Goal: Task Accomplishment & Management: Use online tool/utility

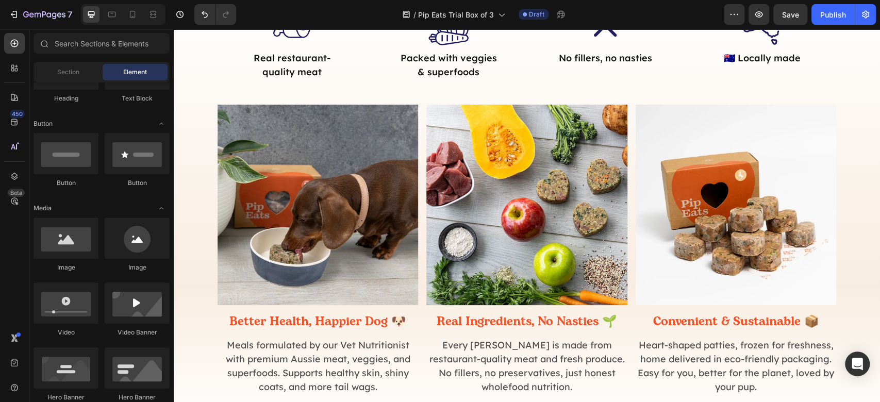
scroll to position [481, 0]
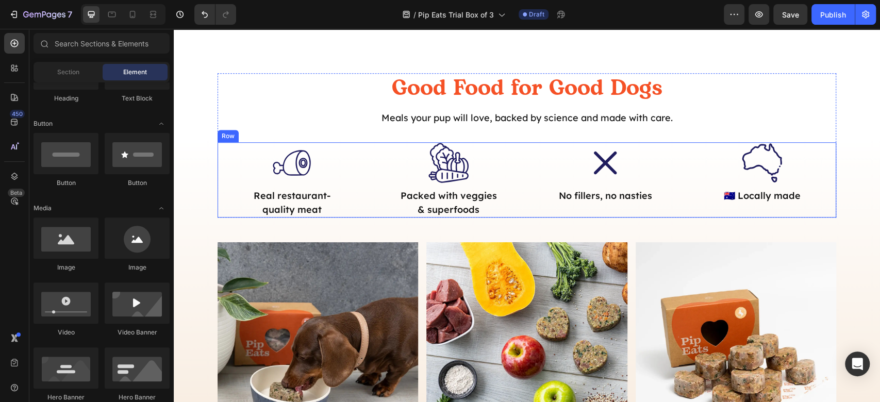
click at [311, 186] on div ".id581853017339331580 .st0 { fill: #201d5e; } Icon Real restaurant-quality meat…" at bounding box center [292, 179] width 149 height 75
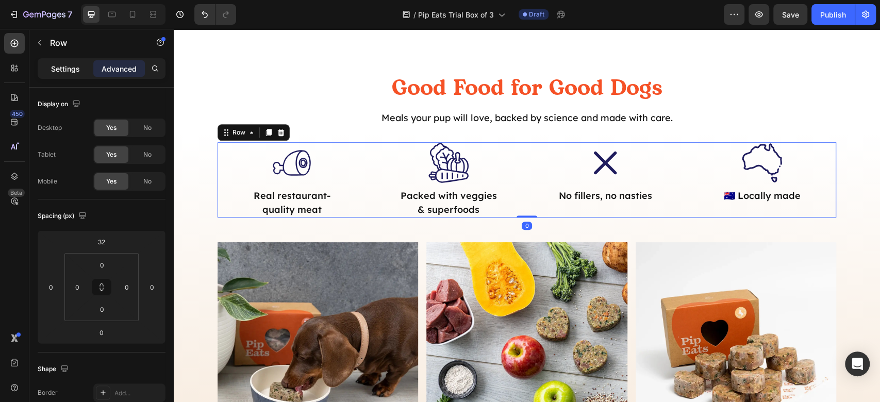
click at [63, 73] on p "Settings" at bounding box center [65, 68] width 29 height 11
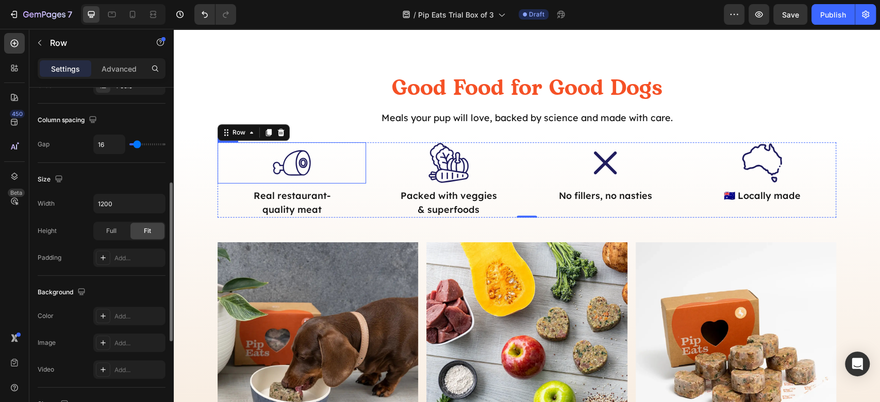
scroll to position [0, 0]
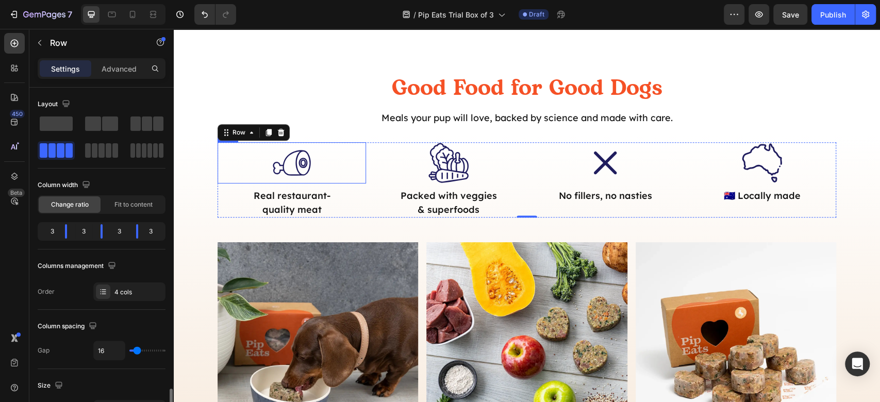
click at [250, 170] on div ".id581853017339331580 .st0 { fill: #201d5e; } Icon" at bounding box center [292, 162] width 149 height 41
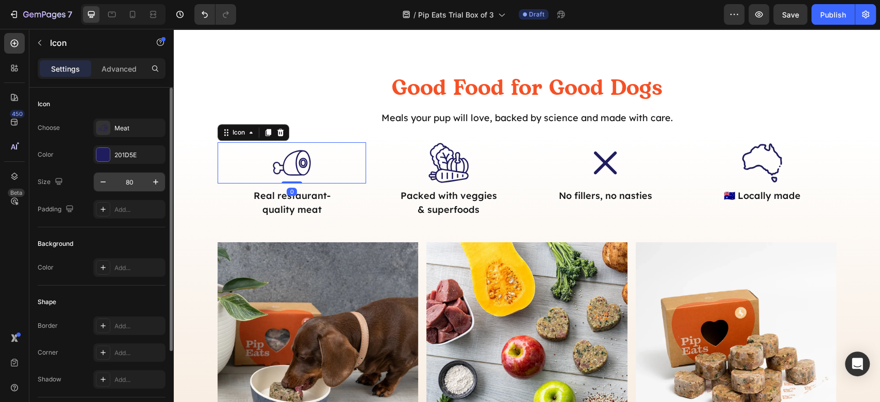
click at [140, 184] on input "80" at bounding box center [129, 182] width 34 height 19
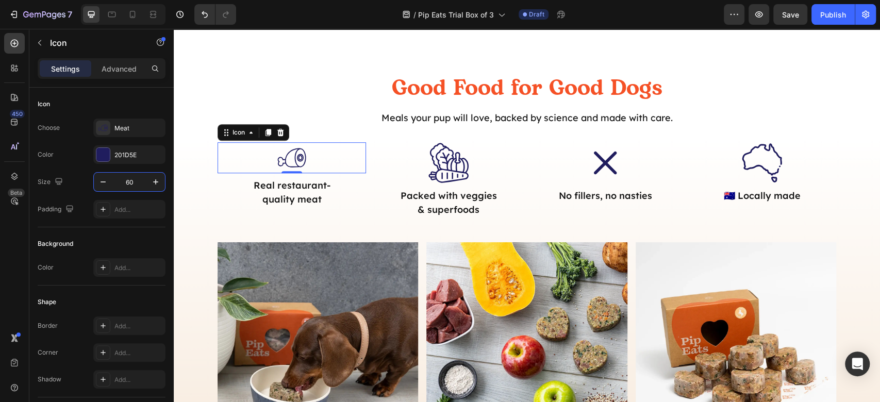
type input "60"
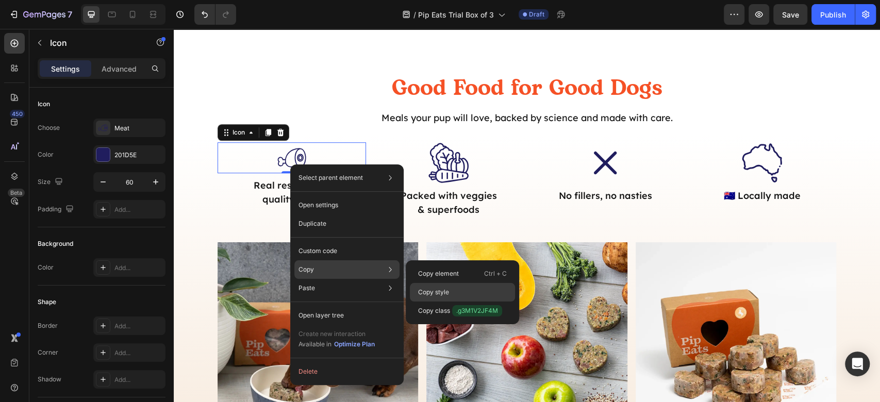
click at [441, 288] on p "Copy style" at bounding box center [433, 292] width 31 height 9
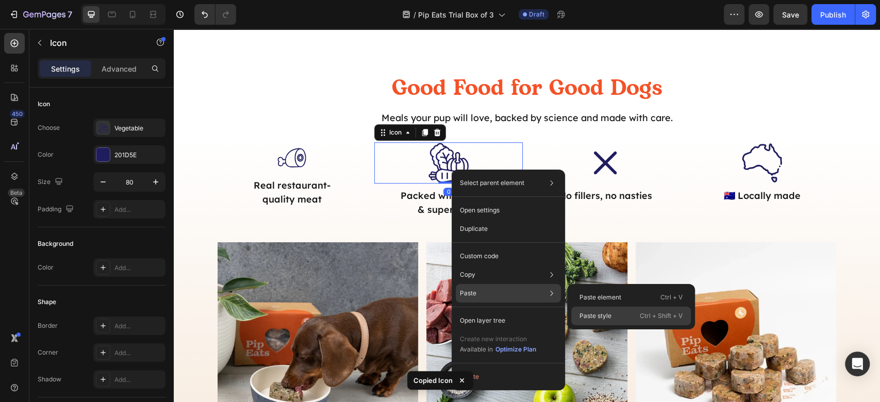
click at [592, 309] on div "Paste style Ctrl + Shift + V" at bounding box center [631, 316] width 120 height 19
type input "60"
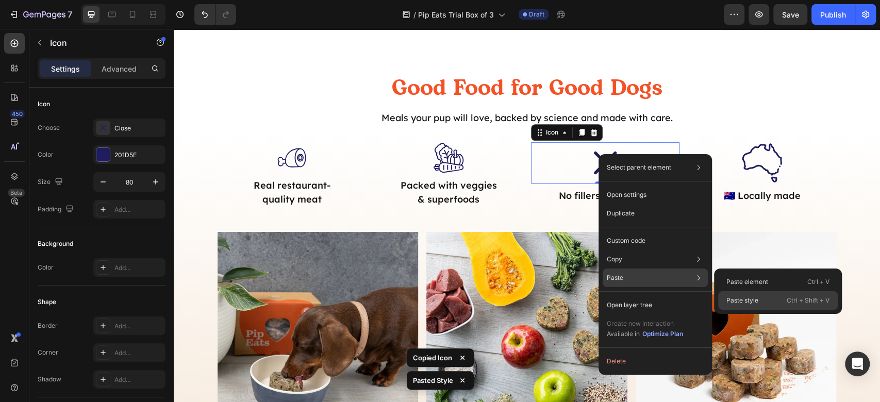
click at [746, 298] on p "Paste style" at bounding box center [743, 300] width 32 height 9
type input "60"
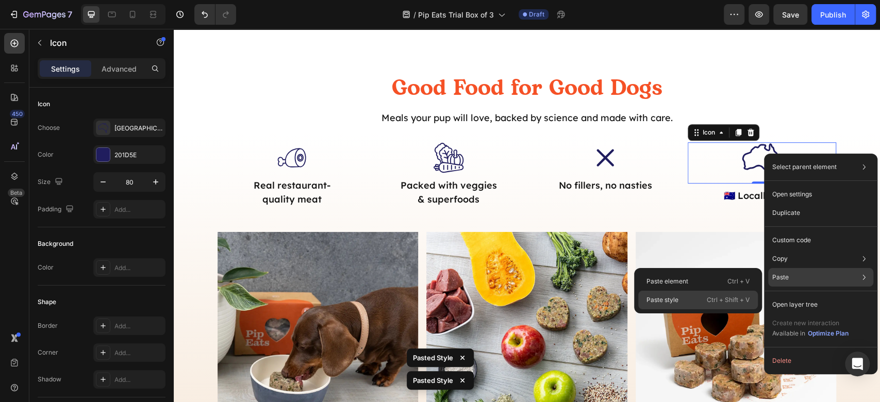
click at [719, 297] on p "Ctrl + Shift + V" at bounding box center [728, 300] width 43 height 10
type input "60"
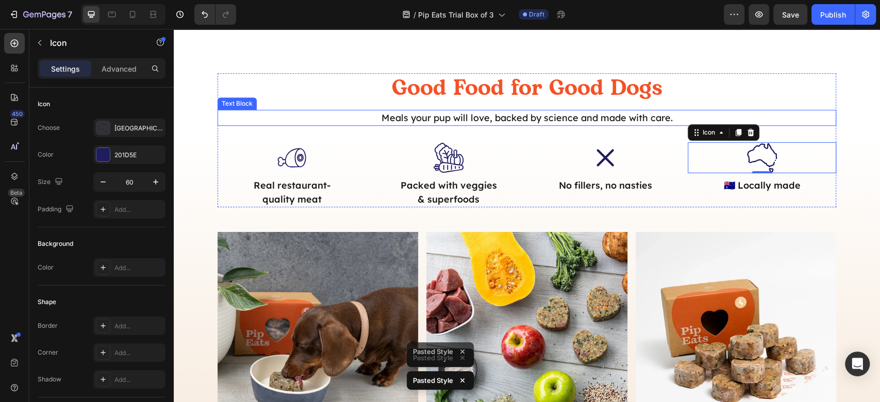
click at [826, 114] on p "Meals your pup will love, backed by science and made with care." at bounding box center [527, 118] width 617 height 14
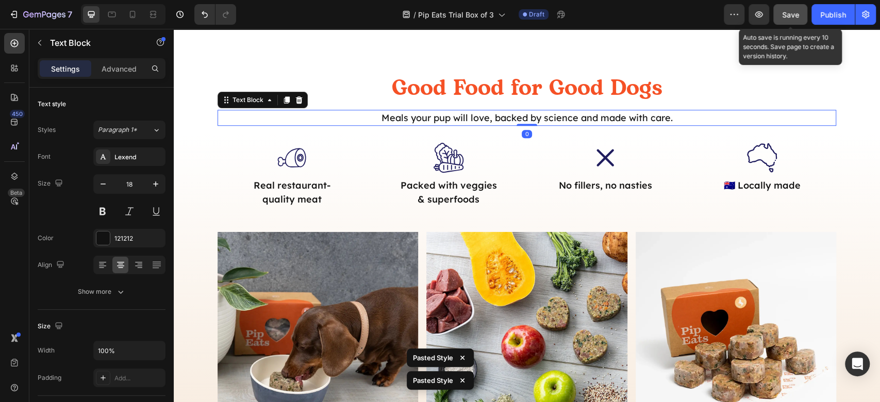
click at [786, 15] on span "Save" at bounding box center [790, 14] width 17 height 9
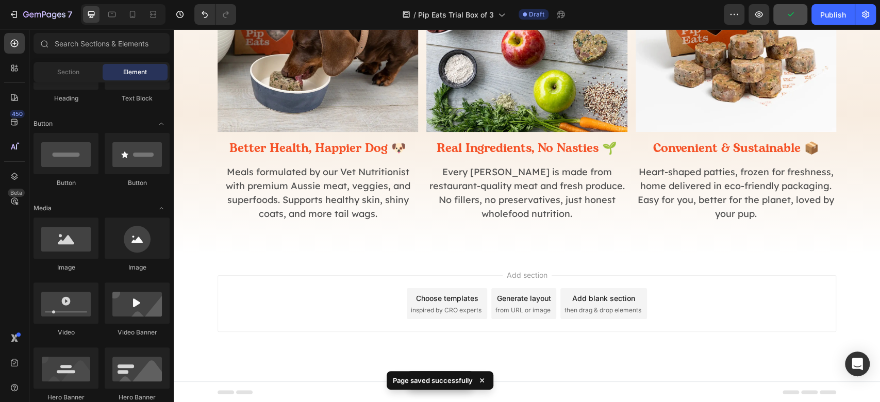
click at [771, 302] on div "Add section Choose templates inspired by CRO experts Generate layout from URL o…" at bounding box center [527, 303] width 619 height 57
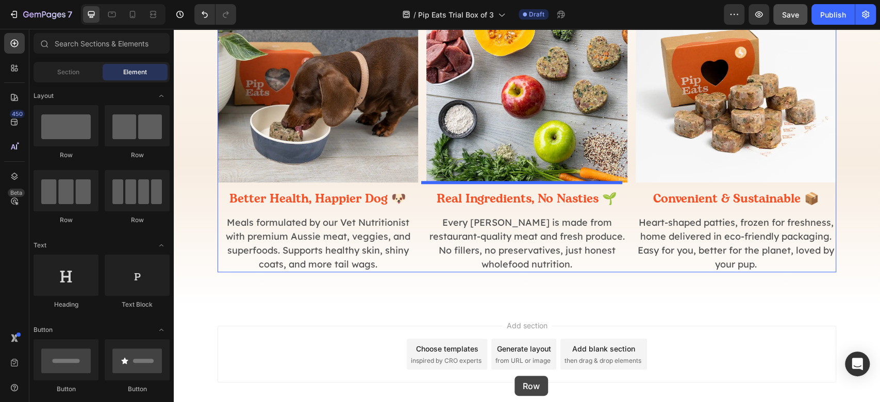
scroll to position [782, 0]
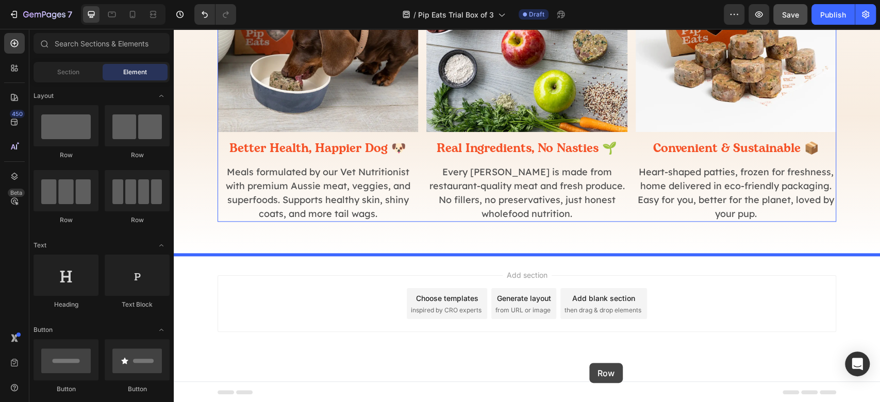
drag, startPoint x: 224, startPoint y: 156, endPoint x: 605, endPoint y: 362, distance: 433.1
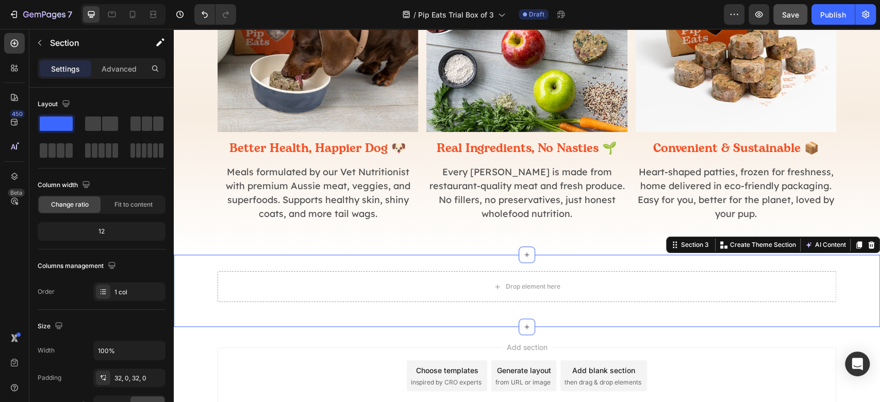
drag, startPoint x: 502, startPoint y: 258, endPoint x: 476, endPoint y: 290, distance: 41.0
click at [501, 260] on div "Drop element here Row Section 3 You can create reusable sections Create Theme S…" at bounding box center [527, 291] width 707 height 72
click at [476, 290] on div "Drop element here" at bounding box center [527, 286] width 619 height 31
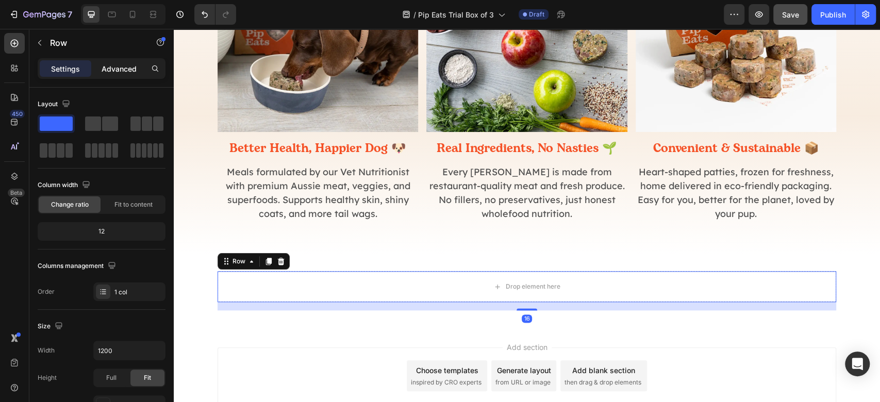
click at [117, 74] on div "Advanced" at bounding box center [119, 68] width 52 height 17
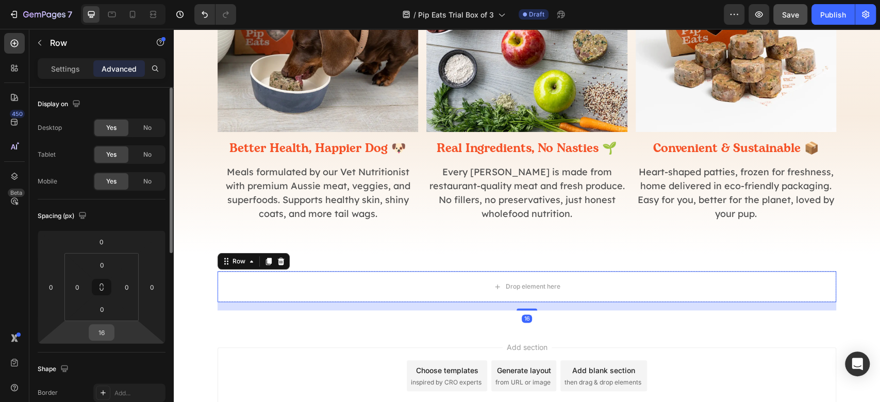
click at [96, 339] on input "16" at bounding box center [101, 332] width 21 height 15
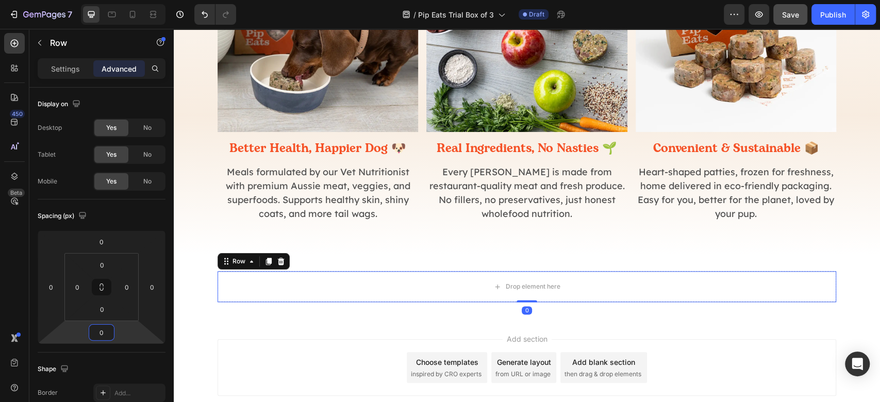
type input "0"
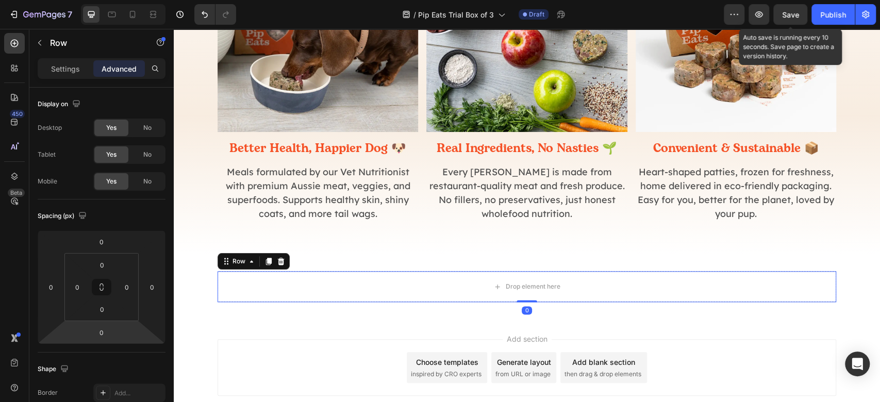
drag, startPoint x: 786, startPoint y: 13, endPoint x: 774, endPoint y: 23, distance: 15.5
click at [785, 13] on span "Save" at bounding box center [790, 14] width 17 height 9
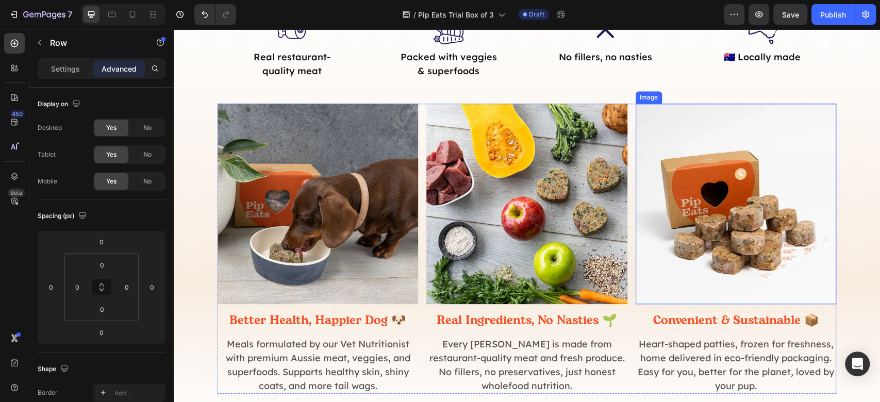
scroll to position [756, 0]
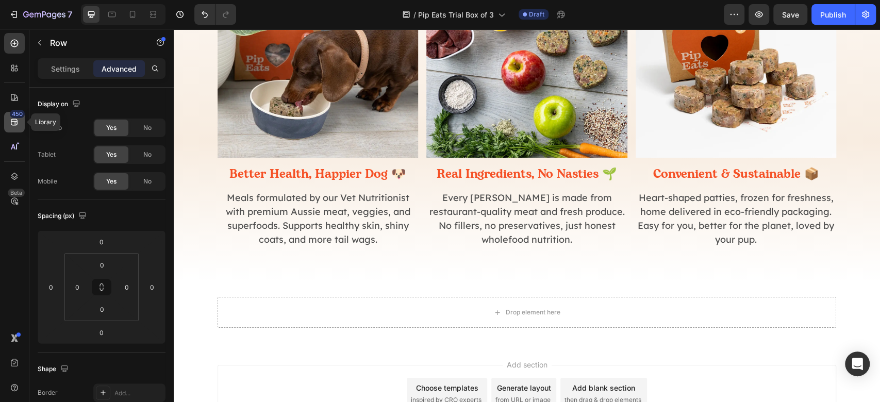
click at [15, 124] on icon at bounding box center [14, 122] width 7 height 7
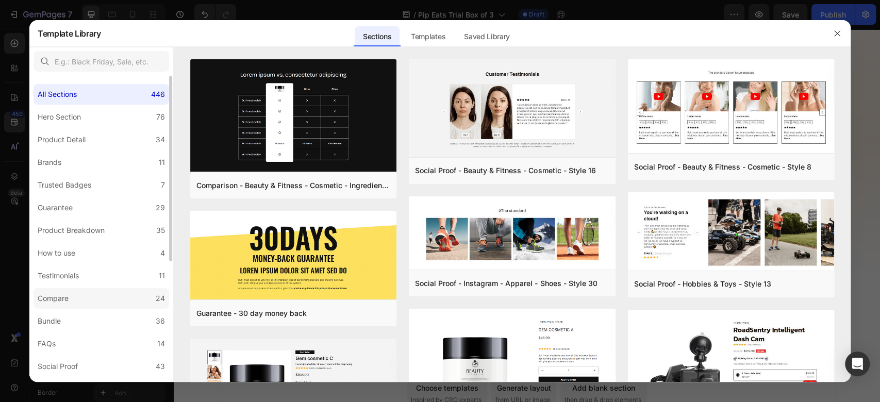
click at [85, 302] on label "Compare 24" at bounding box center [102, 298] width 136 height 21
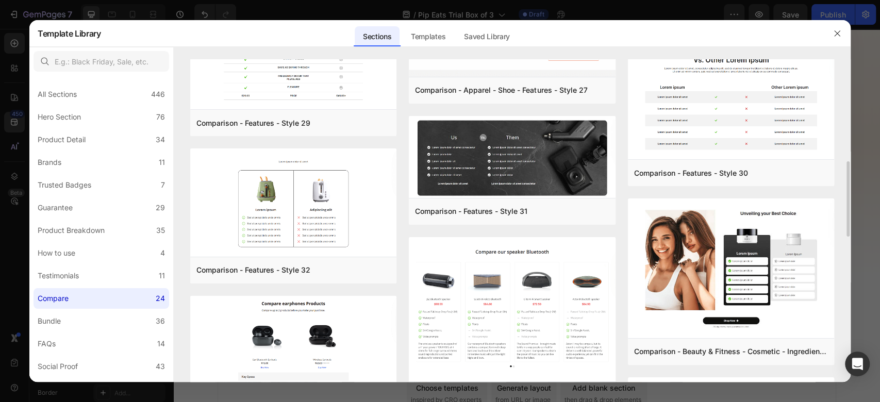
scroll to position [160, 0]
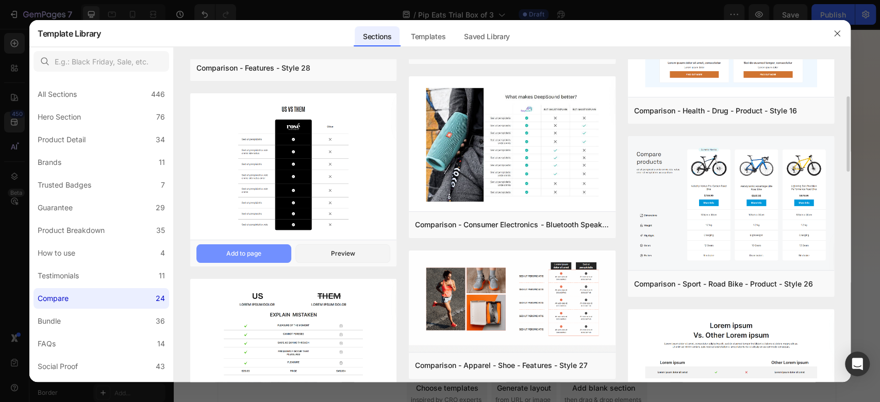
click at [250, 251] on div "Add to page" at bounding box center [243, 253] width 35 height 9
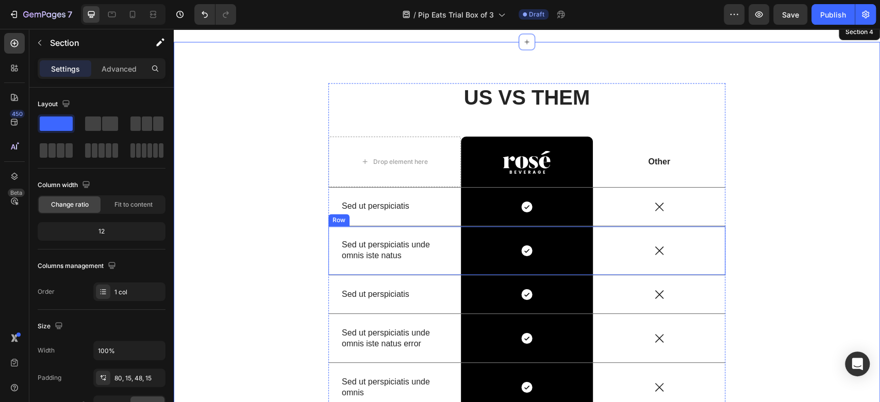
scroll to position [1072, 0]
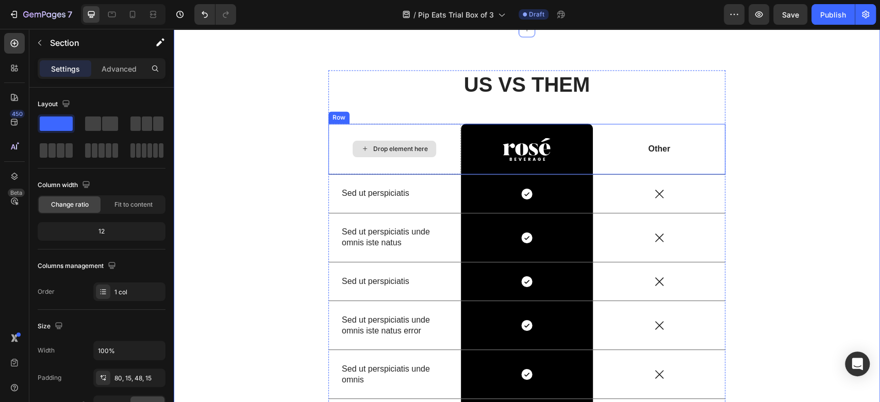
click at [388, 160] on div "Drop element here" at bounding box center [395, 149] width 133 height 51
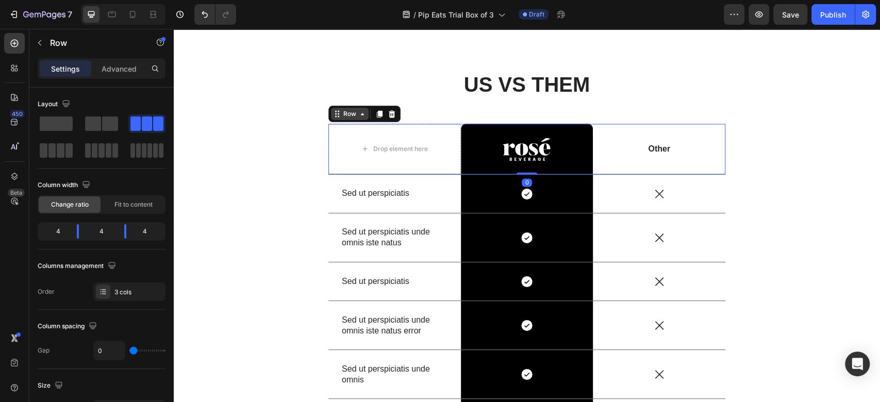
click at [341, 112] on div "Row" at bounding box center [349, 113] width 17 height 9
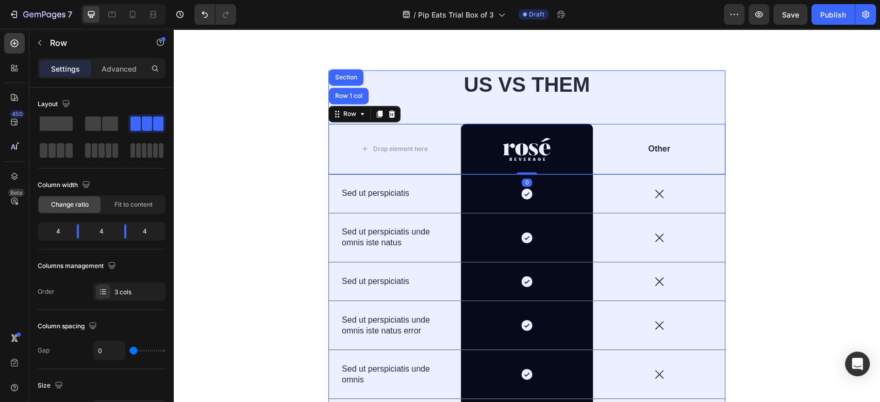
click at [343, 100] on div "Row 1 col" at bounding box center [349, 96] width 40 height 17
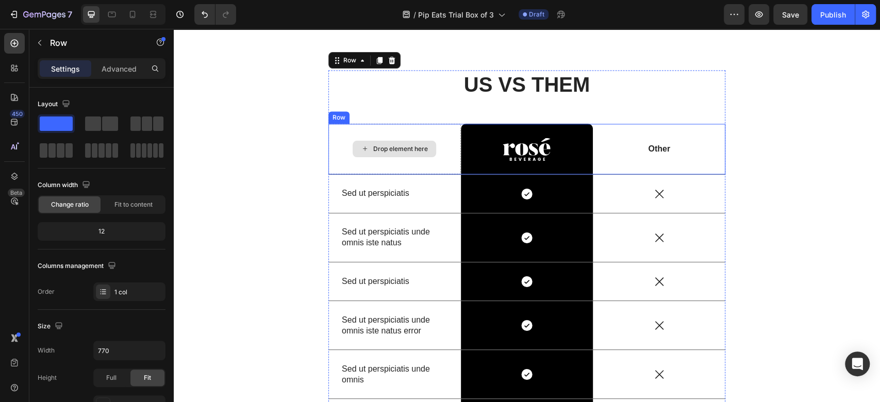
click at [354, 140] on div "Drop element here" at bounding box center [395, 149] width 133 height 51
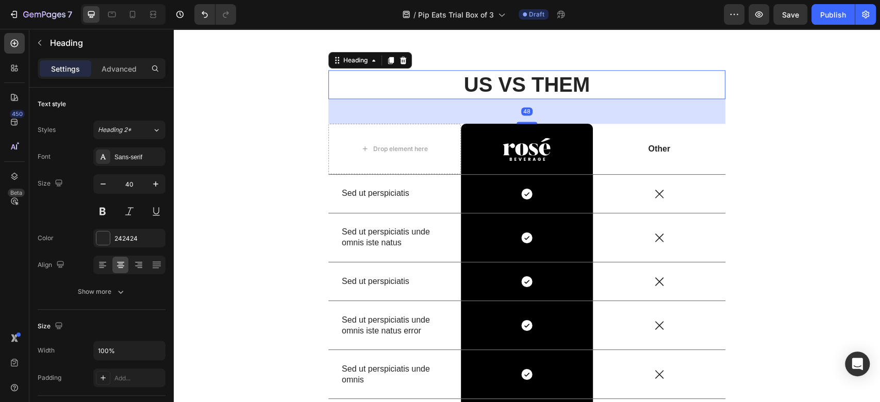
drag, startPoint x: 388, startPoint y: 97, endPoint x: 406, endPoint y: 114, distance: 24.8
click at [388, 97] on h2 "US VS THEM" at bounding box center [527, 84] width 397 height 29
click at [406, 114] on div "48" at bounding box center [527, 111] width 397 height 25
click at [344, 62] on div "Heading" at bounding box center [355, 60] width 28 height 9
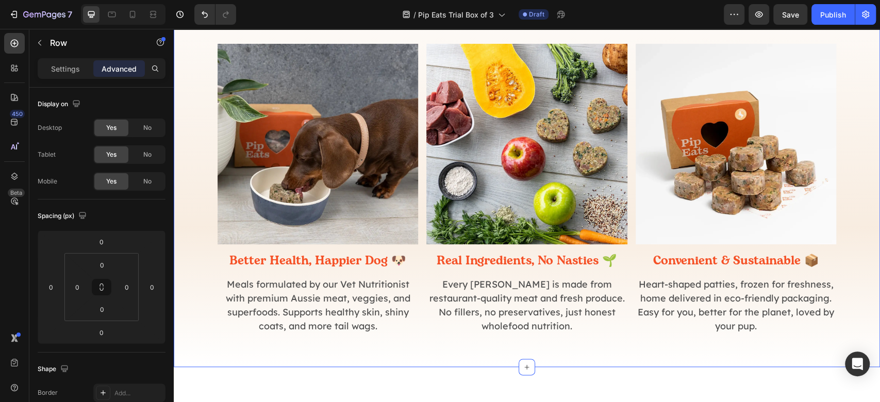
scroll to position [453, 0]
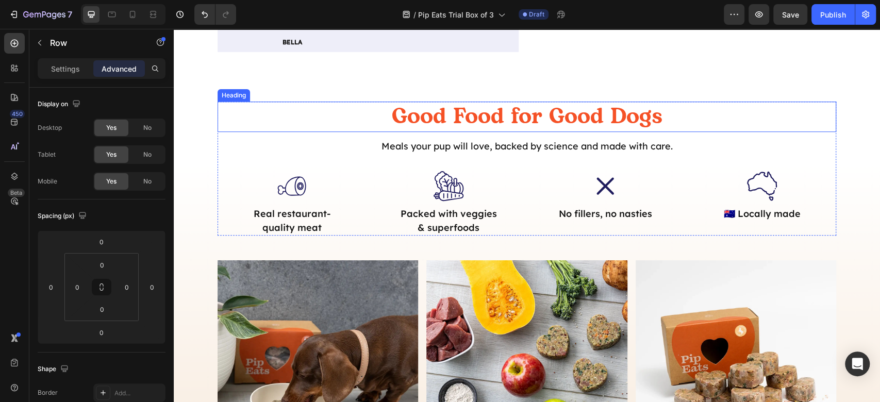
click at [552, 114] on h2 "Good Food for Good Dogs" at bounding box center [527, 117] width 619 height 30
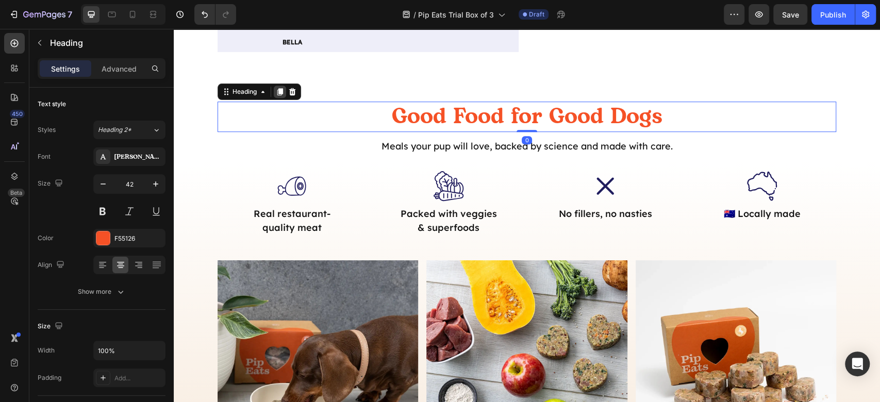
click at [277, 90] on icon at bounding box center [280, 92] width 6 height 7
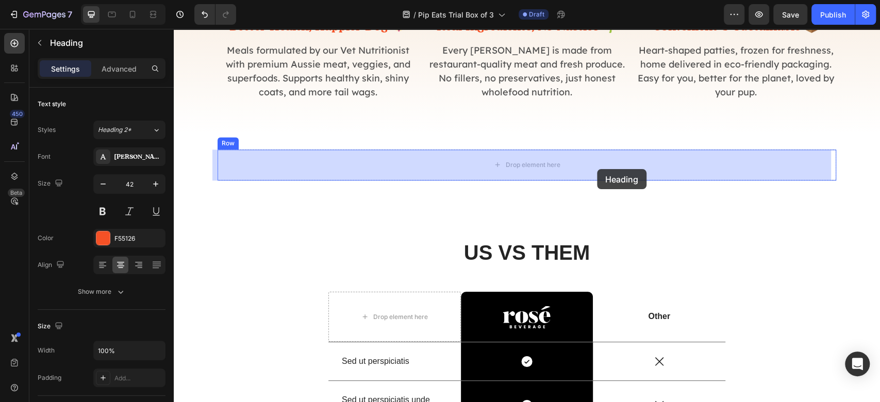
drag, startPoint x: 241, startPoint y: 127, endPoint x: 597, endPoint y: 169, distance: 358.8
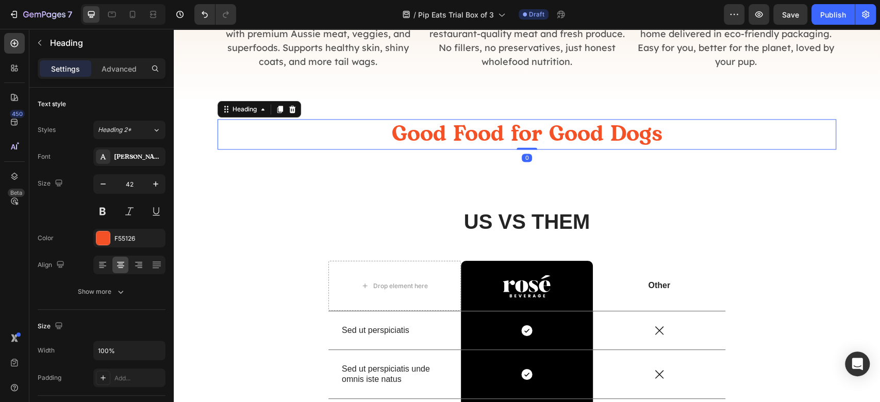
scroll to position [904, 0]
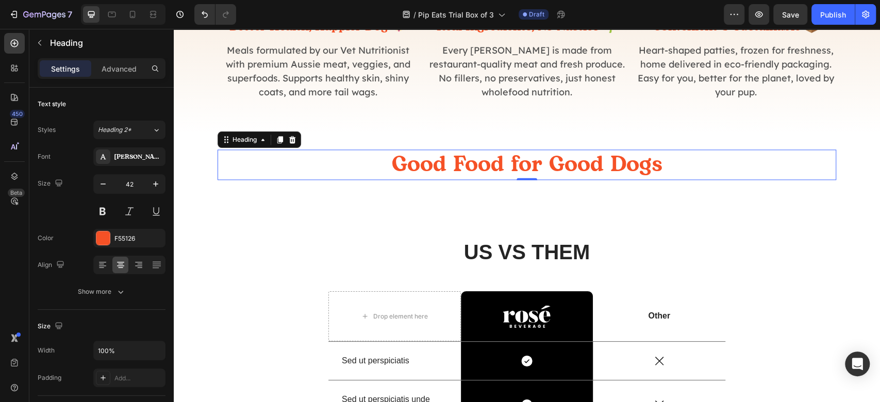
click at [478, 158] on h2 "Good Food for Good Dogs" at bounding box center [527, 165] width 619 height 30
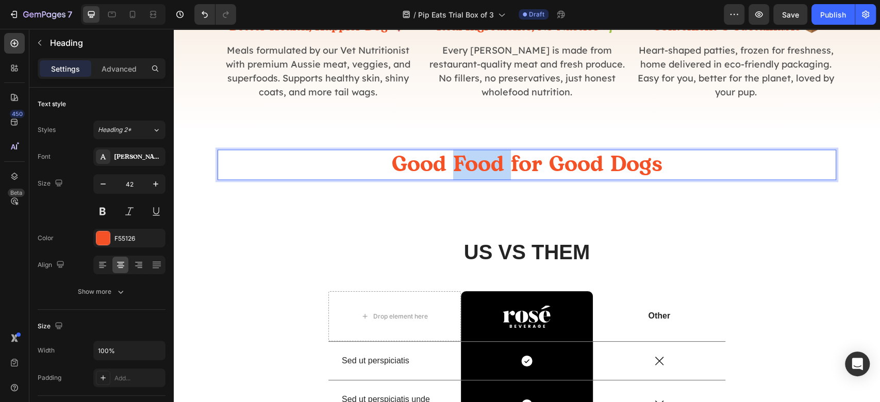
click at [478, 158] on p "Good Food for Good Dogs" at bounding box center [527, 165] width 617 height 28
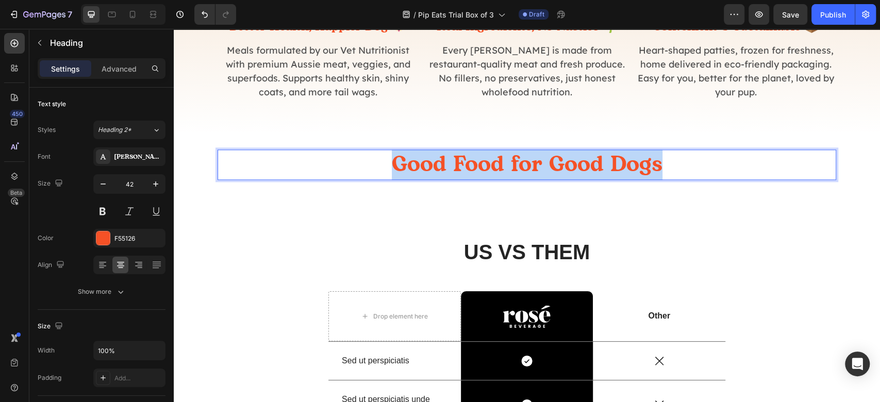
click at [478, 158] on p "Good Food for Good Dogs" at bounding box center [527, 165] width 617 height 28
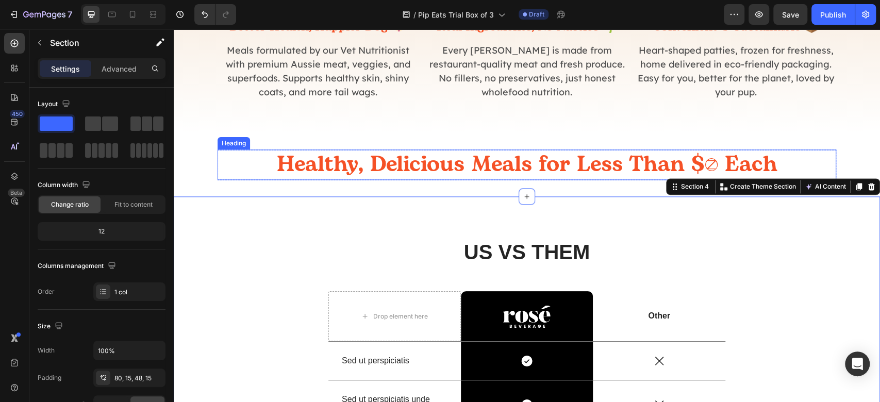
click at [710, 165] on p "Healthy, Delicious Meals for Less Than $3 Each" at bounding box center [527, 165] width 617 height 28
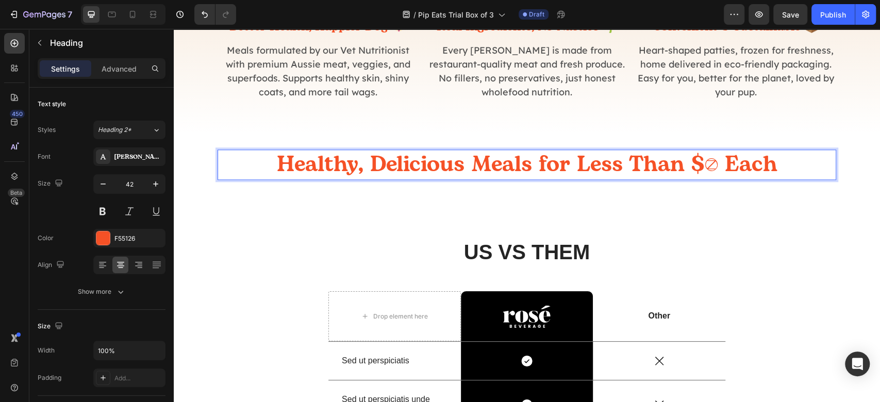
click at [434, 172] on p "Healthy, Delicious Meals for Less Than $3 Each" at bounding box center [527, 165] width 617 height 28
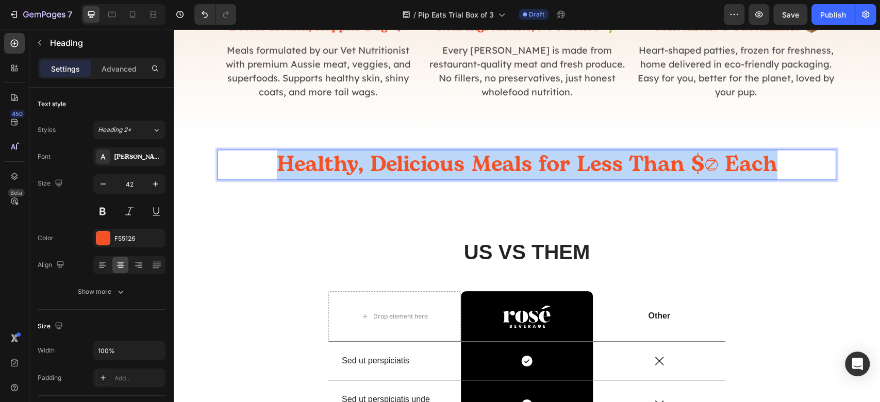
click at [434, 172] on p "Healthy, Delicious Meals for Less Than $3 Each" at bounding box center [527, 165] width 617 height 28
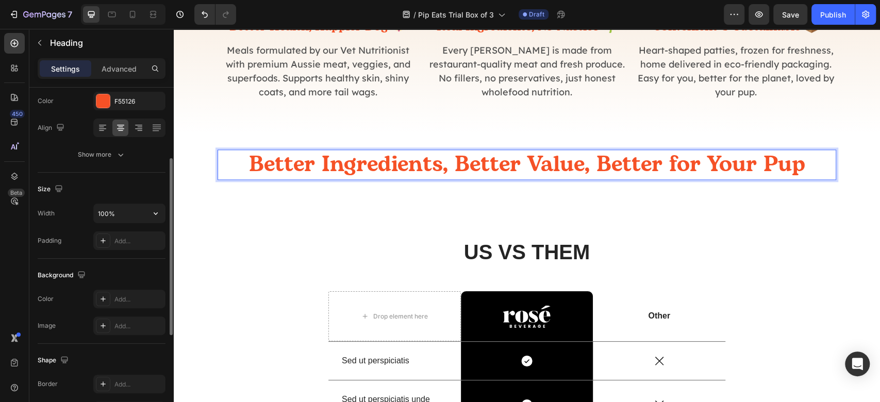
click at [164, 212] on div "Text style Styles Heading 2* Font Bogart Size 42 Color F55126 Align Show more S…" at bounding box center [101, 260] width 144 height 344
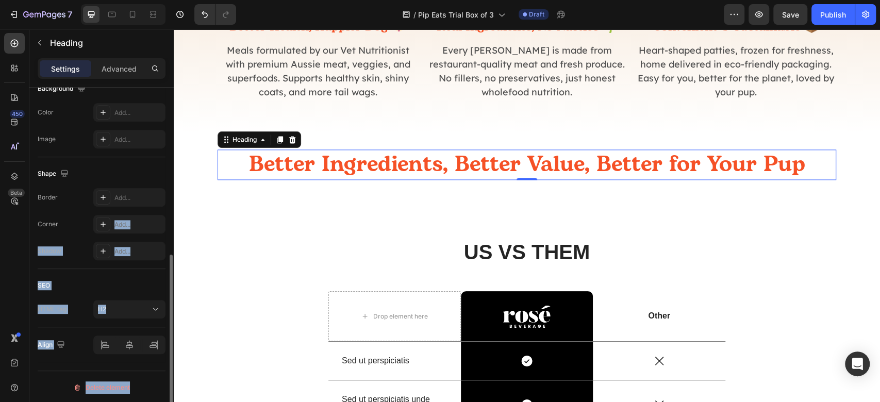
scroll to position [118, 0]
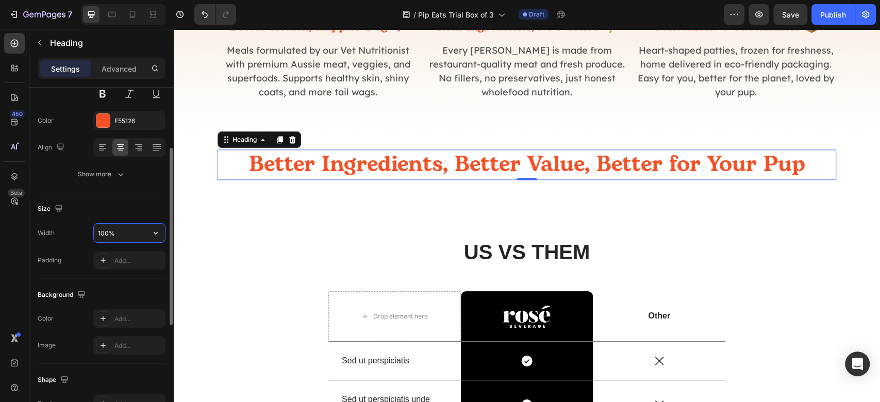
click at [105, 229] on input "100%" at bounding box center [129, 233] width 71 height 19
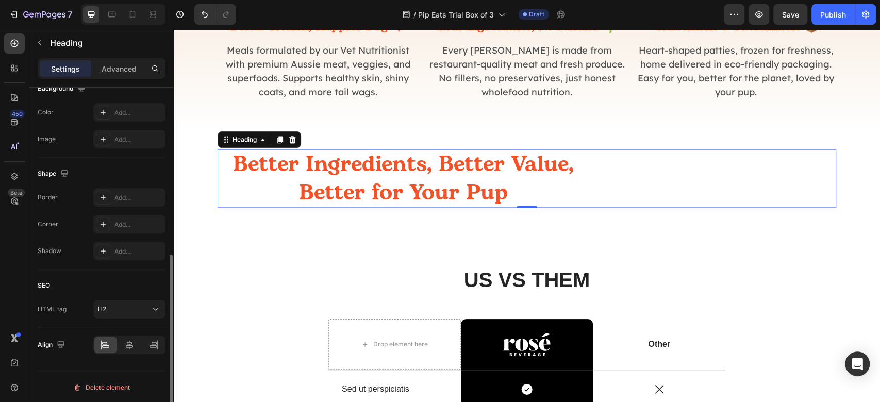
scroll to position [186, 0]
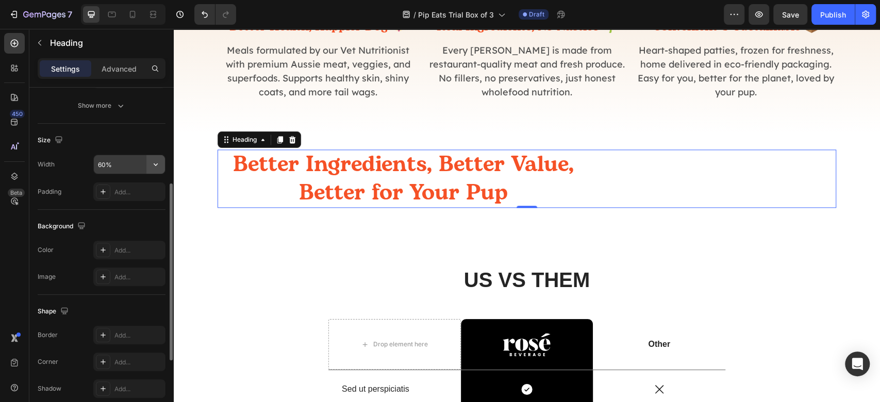
click at [161, 165] on icon "button" at bounding box center [156, 164] width 10 height 10
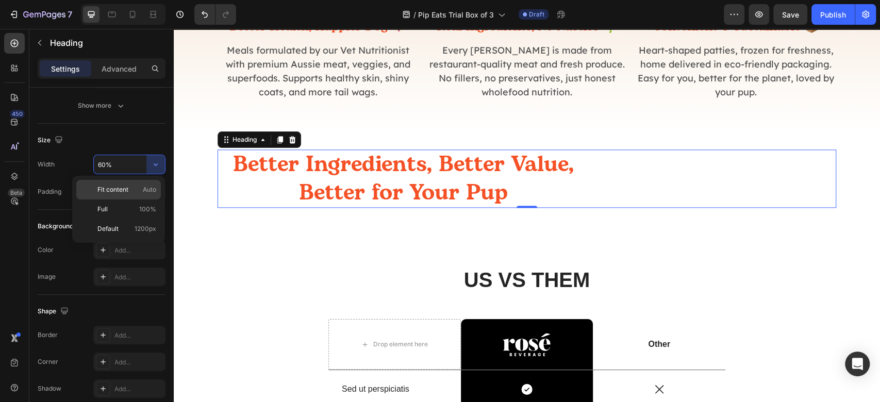
click at [153, 189] on span "Auto" at bounding box center [149, 189] width 13 height 9
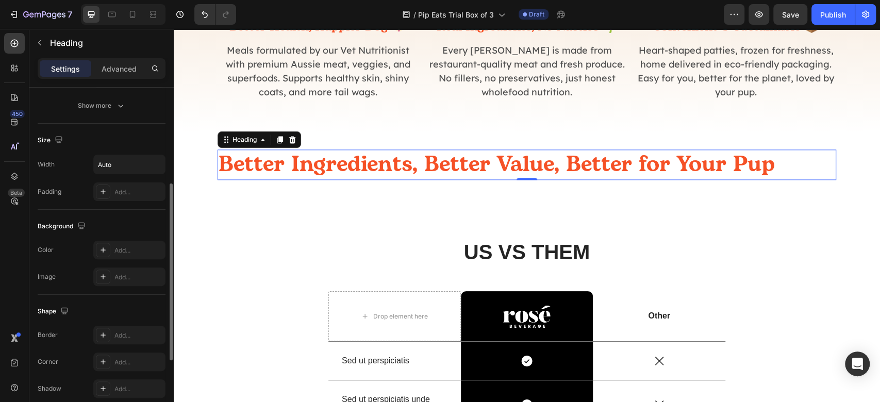
scroll to position [324, 0]
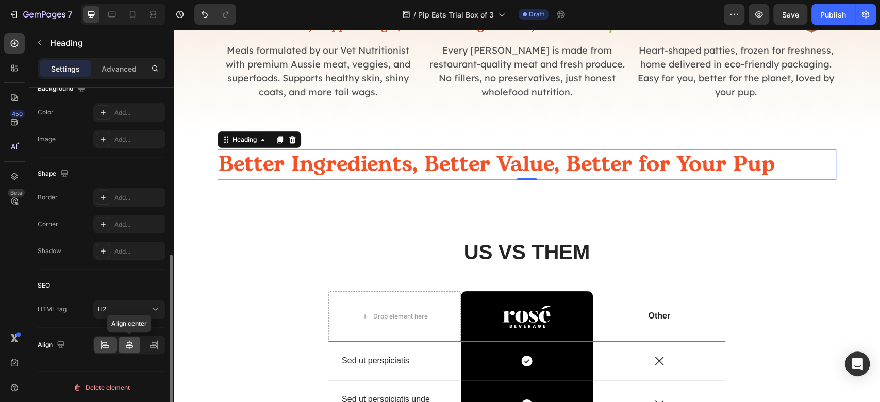
click at [137, 340] on div at bounding box center [130, 345] width 22 height 17
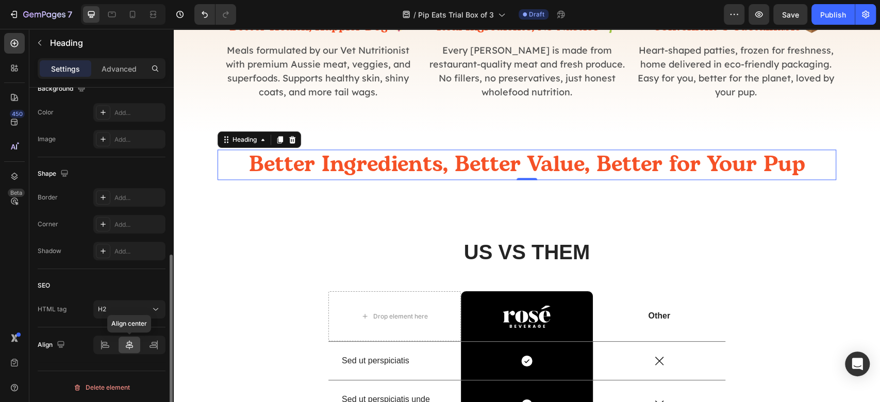
scroll to position [118, 0]
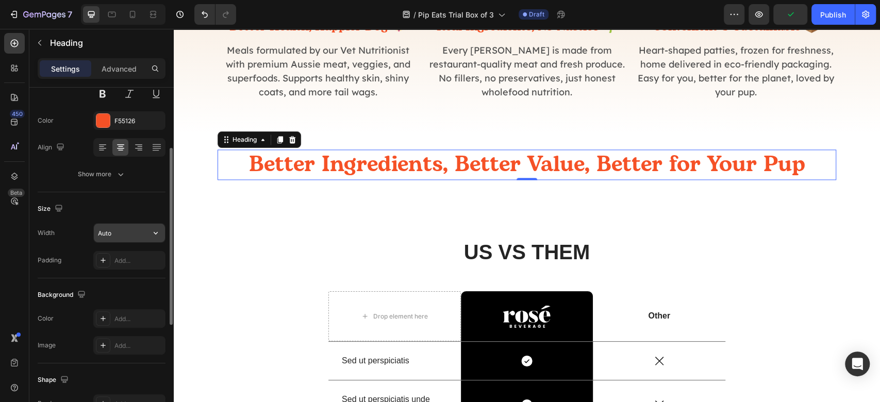
click at [121, 235] on input "Auto" at bounding box center [129, 233] width 71 height 19
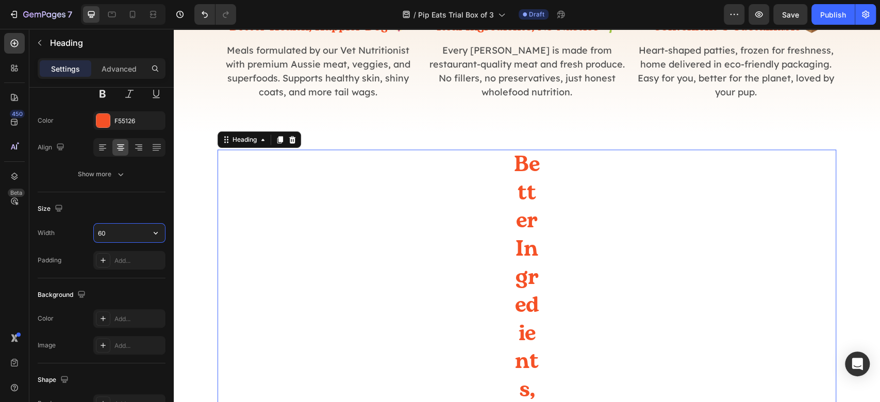
type input "60%"
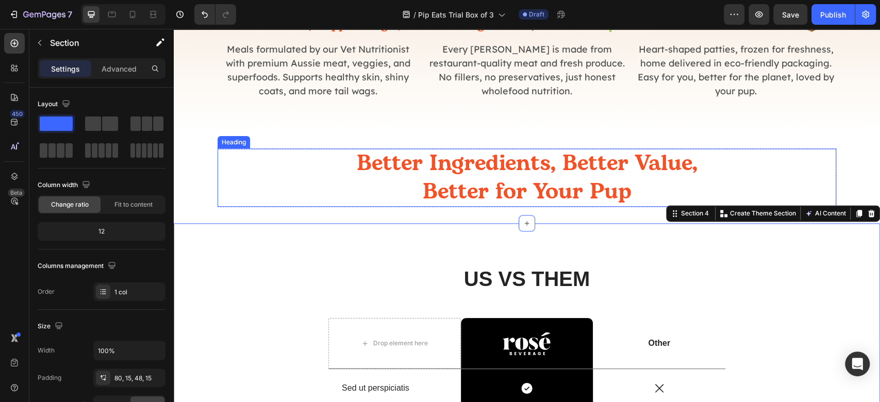
scroll to position [904, 0]
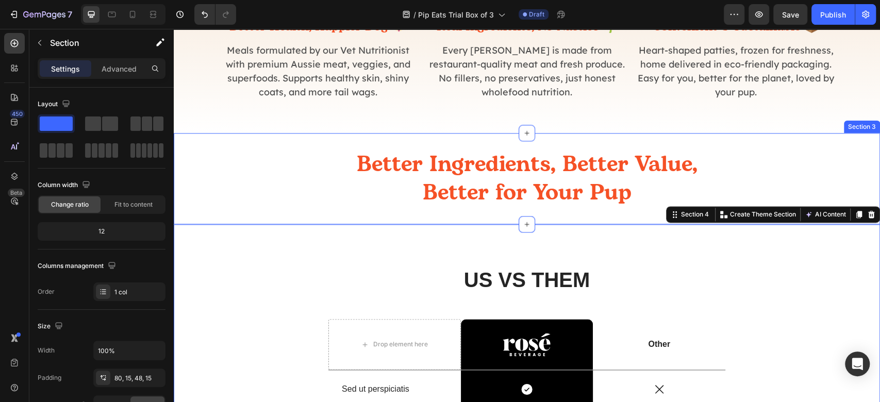
click at [442, 138] on div "Better Ingredients, Better Value, Better for Your Pup Heading Row Section 3" at bounding box center [527, 178] width 707 height 91
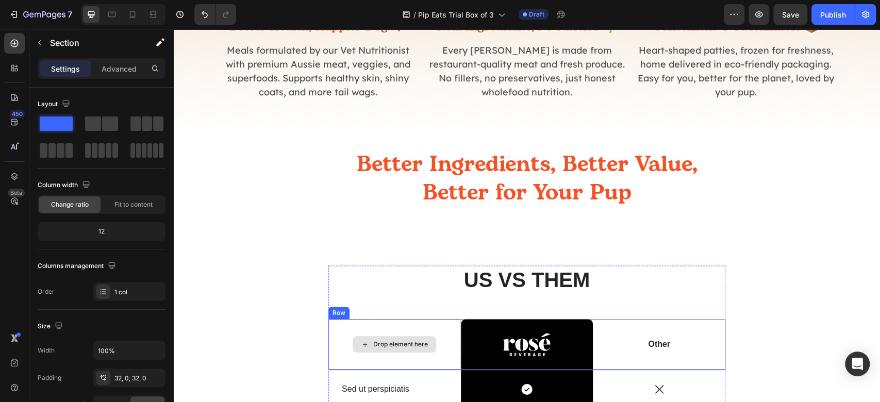
click at [454, 330] on div "Drop element here" at bounding box center [395, 344] width 133 height 51
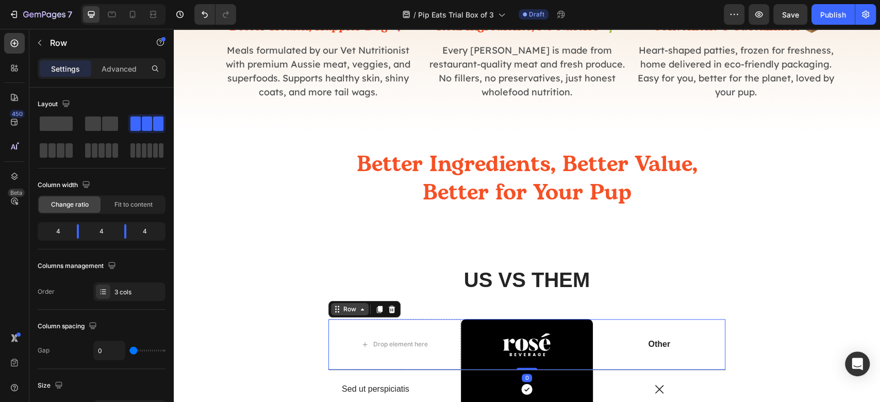
click at [341, 305] on div "Row" at bounding box center [349, 309] width 17 height 9
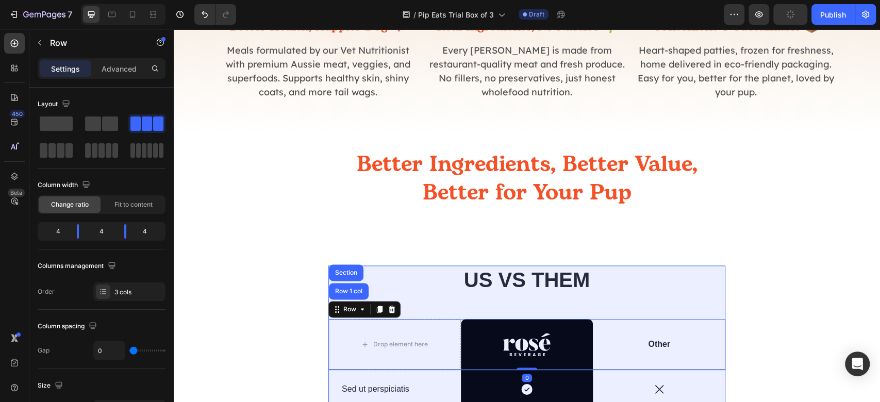
click at [340, 292] on div "Row 1 col" at bounding box center [348, 291] width 31 height 6
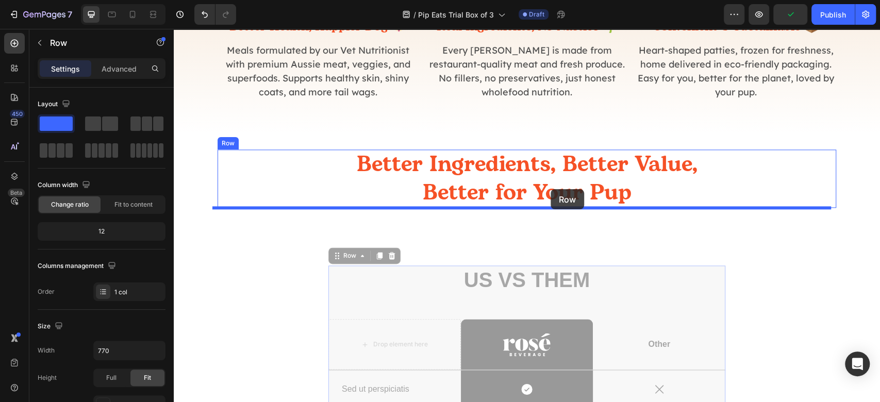
drag, startPoint x: 340, startPoint y: 255, endPoint x: 551, endPoint y: 189, distance: 220.9
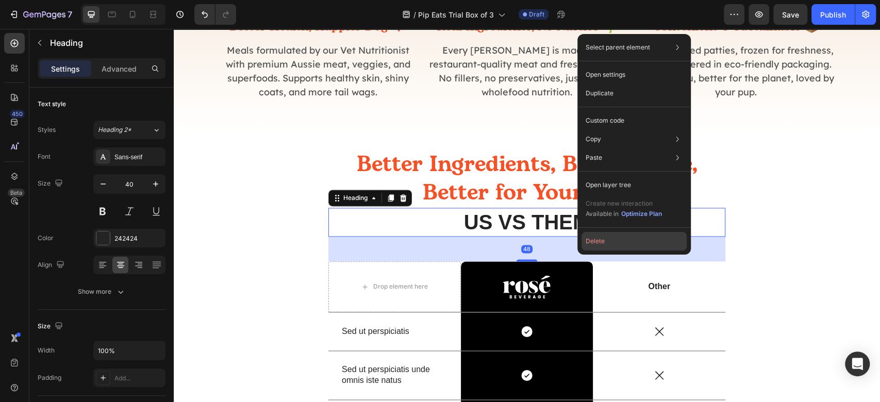
click at [620, 245] on button "Delete" at bounding box center [634, 241] width 105 height 19
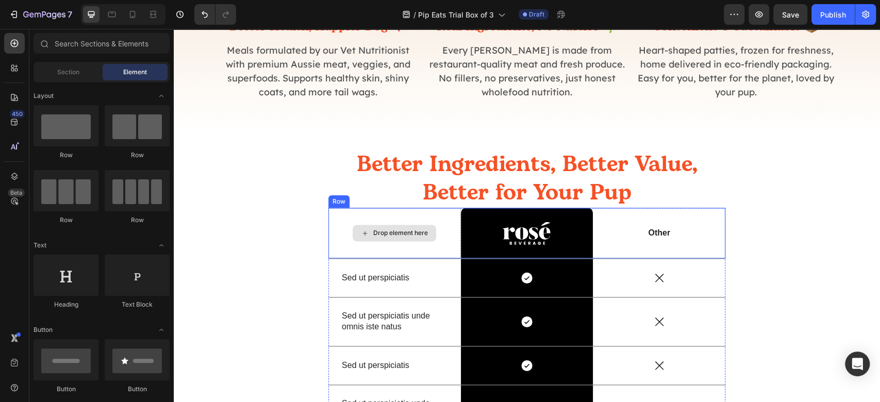
click at [402, 235] on div "Drop element here" at bounding box center [400, 233] width 55 height 8
click at [337, 205] on div "Row" at bounding box center [339, 201] width 21 height 12
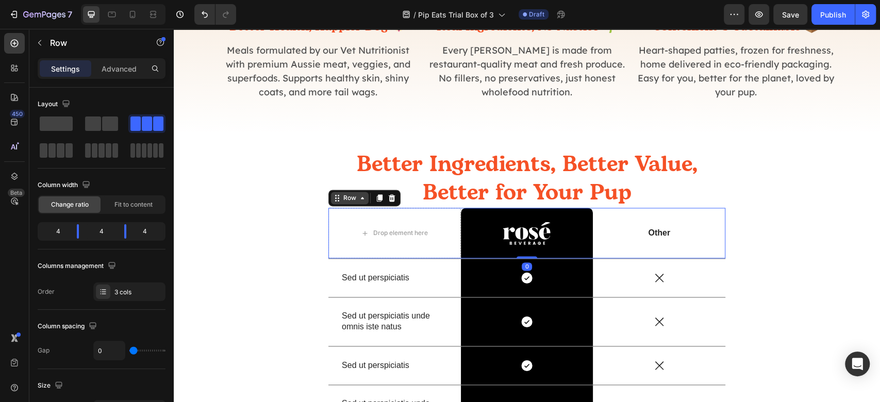
click at [342, 193] on div "Row" at bounding box center [349, 197] width 17 height 9
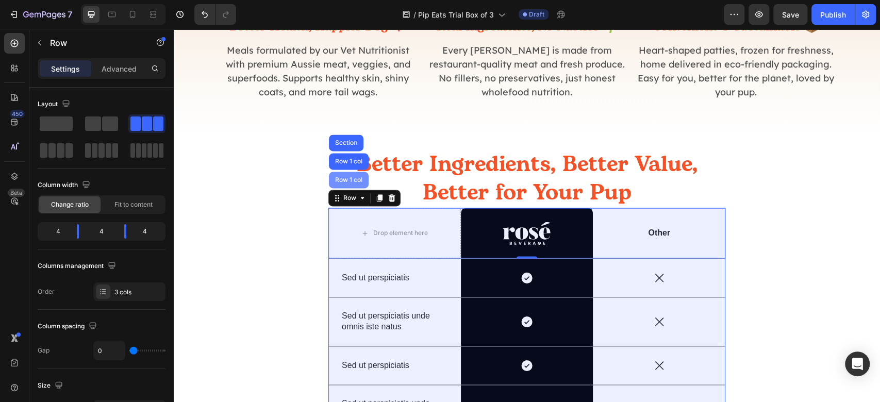
click at [347, 185] on div "Row 1 col" at bounding box center [349, 180] width 40 height 17
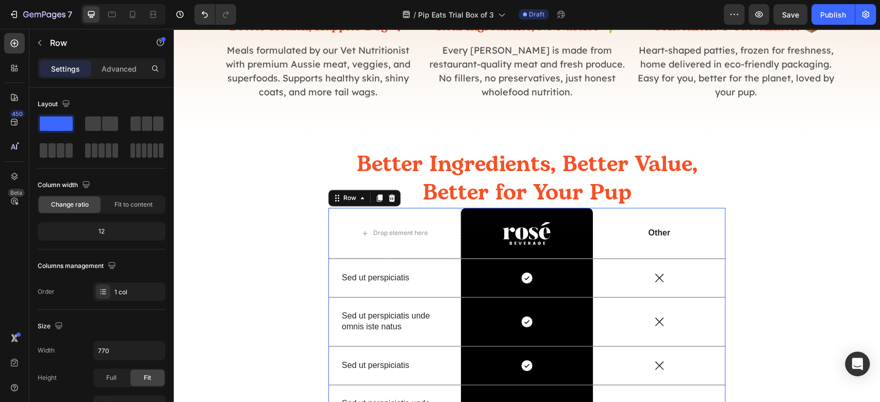
drag, startPoint x: 136, startPoint y: 69, endPoint x: 132, endPoint y: 81, distance: 12.4
click at [136, 69] on p "Advanced" at bounding box center [119, 68] width 35 height 11
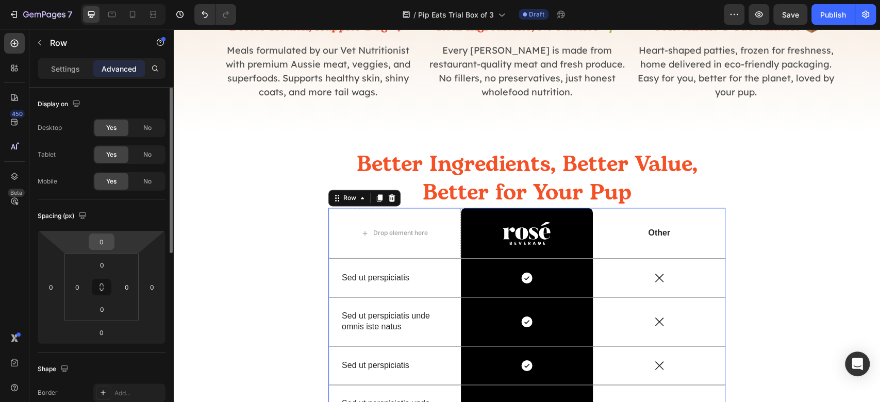
click at [103, 234] on input "0" at bounding box center [101, 241] width 21 height 15
click at [100, 241] on input "0" at bounding box center [101, 241] width 21 height 15
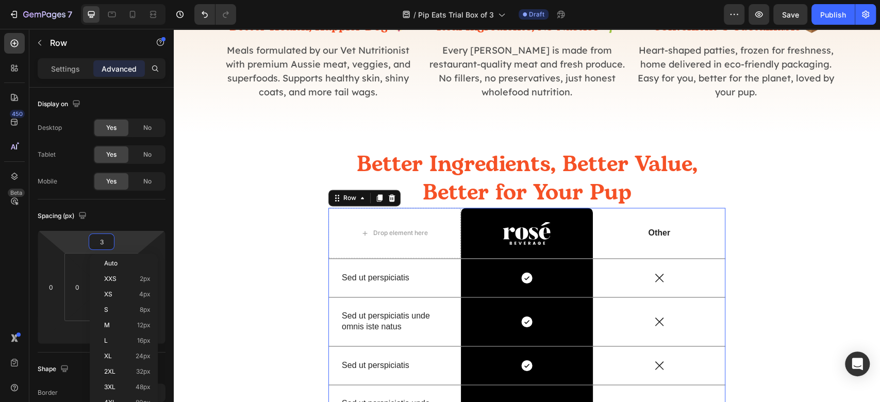
type input "32"
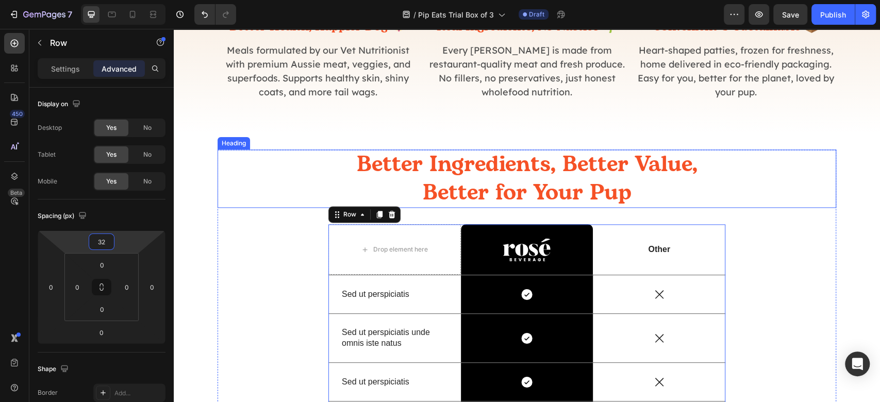
click at [828, 207] on div "Better Ingredients, Better Value, Better for Your Pup" at bounding box center [527, 179] width 619 height 58
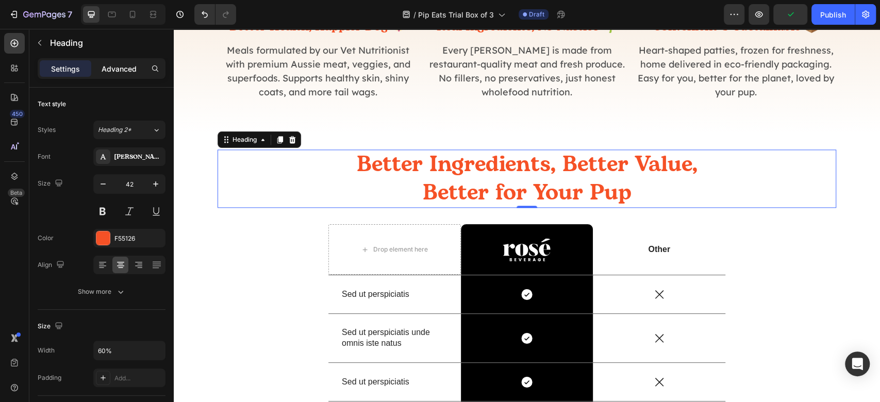
click at [123, 74] on div "Advanced" at bounding box center [119, 68] width 52 height 17
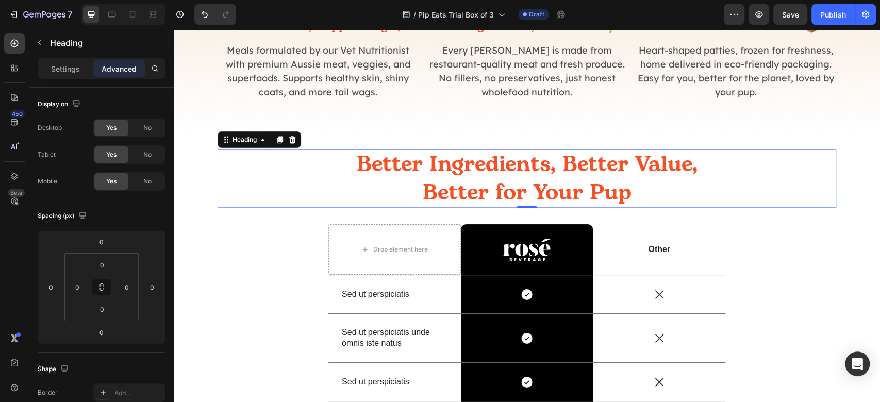
click at [728, 190] on div "Better Ingredients, Better Value, Better for Your Pup" at bounding box center [527, 179] width 619 height 58
click at [825, 285] on div "Better Ingredients, Better Value, Better for Your Pup Heading 0 Drop element he…" at bounding box center [527, 387] width 619 height 474
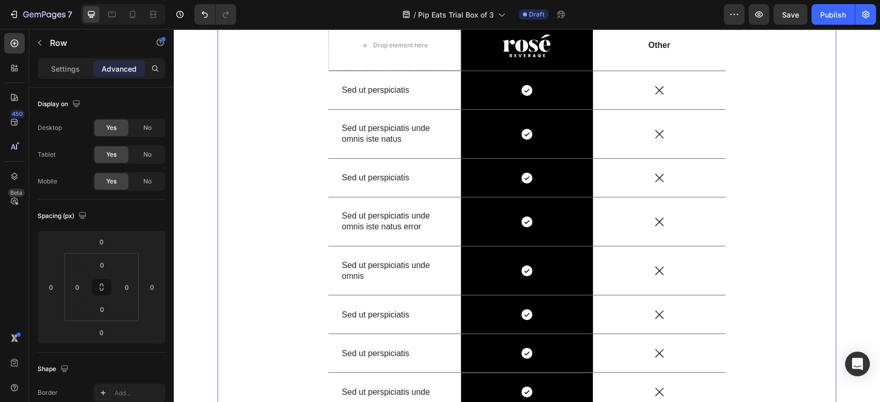
scroll to position [973, 0]
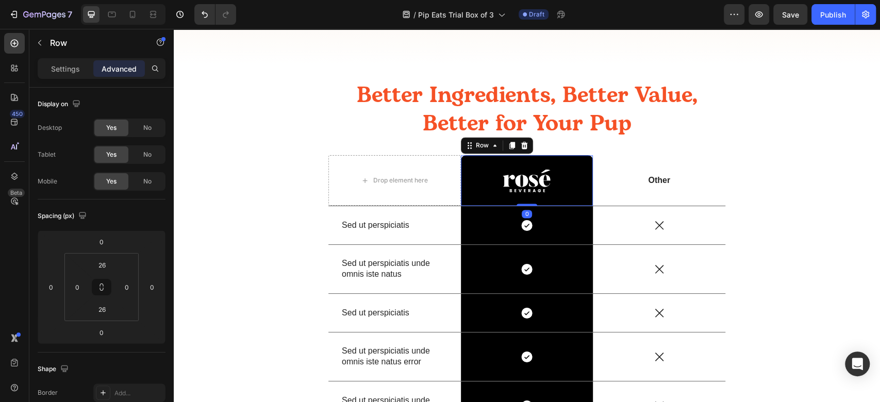
click at [575, 163] on div "Image Row 0" at bounding box center [527, 180] width 133 height 51
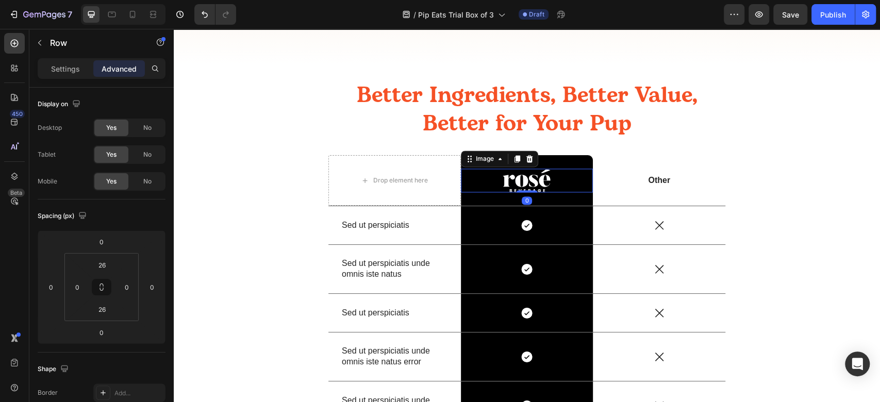
click at [533, 189] on img at bounding box center [527, 181] width 48 height 24
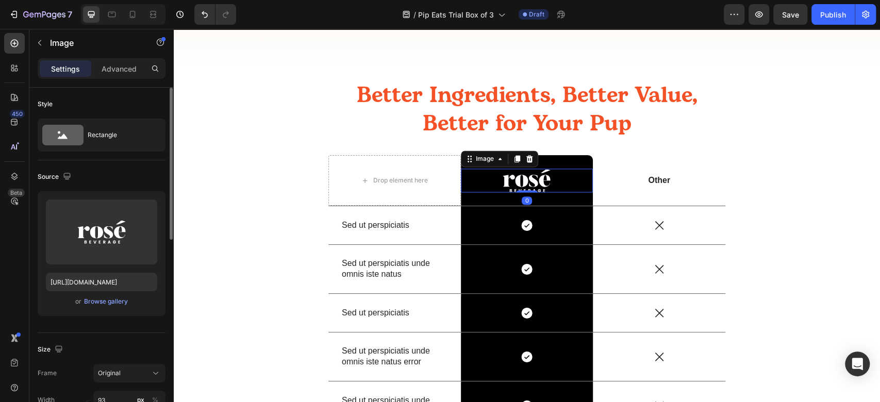
click at [118, 308] on div "Upload Image https://cdn.shopify.com/s/files/1/2005/9307/files/gempages_4327505…" at bounding box center [102, 253] width 128 height 125
click at [120, 297] on div "Browse gallery" at bounding box center [106, 301] width 44 height 9
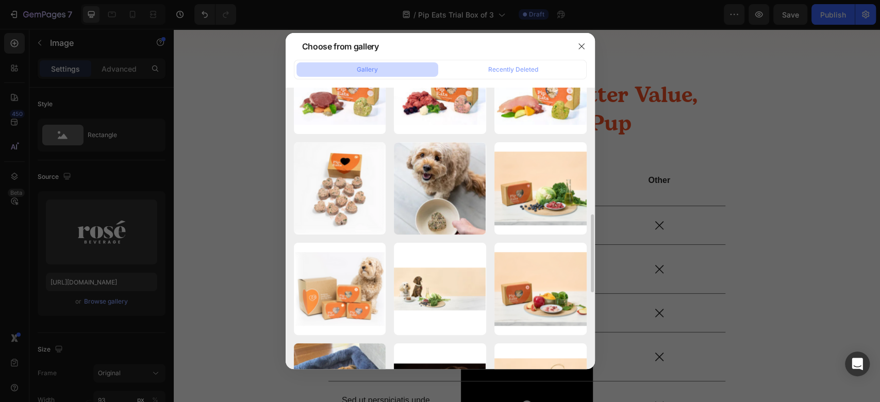
scroll to position [730, 0]
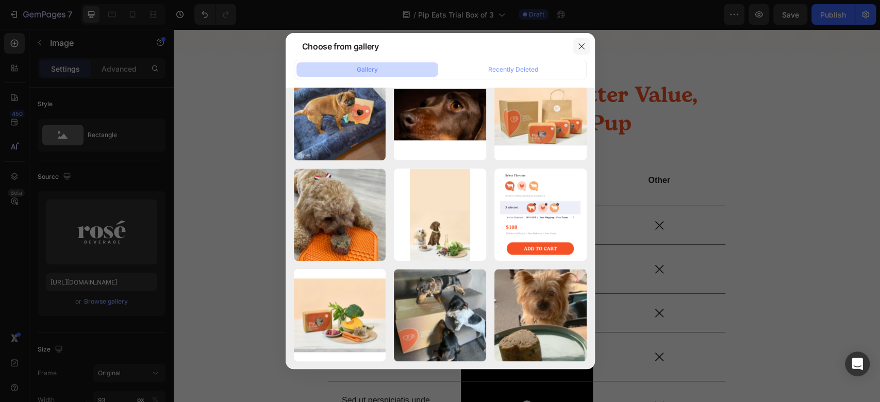
click at [577, 45] on button "button" at bounding box center [581, 46] width 17 height 17
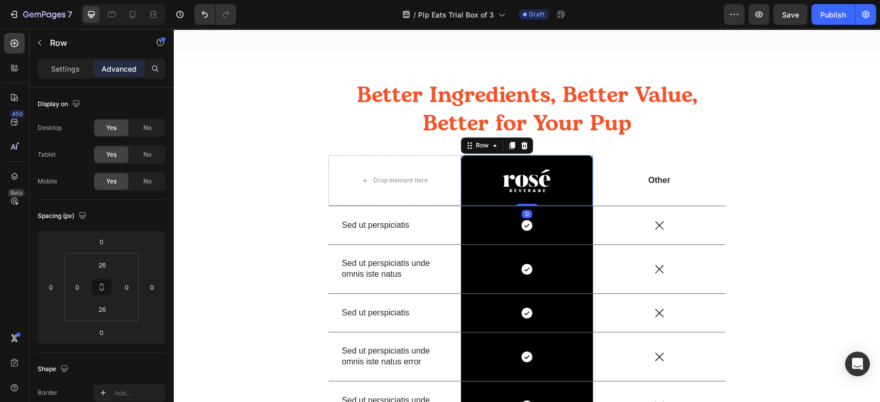
click at [580, 160] on div "Image Row 0" at bounding box center [527, 180] width 133 height 51
click at [75, 75] on div "Settings" at bounding box center [66, 68] width 52 height 17
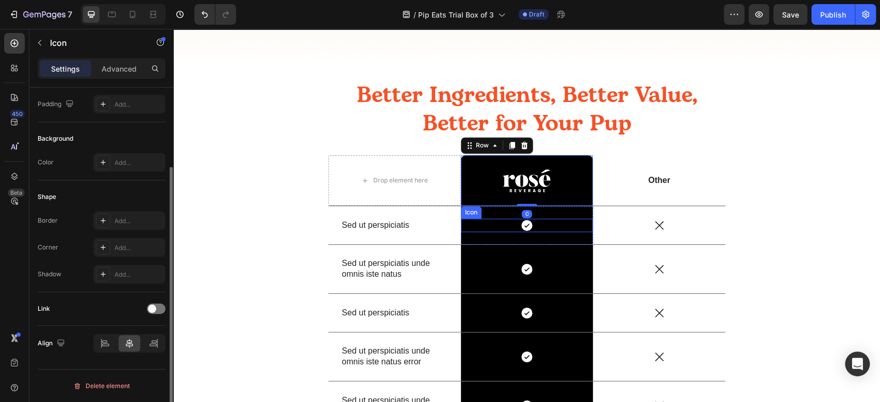
scroll to position [0, 0]
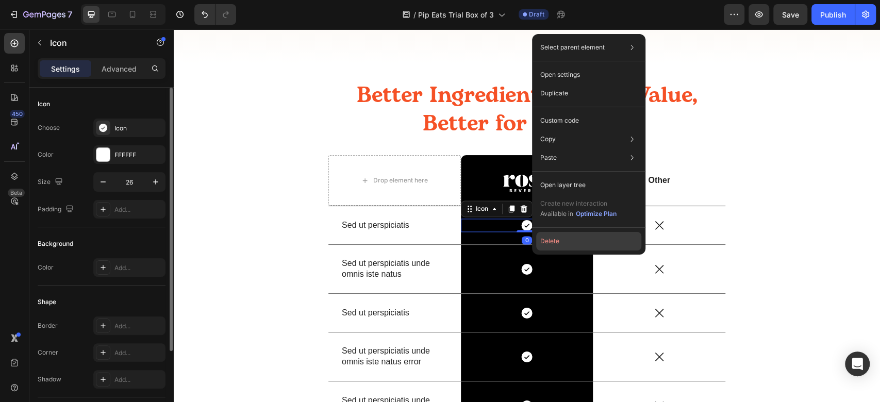
click at [542, 249] on button "Delete" at bounding box center [588, 241] width 105 height 19
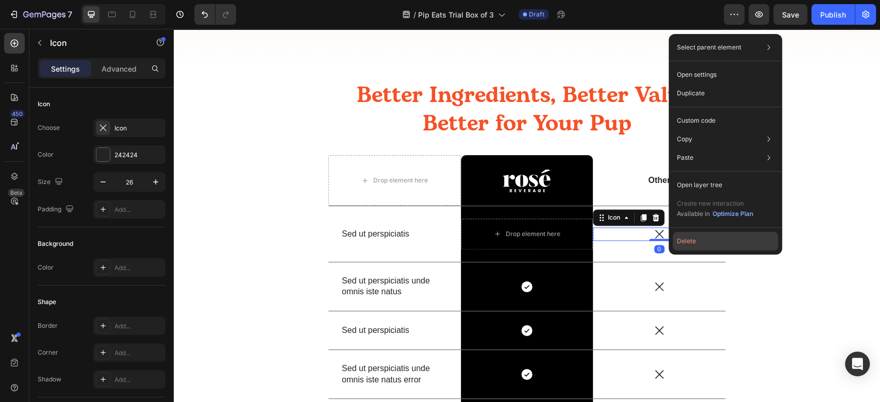
drag, startPoint x: 691, startPoint y: 247, endPoint x: 362, endPoint y: 222, distance: 329.9
click at [691, 247] on button "Delete" at bounding box center [725, 241] width 105 height 19
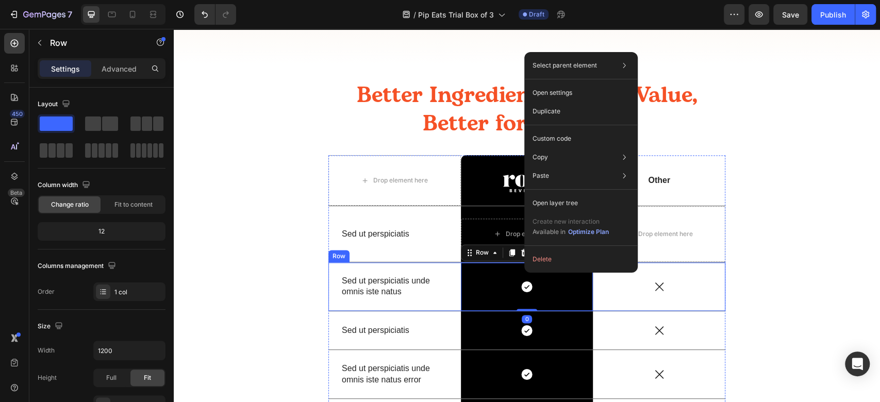
click at [445, 269] on div "Sed ut perspiciatis unde omnis iste natus Text Block" at bounding box center [395, 286] width 133 height 48
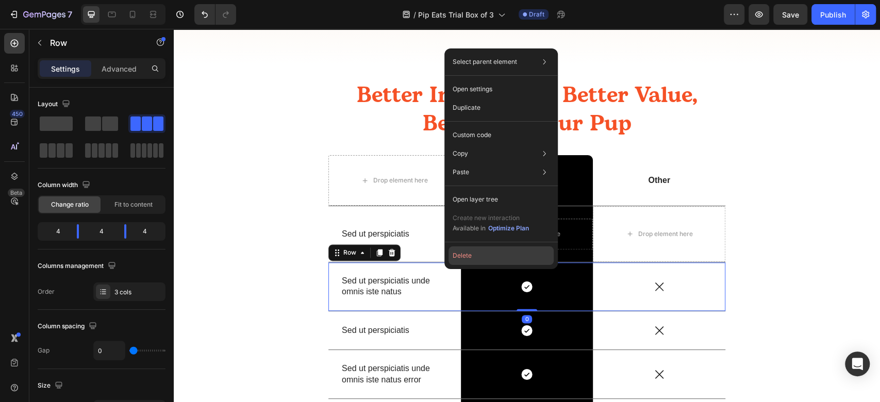
drag, startPoint x: 478, startPoint y: 262, endPoint x: 291, endPoint y: 244, distance: 187.1
click at [478, 262] on button "Delete" at bounding box center [501, 256] width 105 height 19
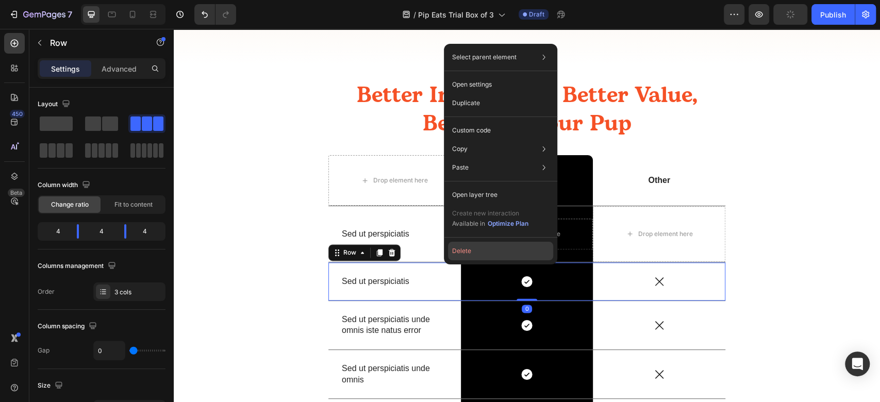
click at [477, 256] on button "Delete" at bounding box center [500, 251] width 105 height 19
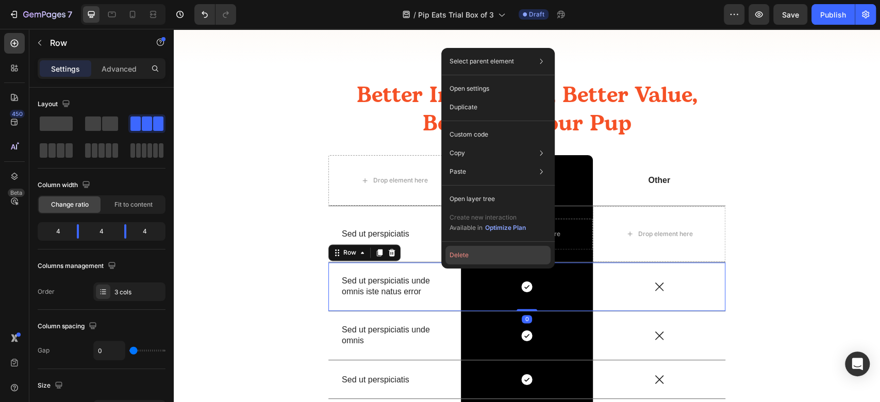
click at [479, 260] on button "Delete" at bounding box center [498, 255] width 105 height 19
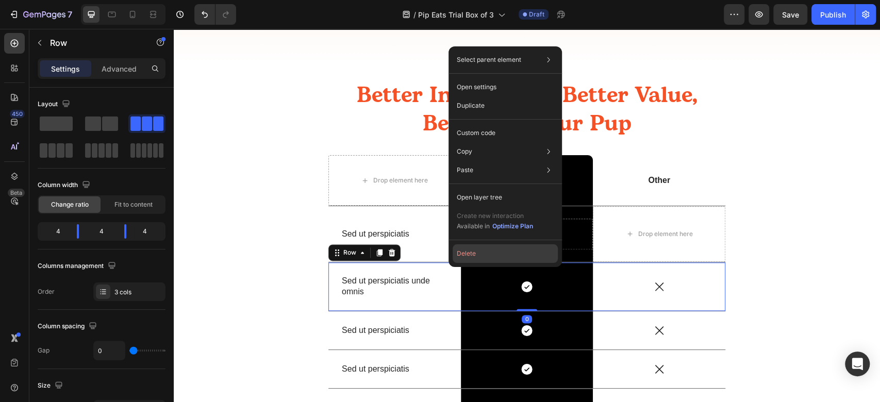
click at [478, 260] on button "Delete" at bounding box center [505, 253] width 105 height 19
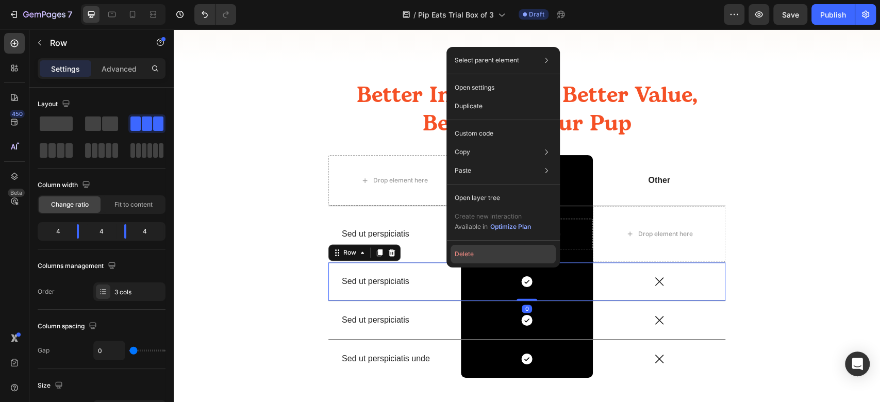
click at [482, 259] on button "Delete" at bounding box center [503, 254] width 105 height 19
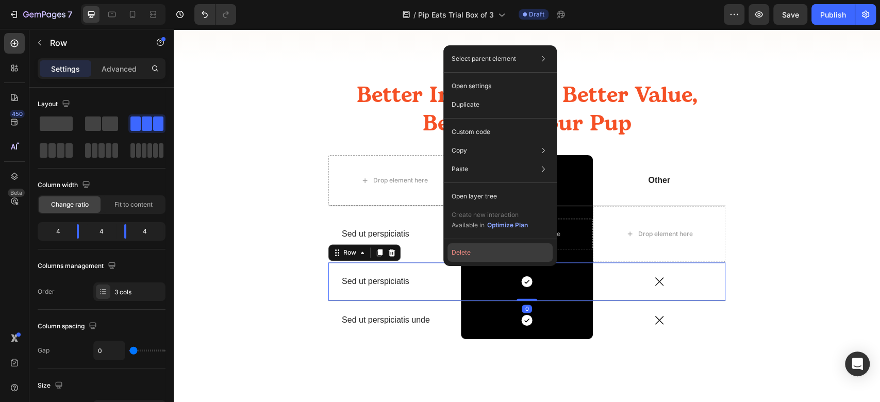
click at [483, 253] on button "Delete" at bounding box center [500, 252] width 105 height 19
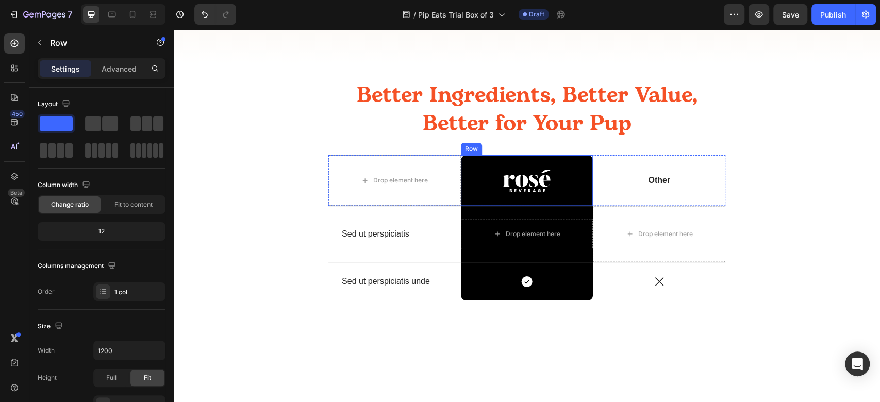
click at [575, 199] on div "Image Row" at bounding box center [527, 180] width 133 height 51
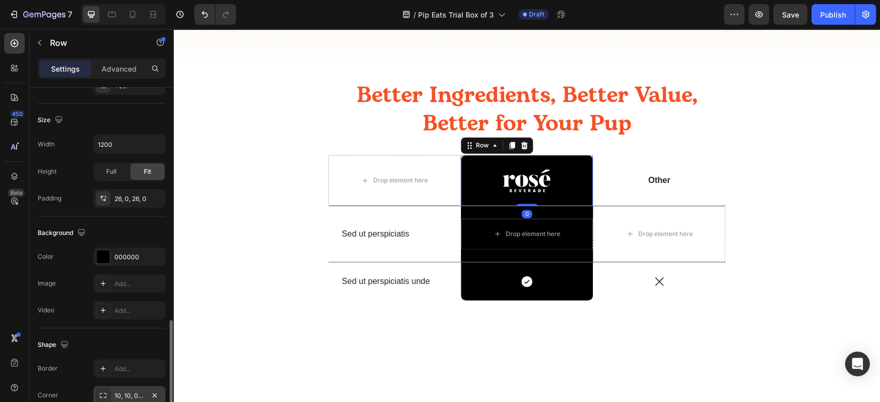
scroll to position [284, 0]
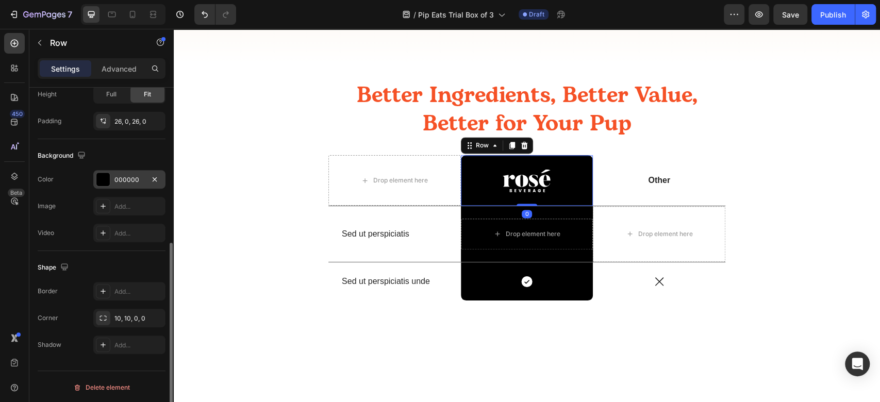
click at [103, 182] on div at bounding box center [102, 179] width 13 height 13
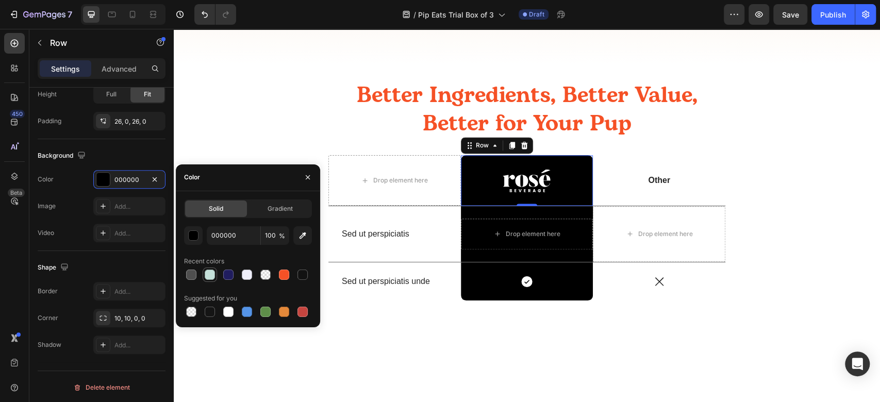
click at [207, 275] on div at bounding box center [210, 275] width 10 height 10
type input "C4E0D9"
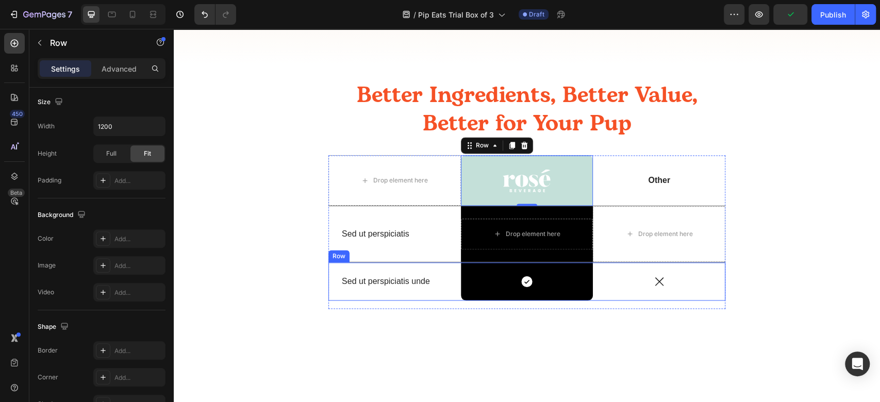
click at [623, 299] on div "Icon" at bounding box center [659, 281] width 133 height 38
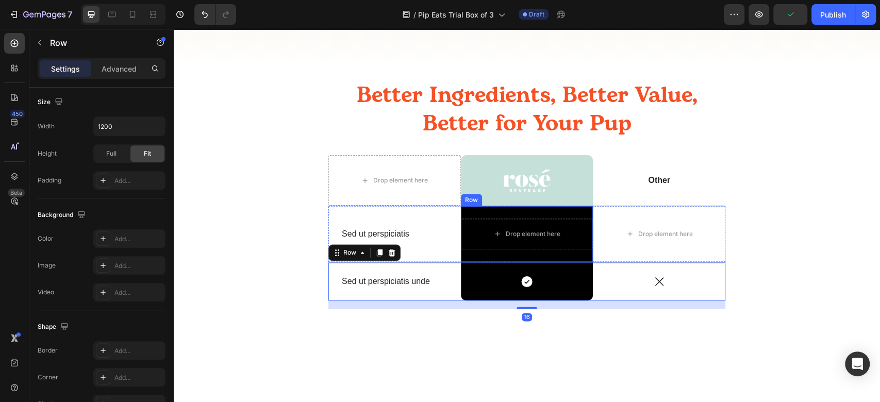
click at [534, 211] on div "Drop element here Row" at bounding box center [527, 234] width 133 height 56
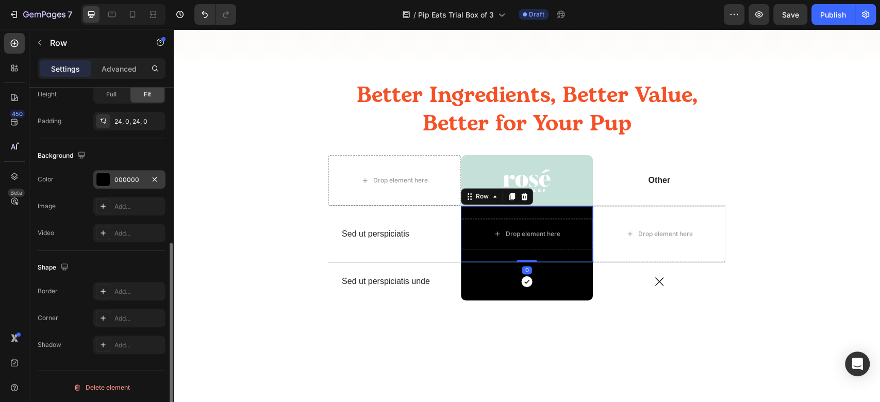
click at [134, 178] on div "000000" at bounding box center [129, 179] width 30 height 9
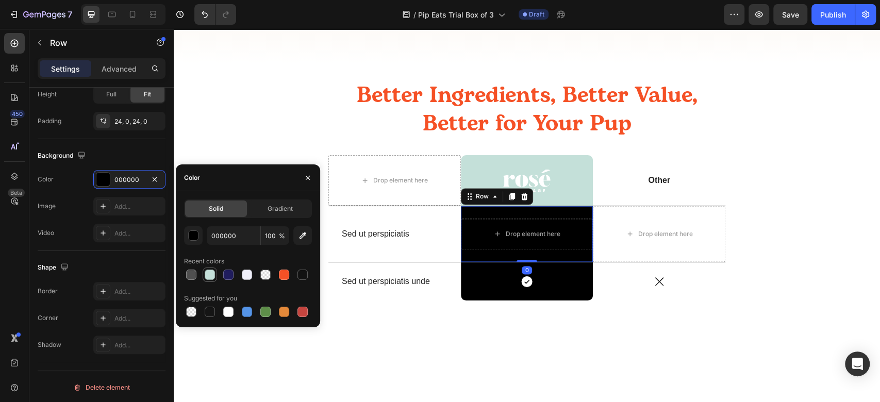
click at [211, 278] on div at bounding box center [210, 275] width 10 height 10
type input "C4E0D9"
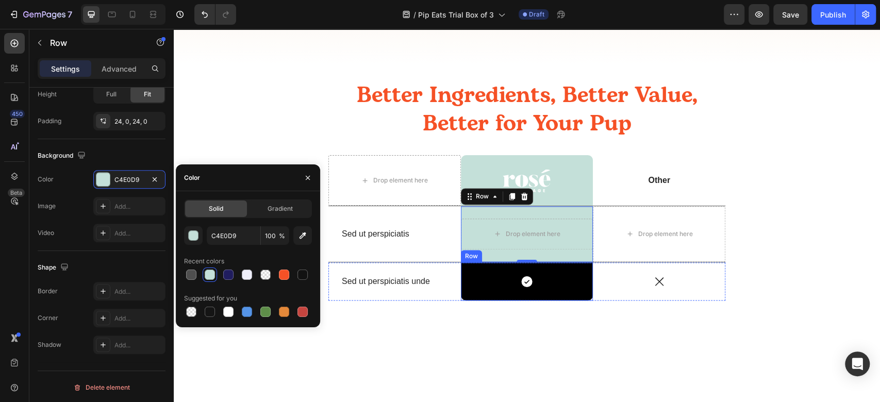
click at [563, 266] on div "Icon Row" at bounding box center [527, 281] width 133 height 38
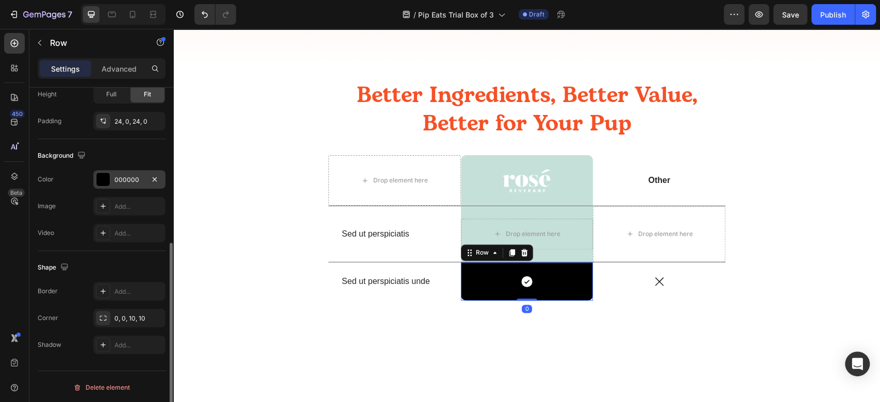
click at [105, 183] on div at bounding box center [102, 179] width 13 height 13
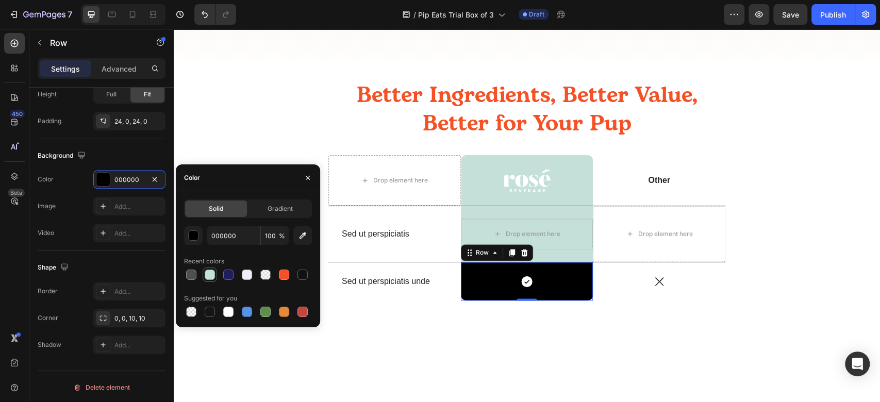
click at [214, 274] on div at bounding box center [210, 275] width 10 height 10
type input "C4E0D9"
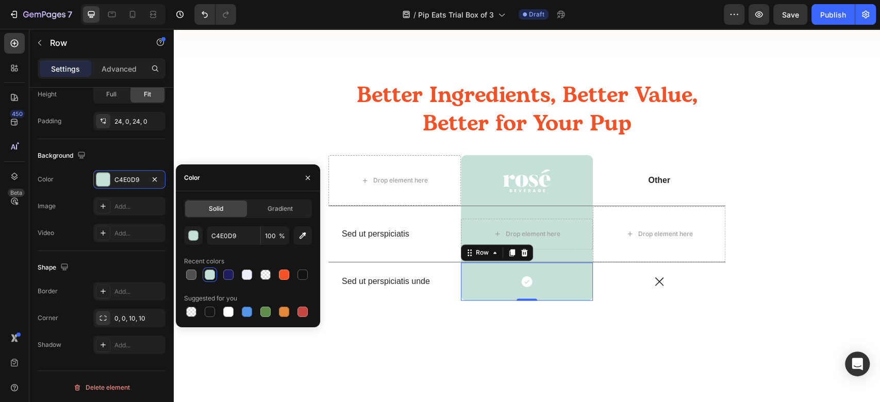
click at [645, 331] on div at bounding box center [527, 373] width 707 height 97
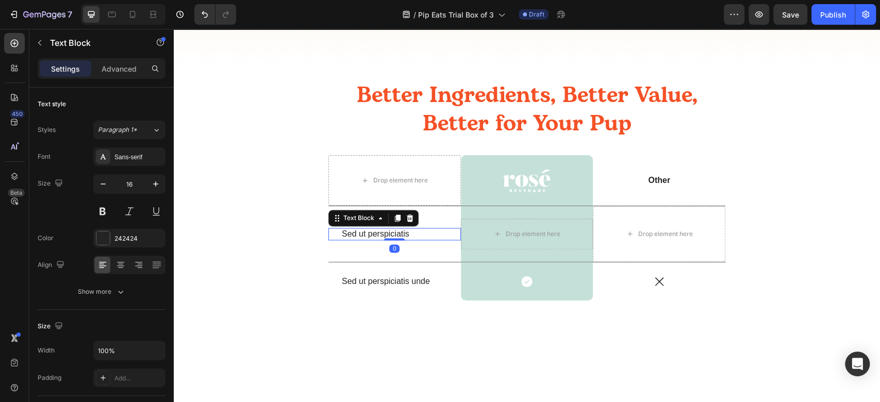
click at [355, 237] on p "Sed ut perspiciatis" at bounding box center [395, 234] width 106 height 11
click at [130, 159] on div "Sans-serif" at bounding box center [138, 157] width 48 height 9
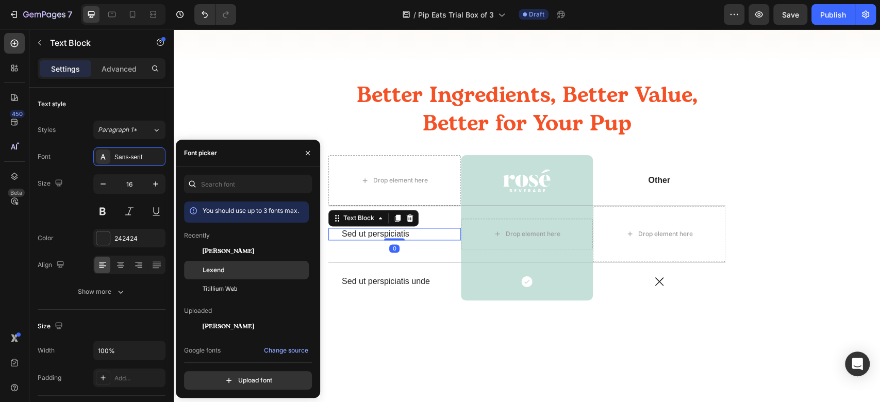
click at [245, 274] on div "Lexend" at bounding box center [255, 270] width 104 height 9
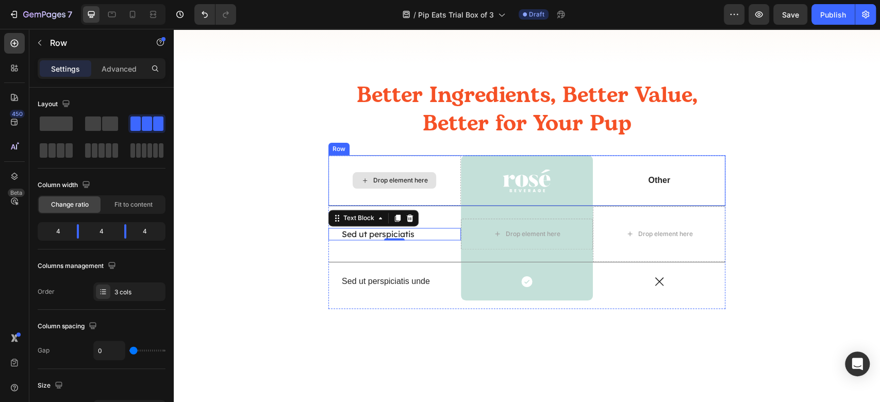
click at [400, 156] on div "Drop element here" at bounding box center [395, 180] width 133 height 51
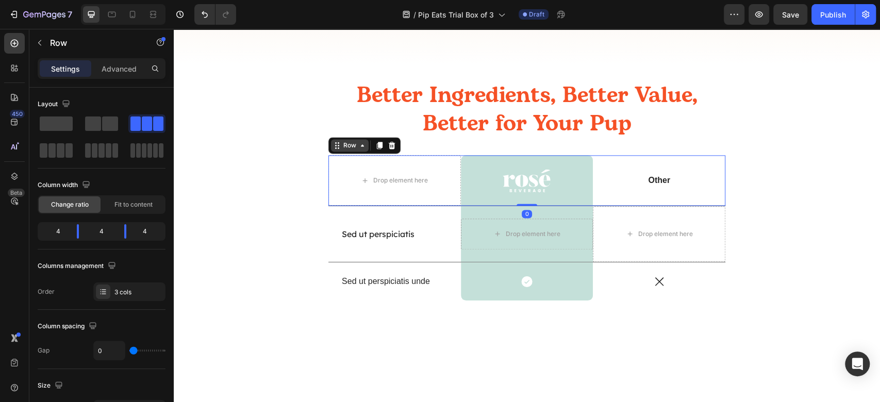
click at [350, 145] on div "Row" at bounding box center [349, 145] width 17 height 9
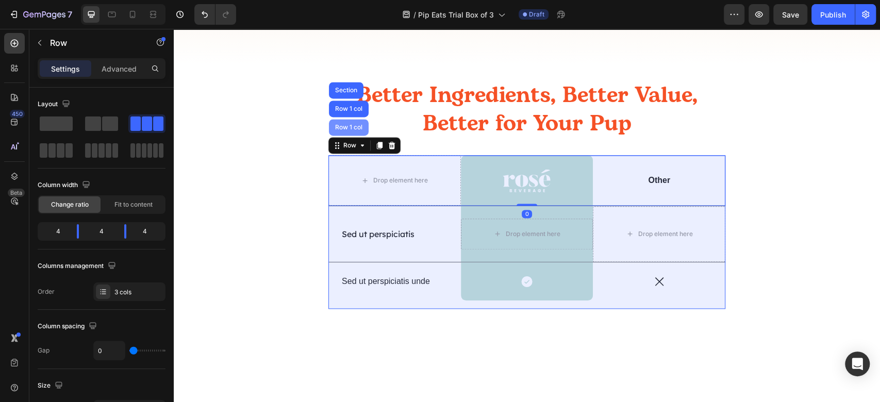
click at [350, 134] on div "Row 1 col" at bounding box center [349, 127] width 40 height 17
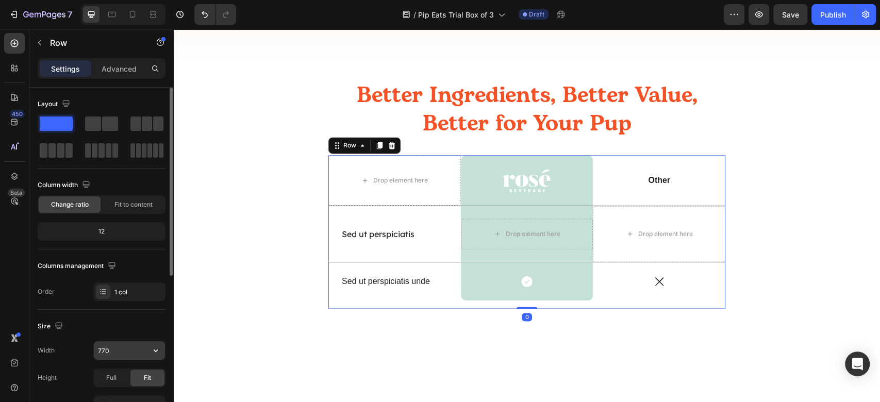
click at [124, 355] on input "770" at bounding box center [129, 350] width 71 height 19
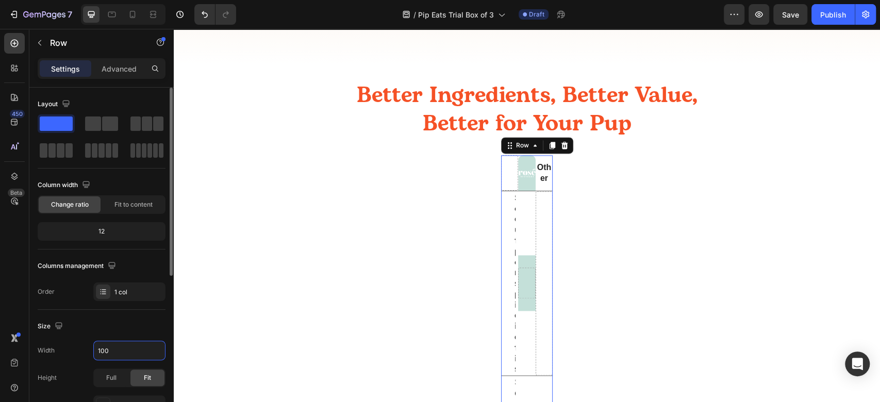
type input "1000"
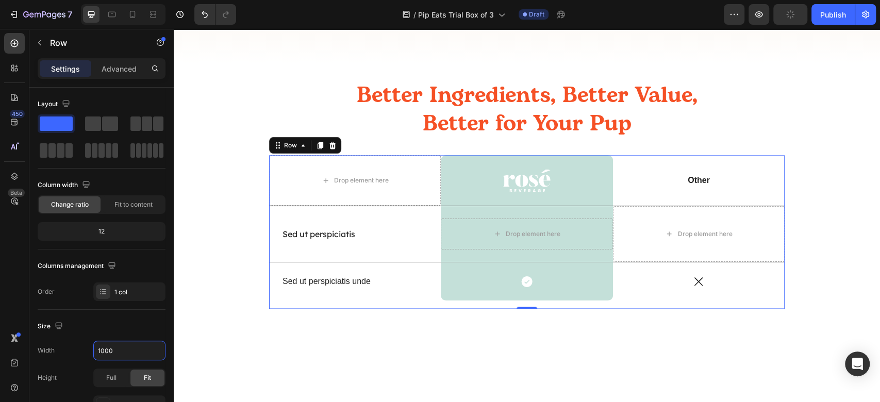
click at [552, 359] on div at bounding box center [527, 373] width 707 height 97
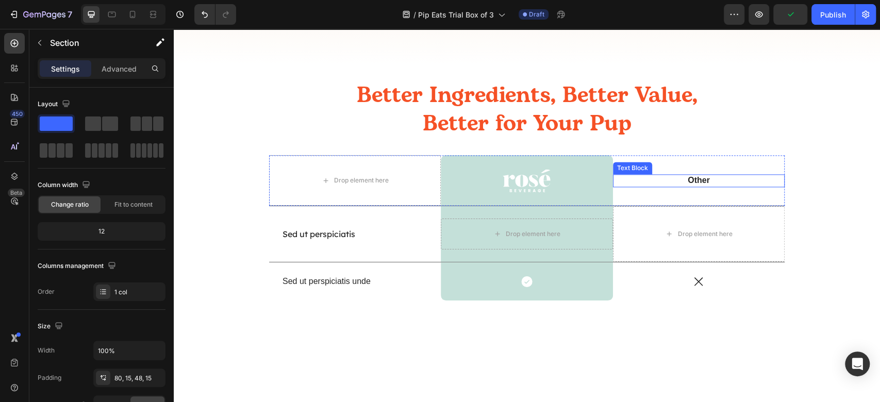
click at [703, 176] on p "Other" at bounding box center [699, 180] width 170 height 11
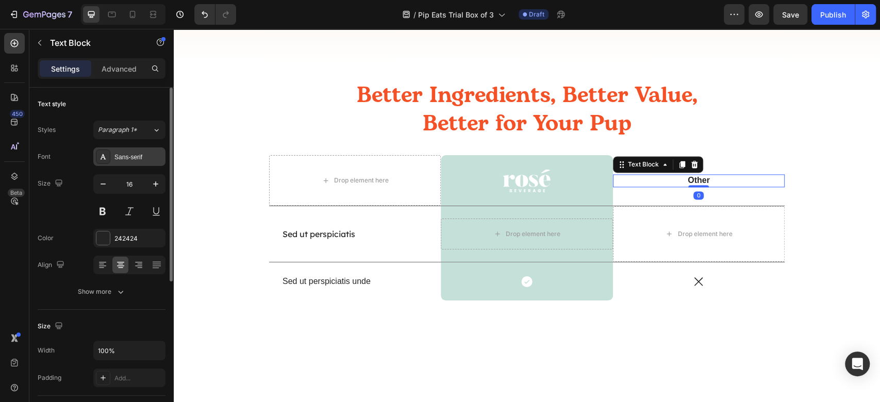
click at [136, 156] on div "Sans-serif" at bounding box center [138, 157] width 48 height 9
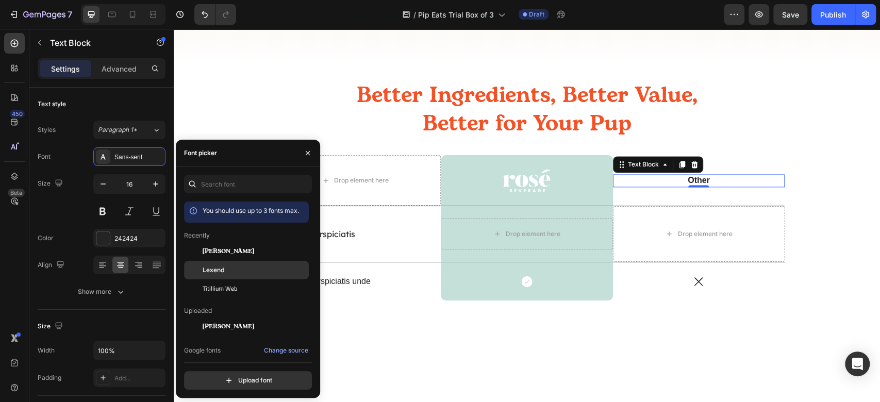
click at [241, 269] on div "Lexend" at bounding box center [255, 270] width 104 height 9
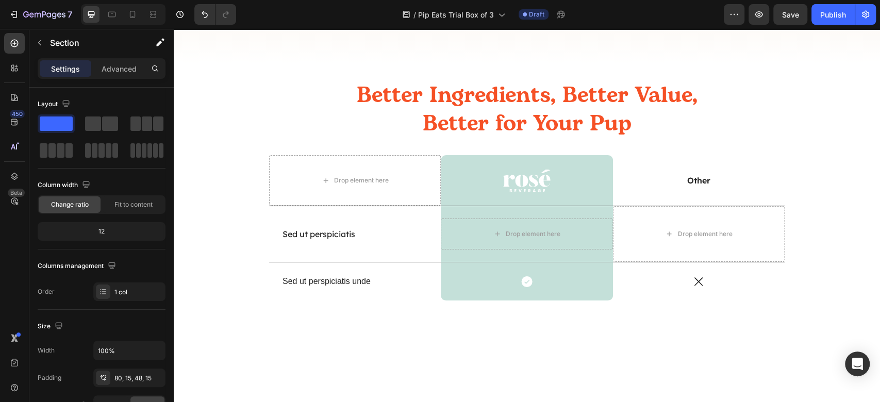
click at [564, 345] on div at bounding box center [527, 373] width 707 height 97
click at [41, 40] on icon "button" at bounding box center [39, 43] width 3 height 6
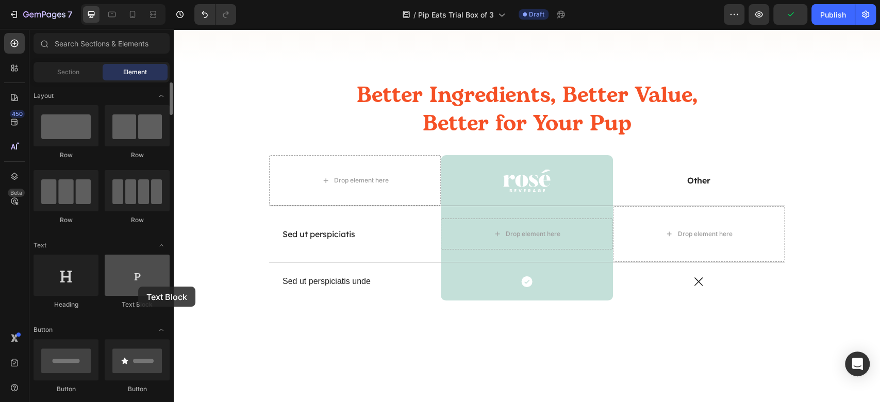
click at [138, 287] on div at bounding box center [137, 275] width 65 height 41
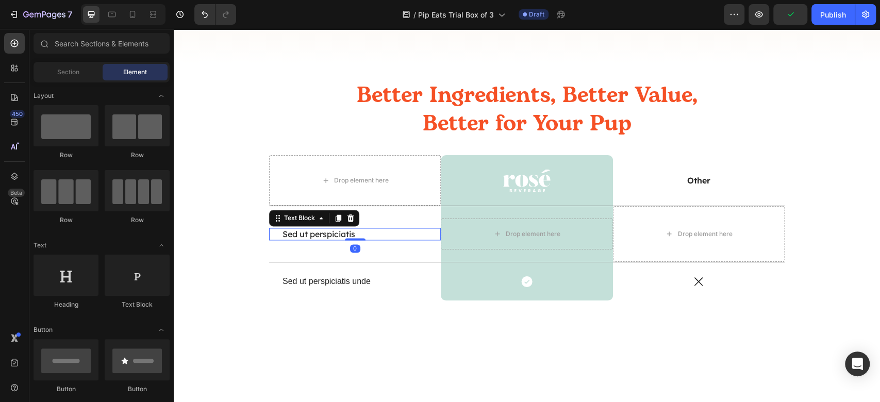
click at [314, 233] on p "Sed ut perspiciatis" at bounding box center [355, 234] width 145 height 11
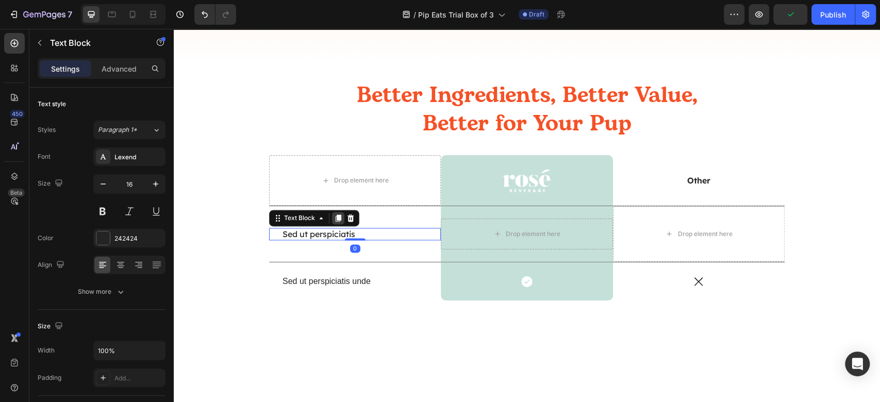
click at [334, 214] on icon at bounding box center [338, 218] width 8 height 8
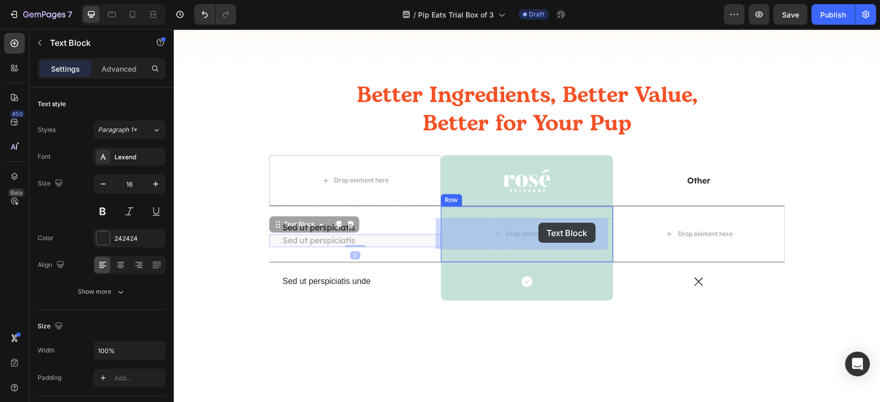
drag, startPoint x: 288, startPoint y: 226, endPoint x: 537, endPoint y: 223, distance: 249.1
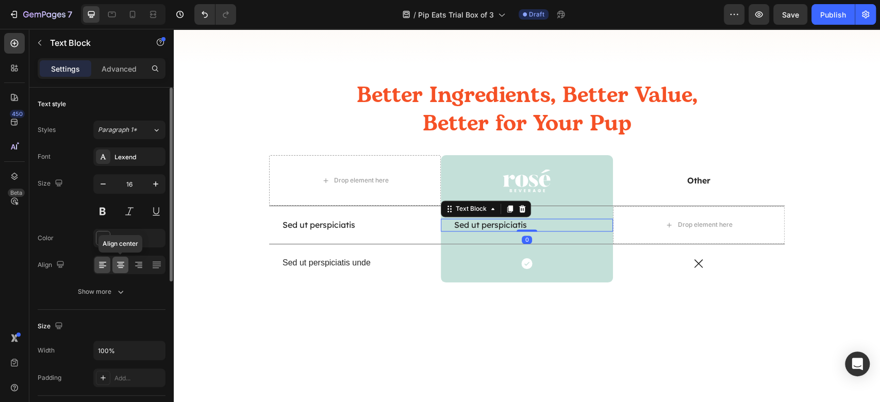
click at [125, 265] on icon at bounding box center [121, 265] width 10 height 10
click at [541, 228] on p "Sed ut perspiciatis" at bounding box center [526, 225] width 145 height 11
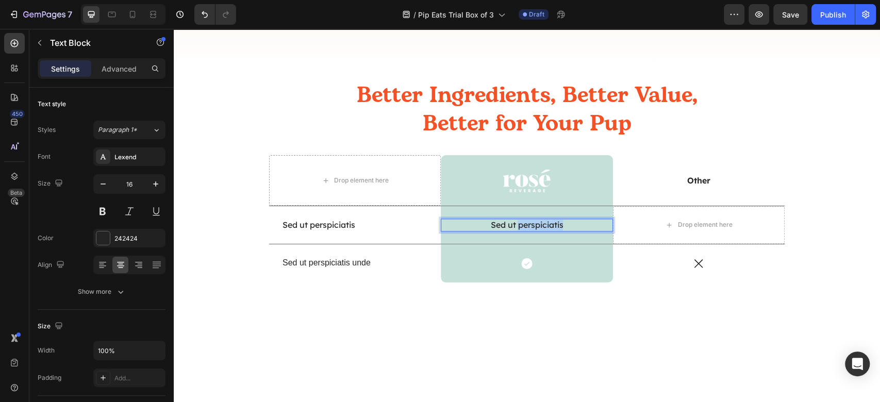
click at [541, 228] on p "Sed ut perspiciatis" at bounding box center [526, 225] width 145 height 11
click at [578, 333] on div at bounding box center [527, 355] width 707 height 97
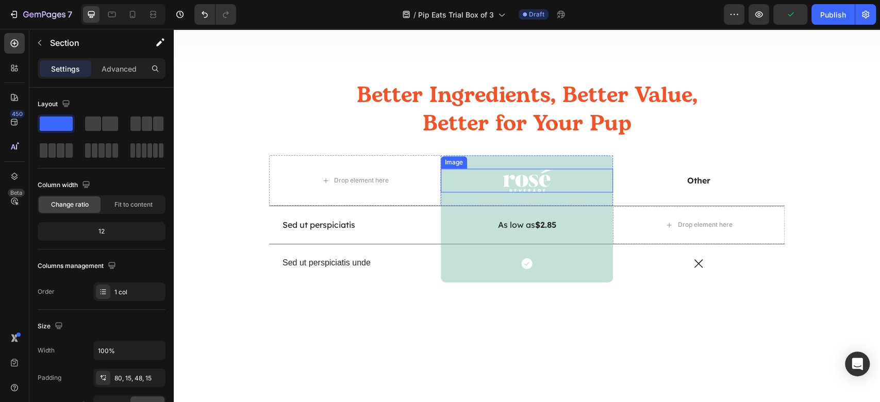
click at [536, 191] on img at bounding box center [527, 181] width 48 height 24
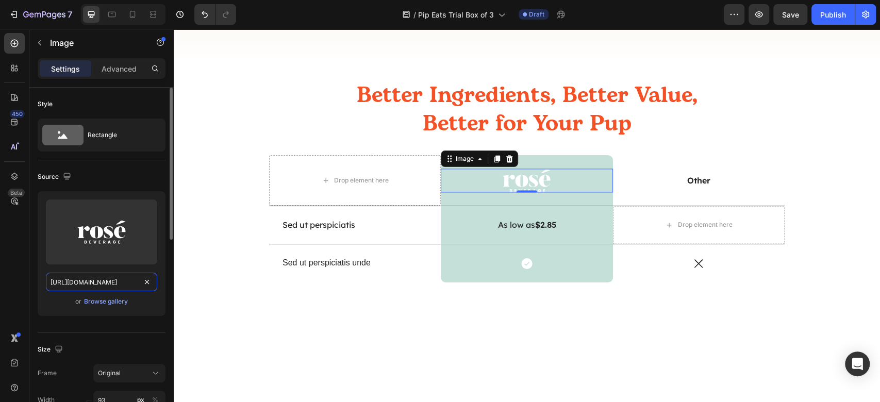
click at [118, 280] on input "https://cdn.shopify.com/s/files/1/2005/9307/files/gempages_432750572815254551-2…" at bounding box center [101, 282] width 111 height 19
paste input "pippets.au/cdn/shop/files/PipEats_Dog_RGB_652e11d7-53ce-44ae-aa8e-5de38b125019.…"
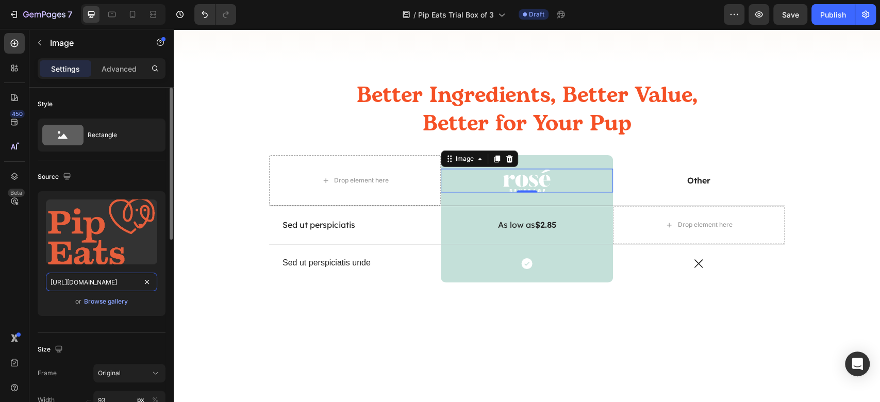
type input "https://pippets.au/cdn/shop/files/PipEats_Dog_RGB_652e11d7-53ce-44ae-aa8e-5de38…"
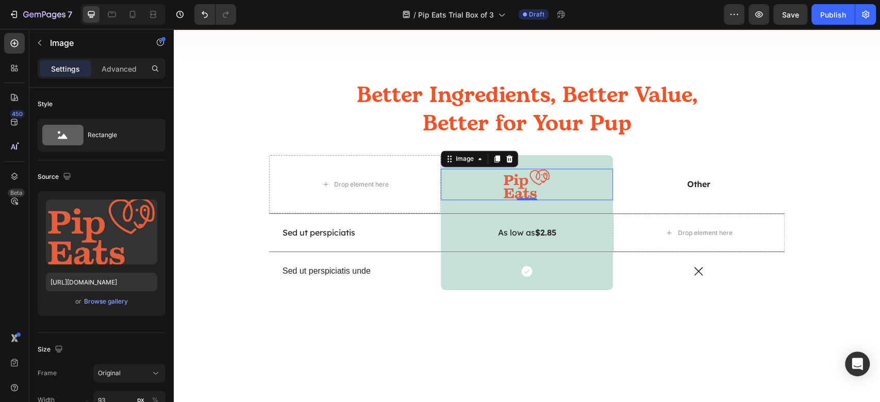
click at [682, 344] on div at bounding box center [527, 363] width 707 height 97
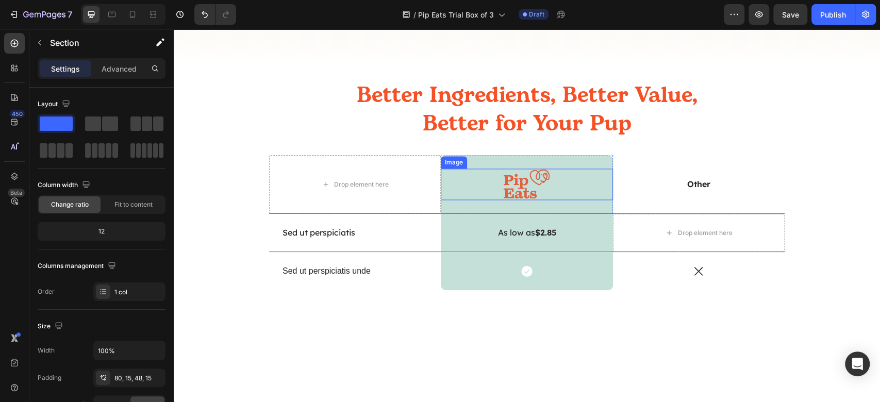
click at [539, 189] on img at bounding box center [527, 184] width 48 height 31
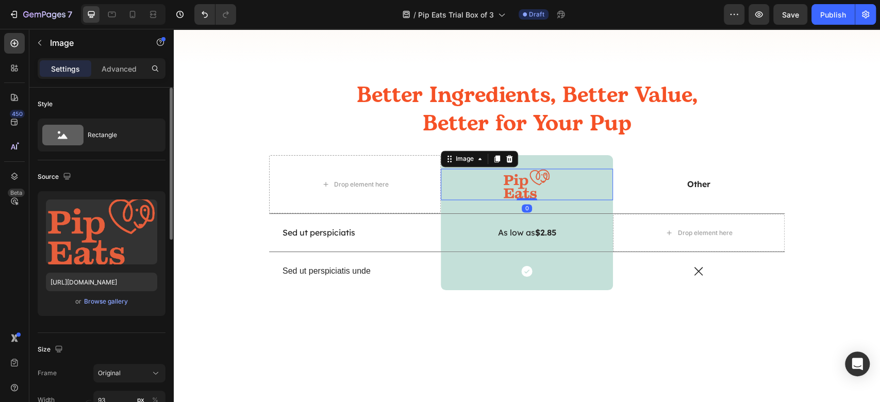
scroll to position [137, 0]
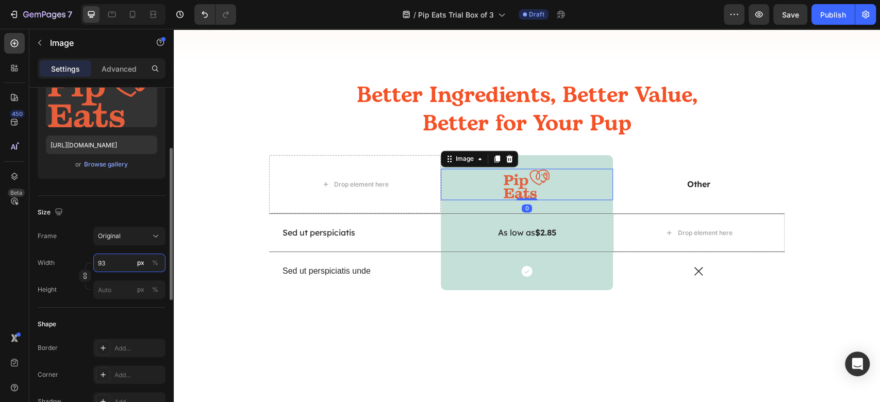
click at [119, 267] on input "93" at bounding box center [129, 263] width 72 height 19
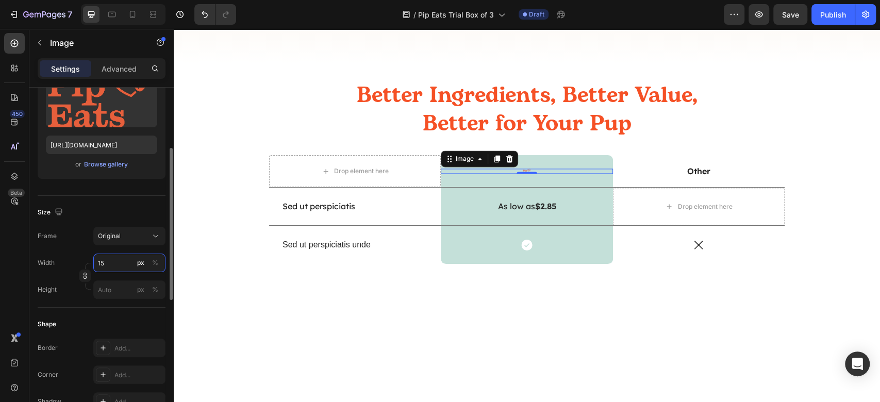
type input "1"
type input "100"
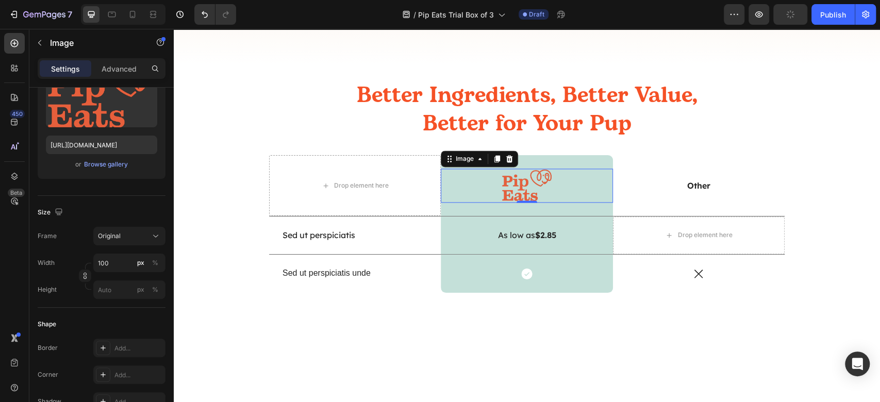
click at [557, 371] on div at bounding box center [527, 374] width 691 height 31
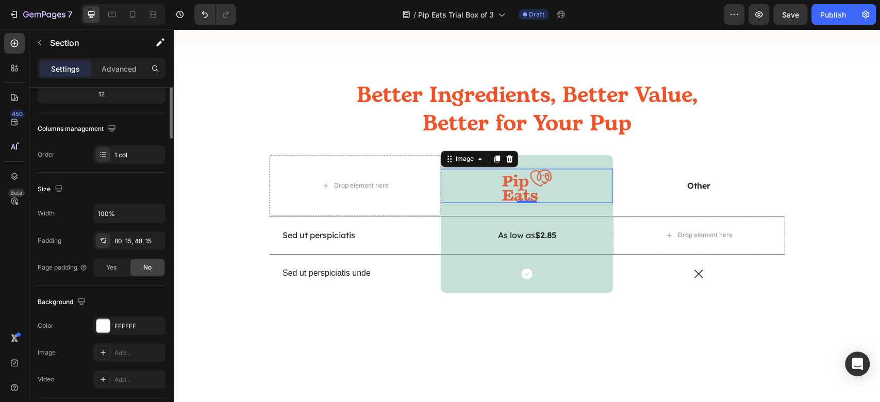
scroll to position [0, 0]
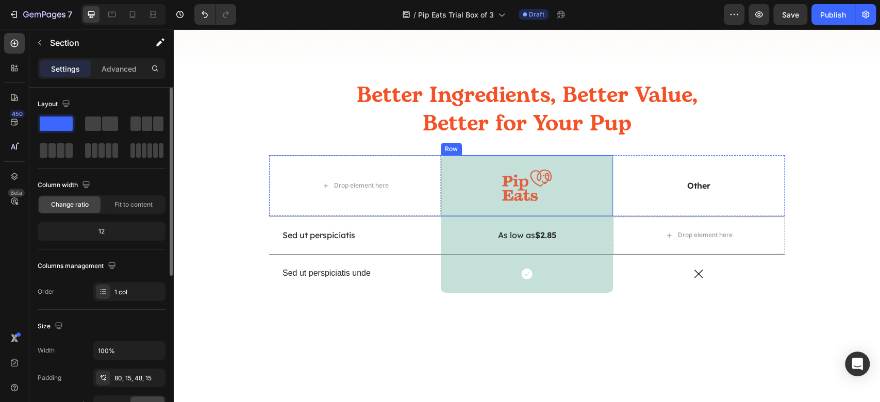
click at [576, 158] on div "Image Row" at bounding box center [527, 185] width 172 height 60
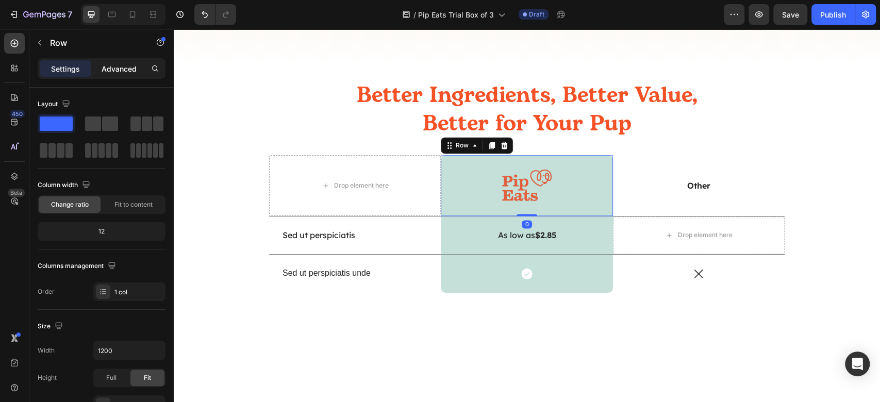
click at [125, 71] on p "Advanced" at bounding box center [119, 68] width 35 height 11
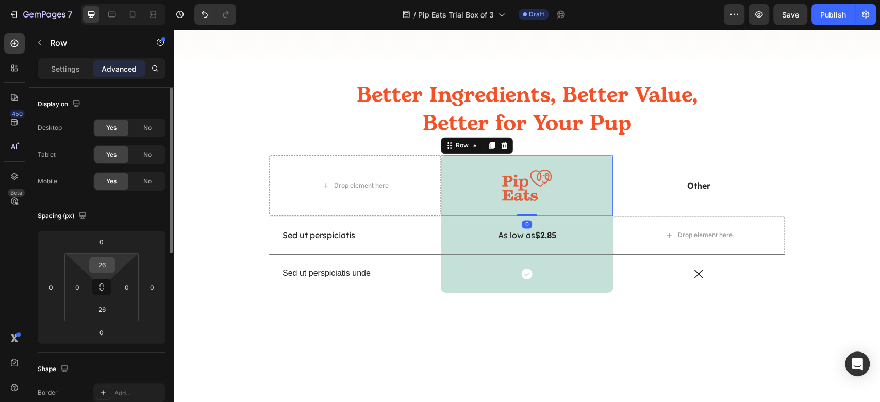
click at [97, 272] on input "26" at bounding box center [102, 264] width 21 height 15
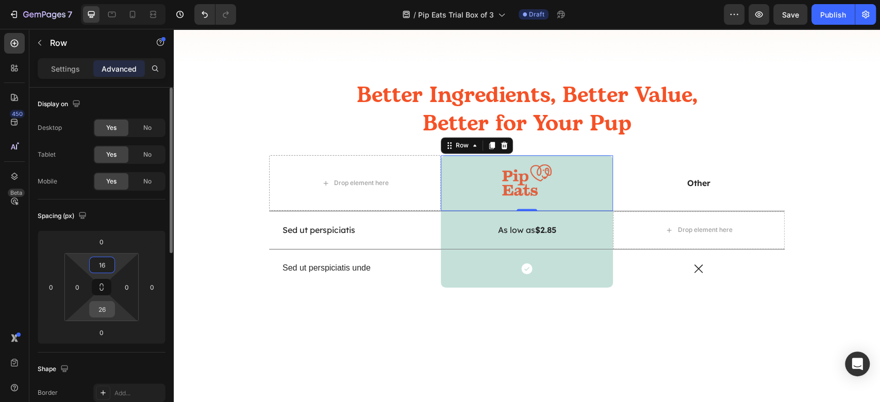
type input "16"
click at [107, 304] on input "26" at bounding box center [102, 309] width 21 height 15
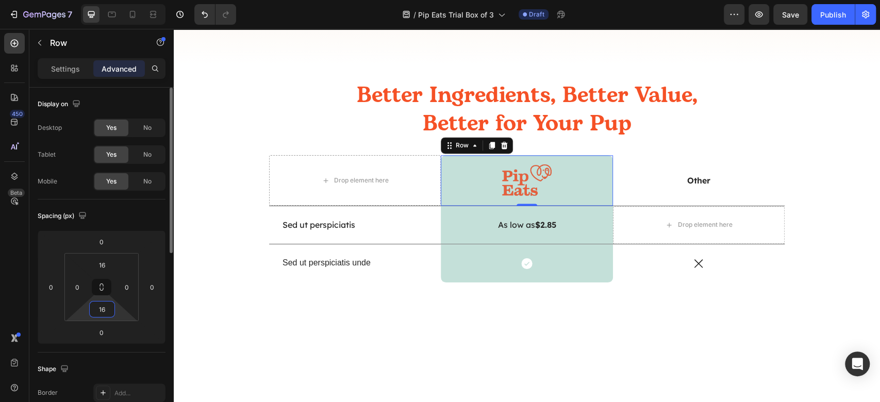
drag, startPoint x: 107, startPoint y: 308, endPoint x: 94, endPoint y: 307, distance: 13.0
click at [94, 307] on input "16" at bounding box center [102, 309] width 21 height 15
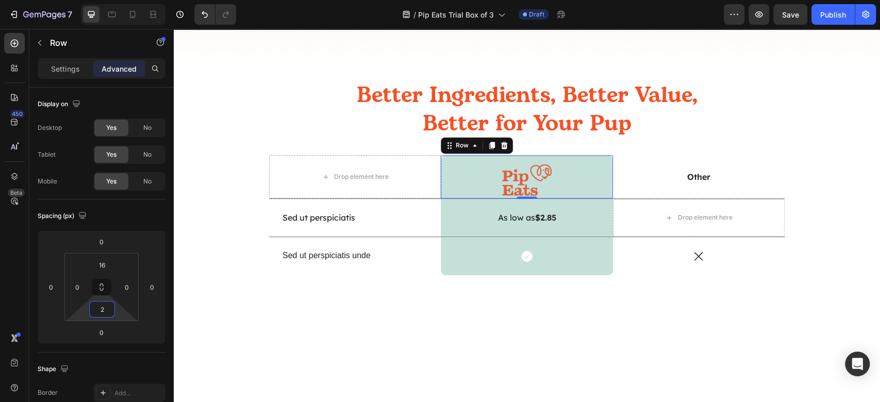
type input "20"
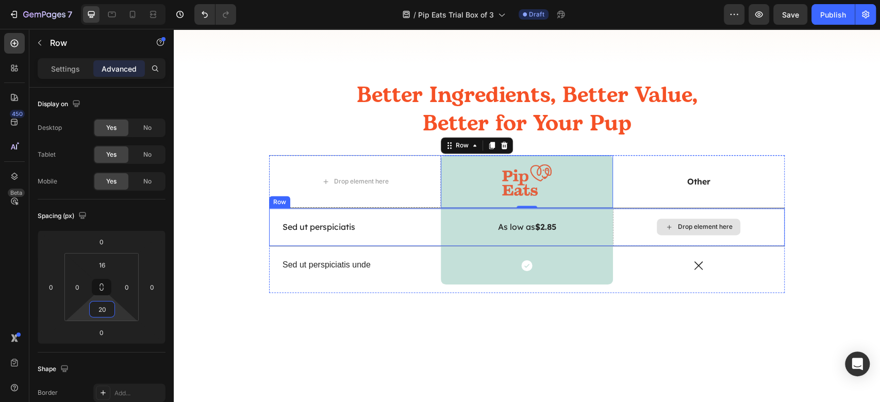
click at [611, 326] on div at bounding box center [527, 357] width 707 height 97
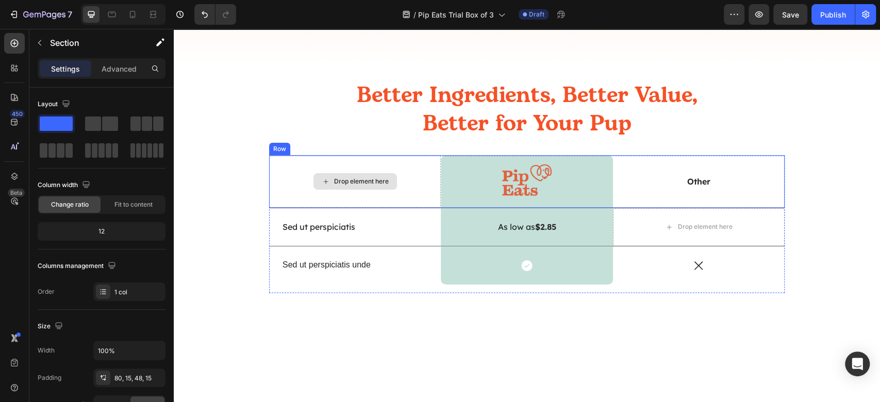
click at [381, 201] on div "Drop element here" at bounding box center [355, 181] width 172 height 52
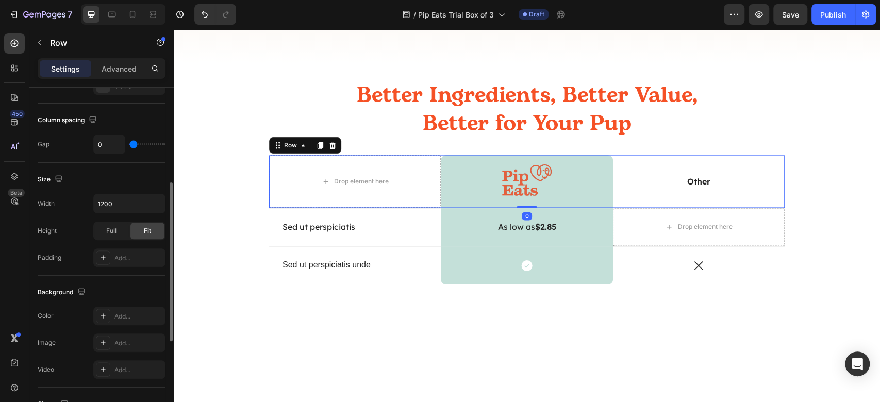
scroll to position [275, 0]
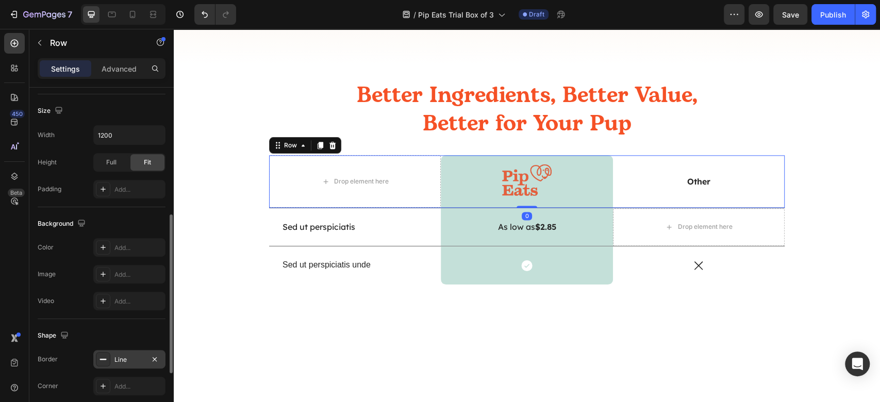
click at [108, 354] on div at bounding box center [103, 359] width 14 height 14
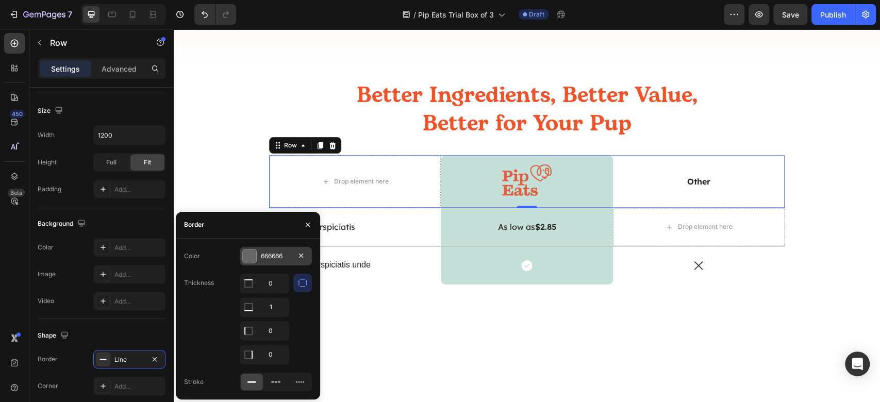
click at [245, 263] on div at bounding box center [249, 256] width 14 height 14
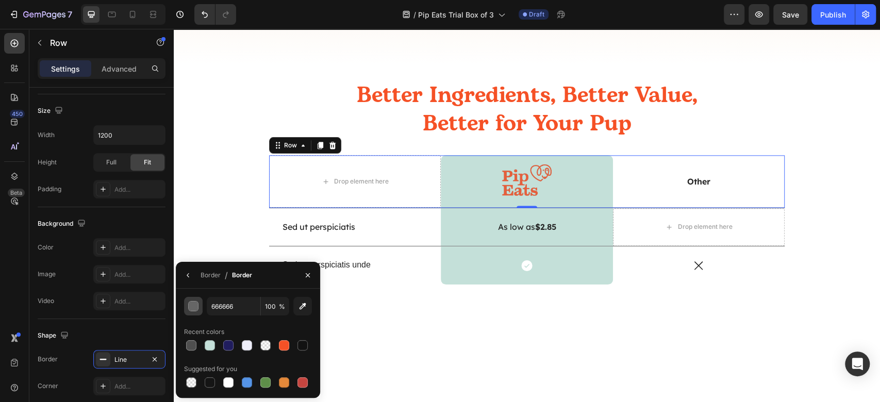
click at [193, 309] on div "button" at bounding box center [194, 307] width 10 height 10
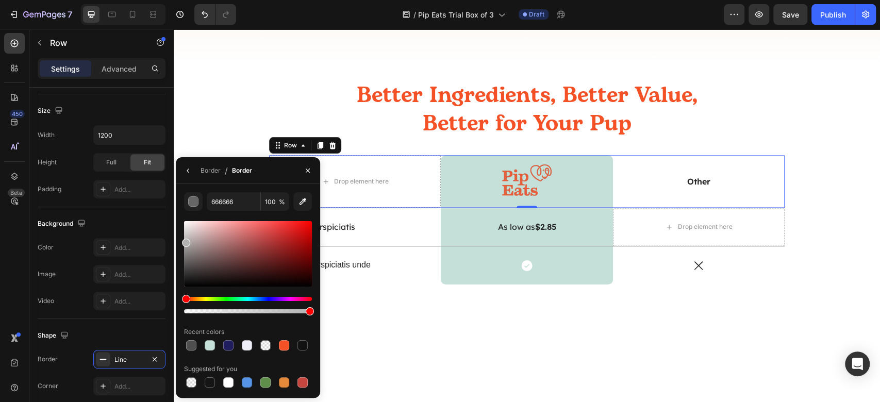
click at [184, 241] on div at bounding box center [248, 253] width 128 height 65
type input "AFAFAF"
click at [477, 332] on div at bounding box center [527, 357] width 707 height 97
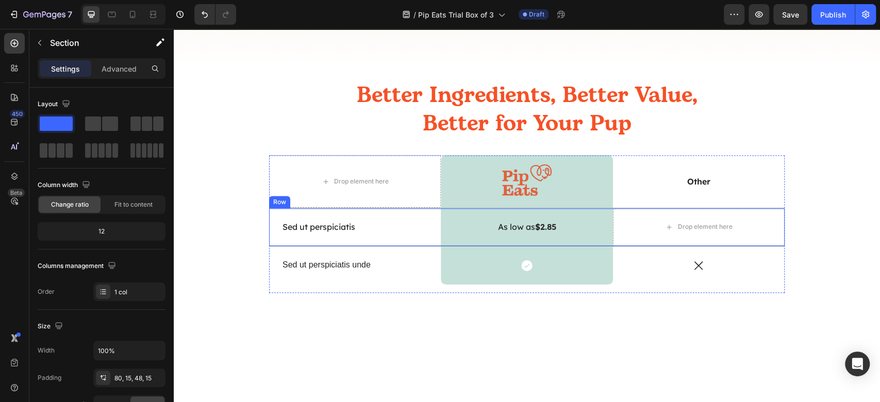
click at [418, 236] on div "Sed ut perspiciatis Text Block" at bounding box center [355, 227] width 172 height 38
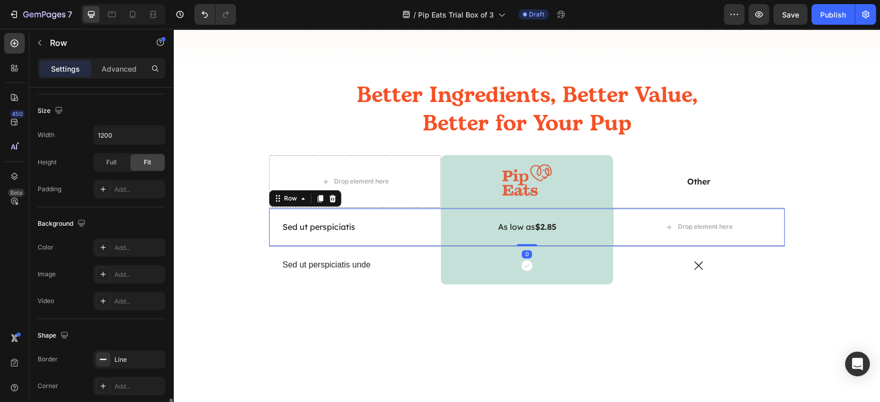
scroll to position [401, 0]
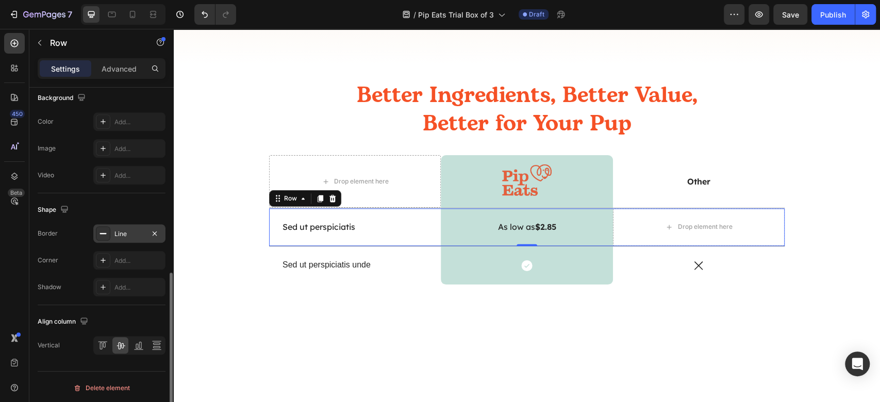
click at [104, 233] on icon at bounding box center [103, 233] width 8 height 8
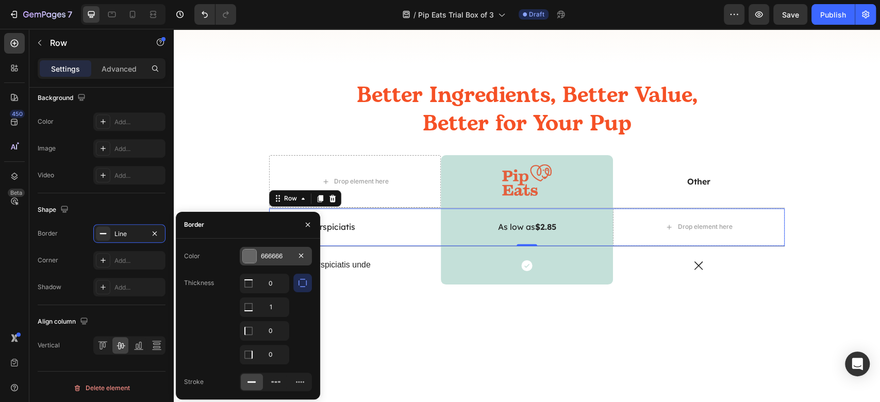
click at [258, 258] on div "666666" at bounding box center [276, 256] width 72 height 19
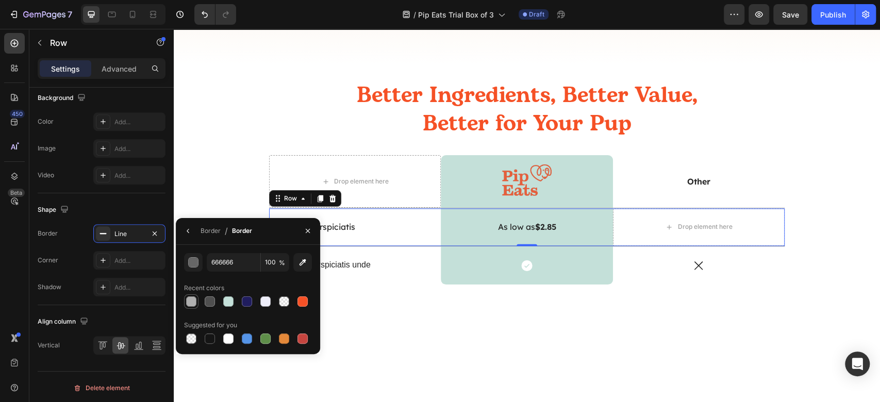
click at [192, 304] on div at bounding box center [191, 302] width 10 height 10
type input "AFAFAF"
click at [576, 349] on div at bounding box center [527, 357] width 707 height 97
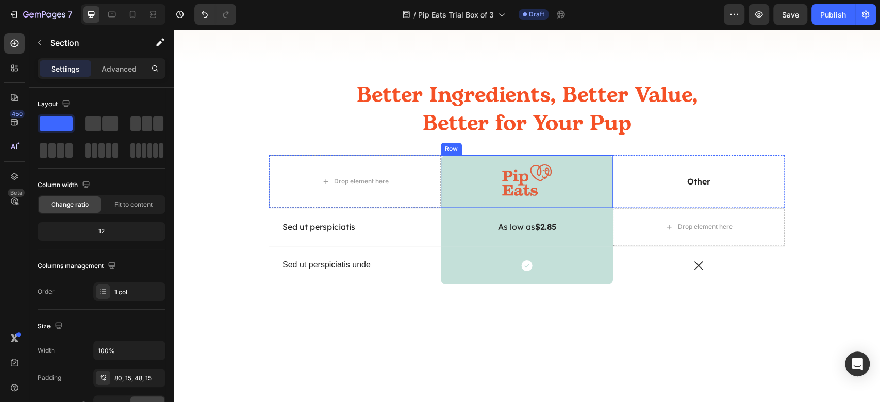
click at [595, 160] on div "Image Row" at bounding box center [527, 181] width 172 height 52
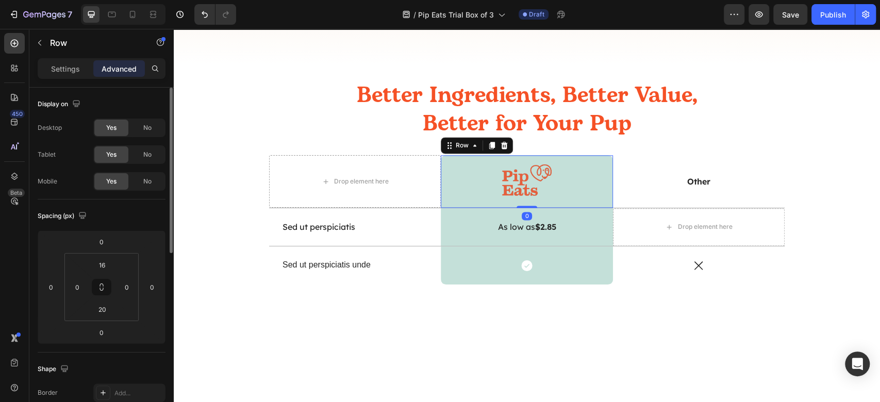
scroll to position [137, 0]
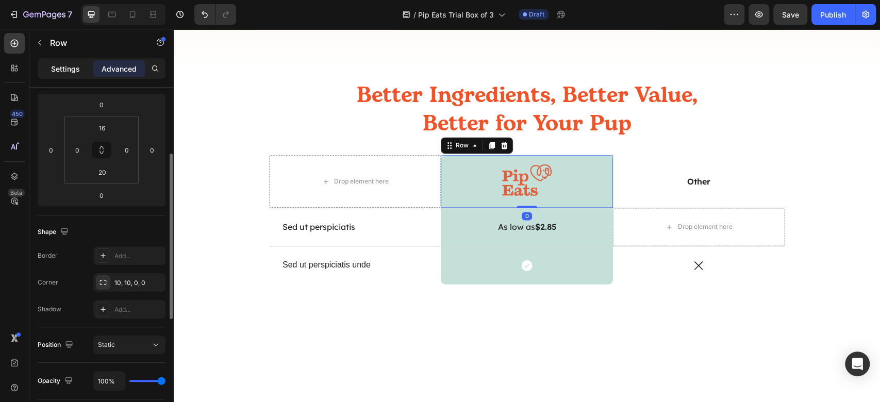
click at [70, 71] on p "Settings" at bounding box center [65, 68] width 29 height 11
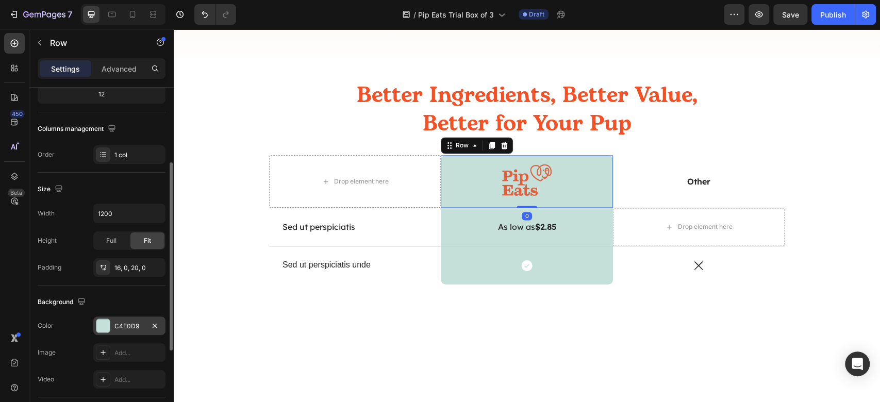
click at [137, 323] on div "C4E0D9" at bounding box center [129, 326] width 30 height 9
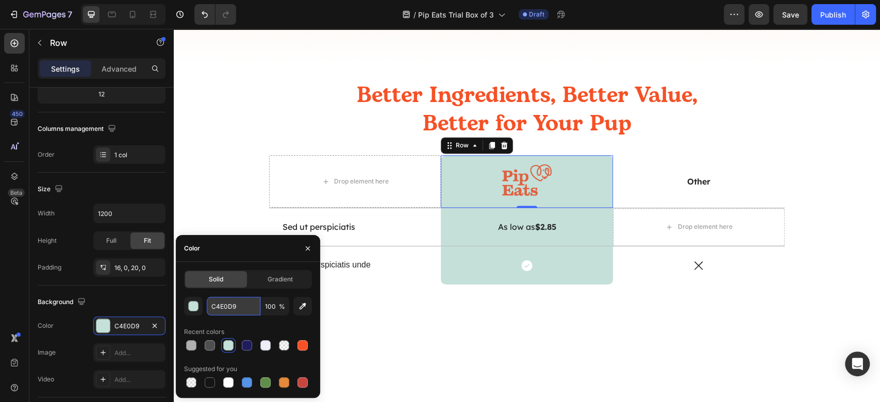
click at [226, 307] on input "C4E0D9" at bounding box center [234, 306] width 54 height 19
paste input "eeeef"
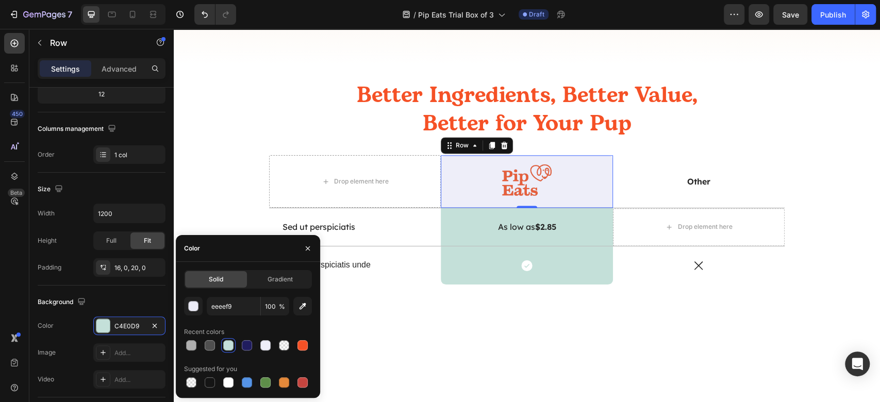
click at [243, 329] on div "Recent colors" at bounding box center [248, 332] width 128 height 17
type input "EEEEF9"
click at [581, 212] on div "As low as $2.85 Text Block Row" at bounding box center [527, 227] width 172 height 38
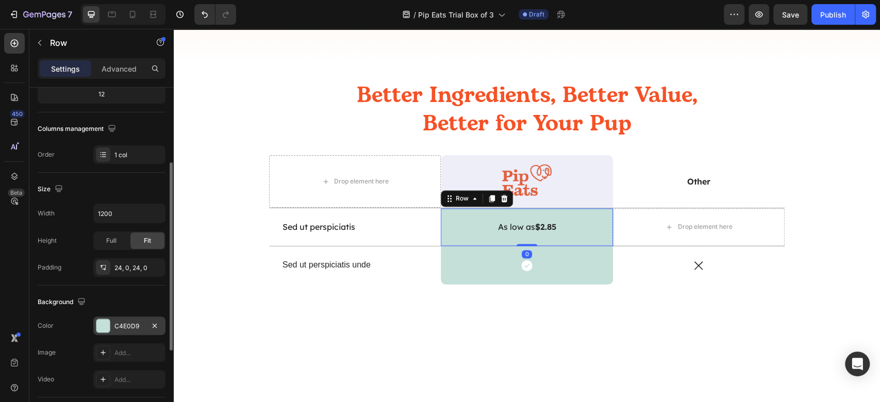
click at [112, 325] on div "C4E0D9" at bounding box center [129, 326] width 72 height 19
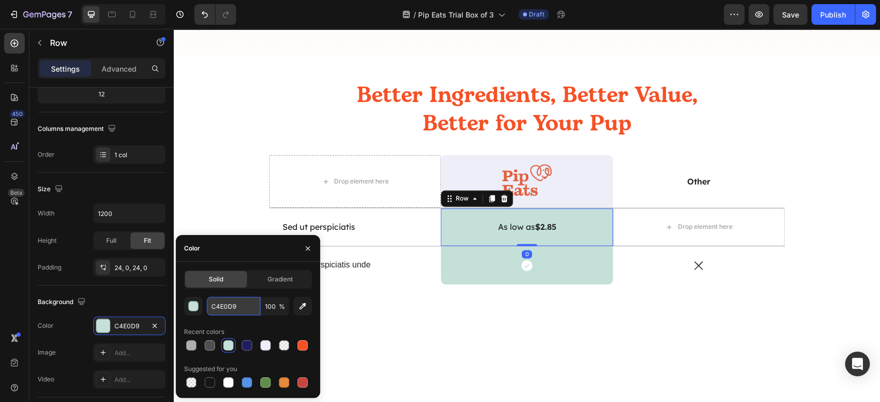
click at [227, 302] on input "C4E0D9" at bounding box center [234, 306] width 54 height 19
paste input "eeeef"
type input "eeeef9"
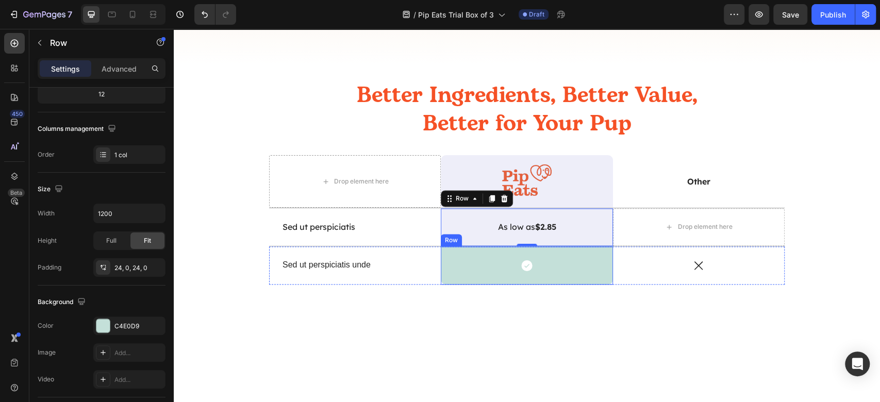
click at [595, 254] on div "Icon Row" at bounding box center [527, 266] width 172 height 38
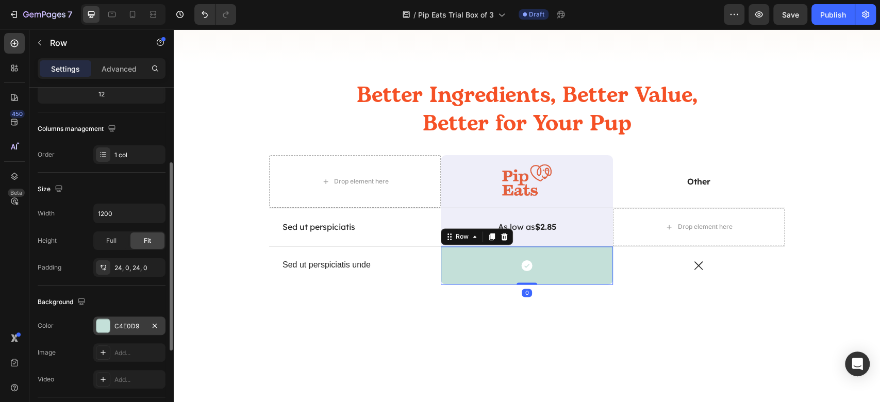
click at [104, 322] on div at bounding box center [102, 325] width 13 height 13
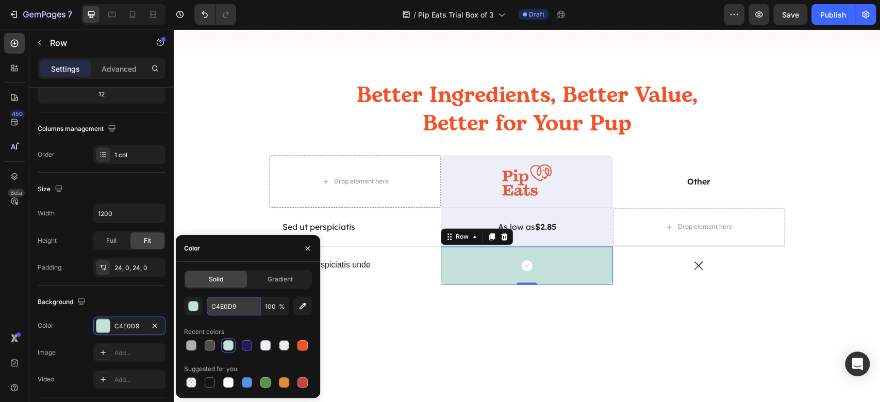
click at [247, 305] on input "C4E0D9" at bounding box center [234, 306] width 54 height 19
paste input "eeeef"
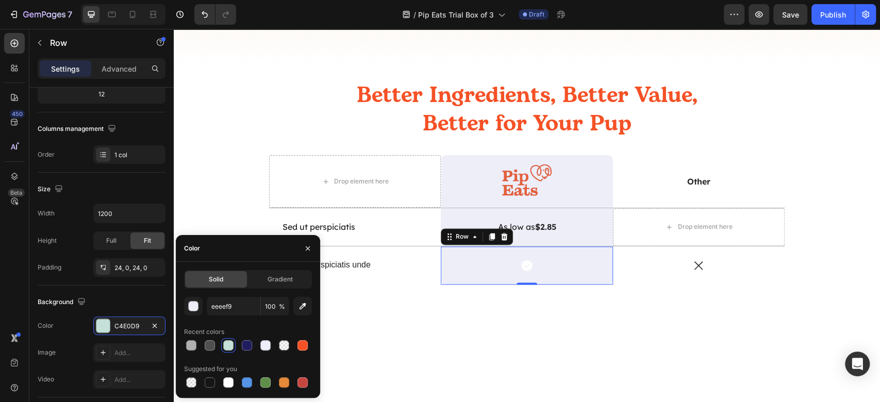
type input "EEEEF9"
click at [241, 323] on div "EEEEF9 100 % Recent colors Suggested for you" at bounding box center [248, 343] width 128 height 93
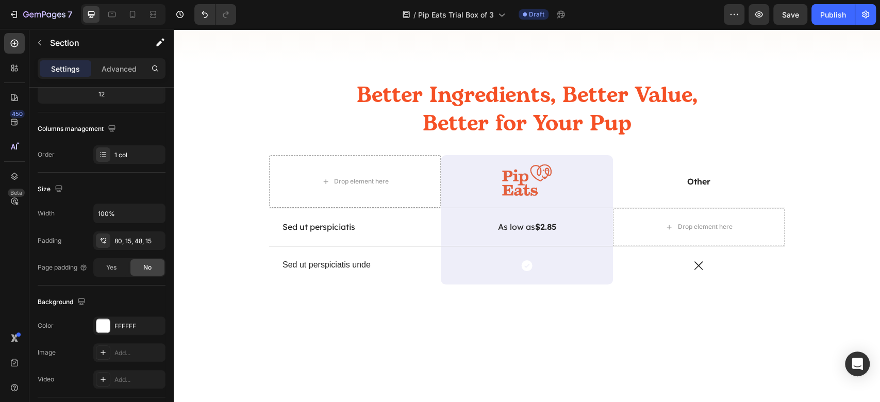
click at [702, 318] on div at bounding box center [527, 357] width 707 height 97
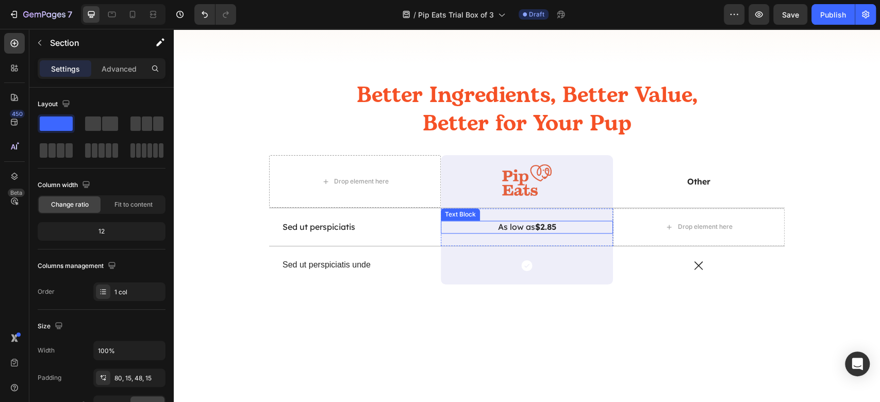
click at [540, 227] on strong "$2.85" at bounding box center [545, 227] width 21 height 10
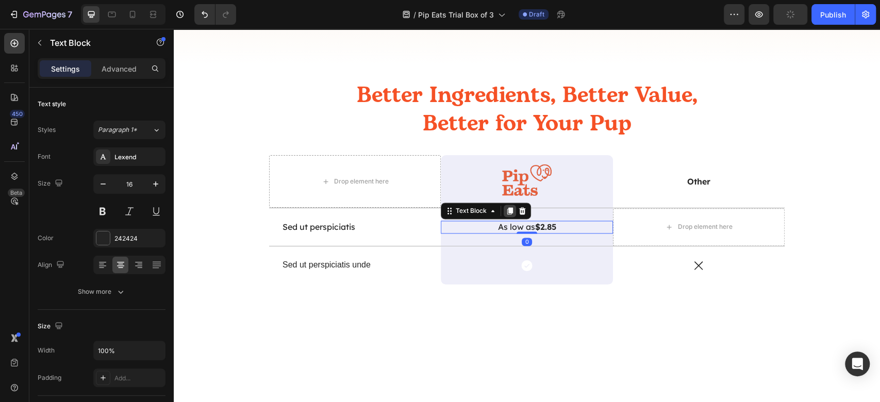
click at [507, 211] on icon at bounding box center [510, 210] width 6 height 7
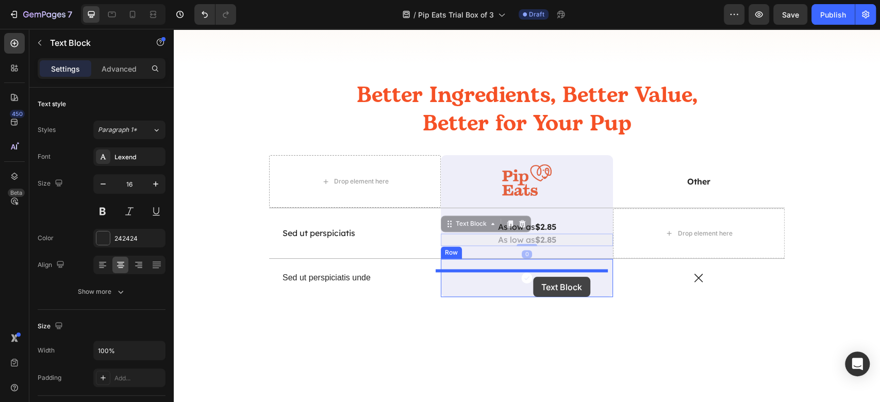
drag, startPoint x: 461, startPoint y: 224, endPoint x: 533, endPoint y: 276, distance: 89.0
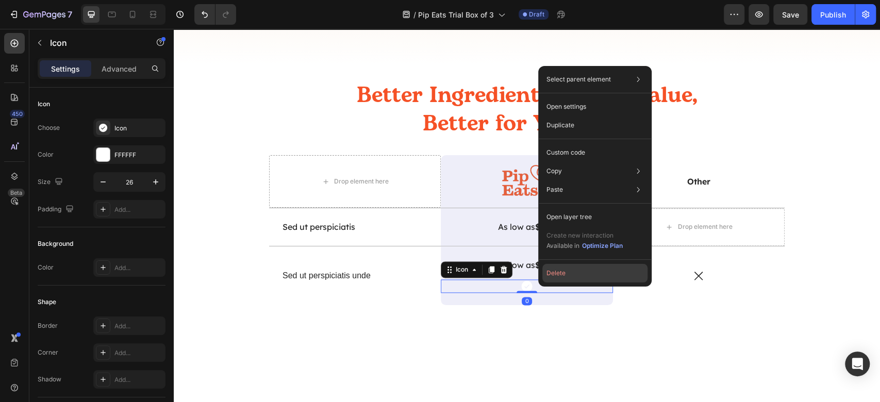
drag, startPoint x: 591, startPoint y: 269, endPoint x: 417, endPoint y: 249, distance: 175.0
click at [591, 270] on button "Delete" at bounding box center [595, 273] width 105 height 19
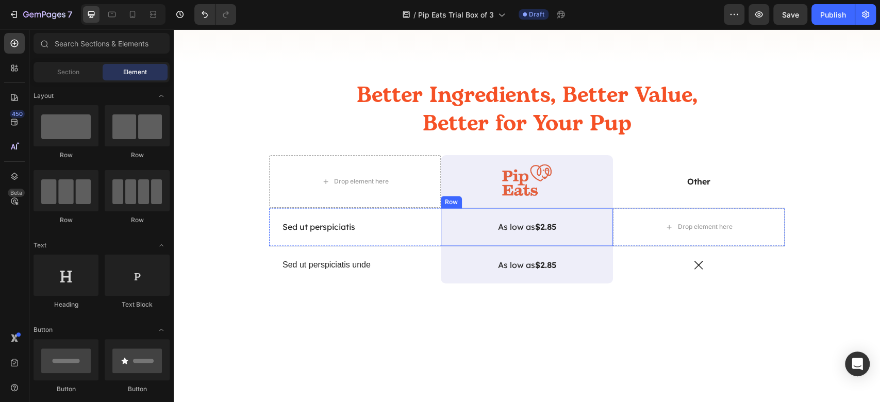
click at [533, 220] on div "As low as $2.85 Text Block Row" at bounding box center [527, 227] width 172 height 38
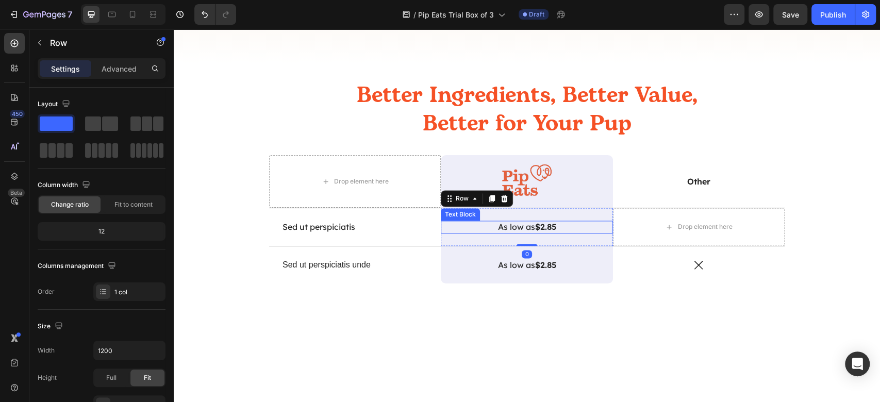
click at [535, 222] on strong "$2.85" at bounding box center [545, 227] width 21 height 10
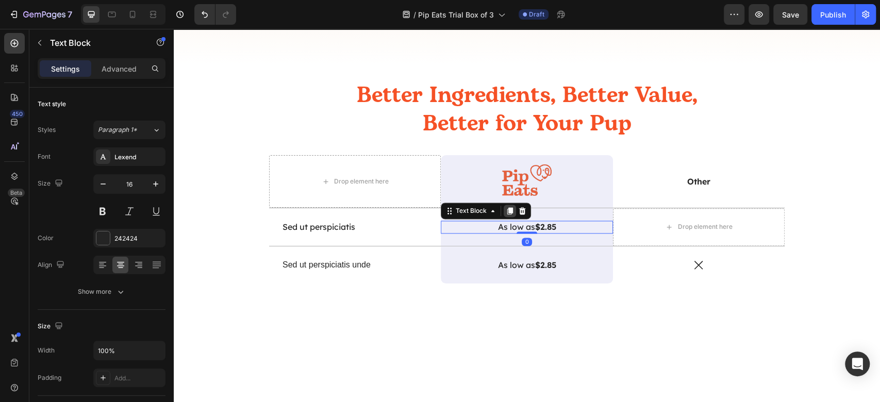
click at [504, 211] on div at bounding box center [510, 211] width 12 height 12
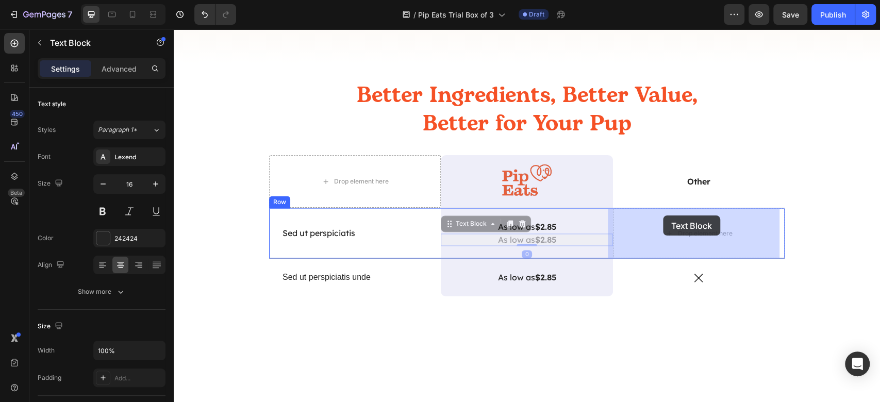
drag, startPoint x: 456, startPoint y: 219, endPoint x: 663, endPoint y: 218, distance: 206.8
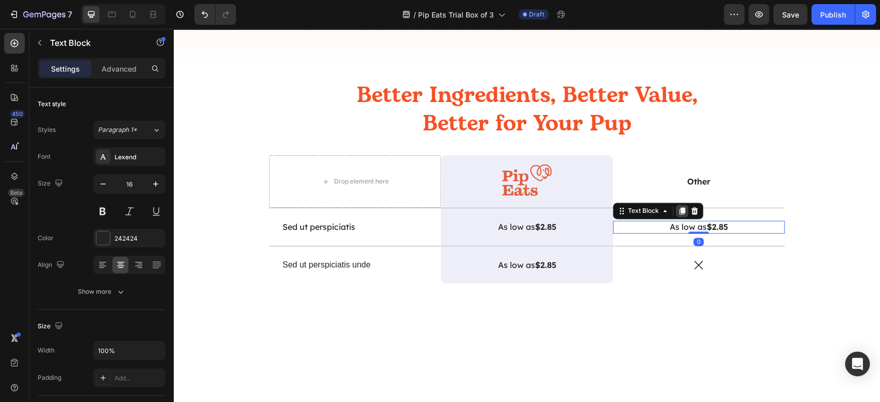
click at [678, 210] on icon at bounding box center [682, 211] width 8 height 8
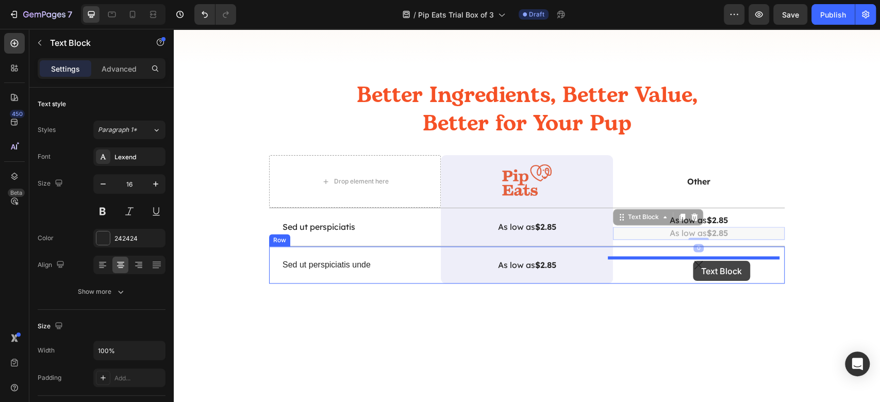
drag, startPoint x: 637, startPoint y: 221, endPoint x: 693, endPoint y: 261, distance: 68.7
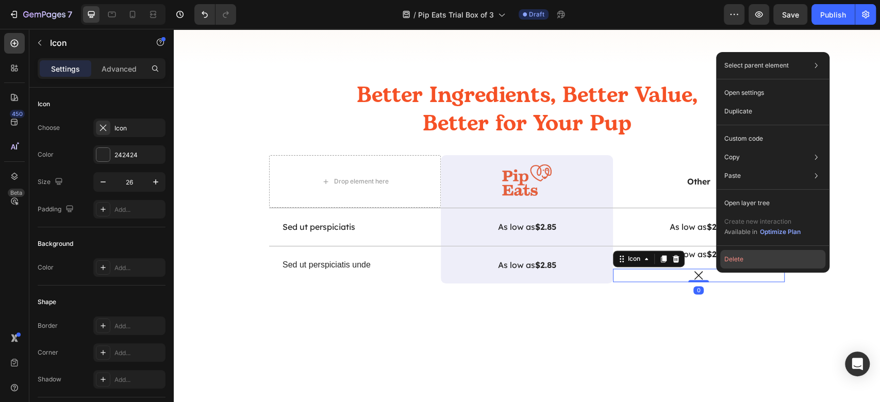
click at [737, 264] on button "Delete" at bounding box center [772, 259] width 105 height 19
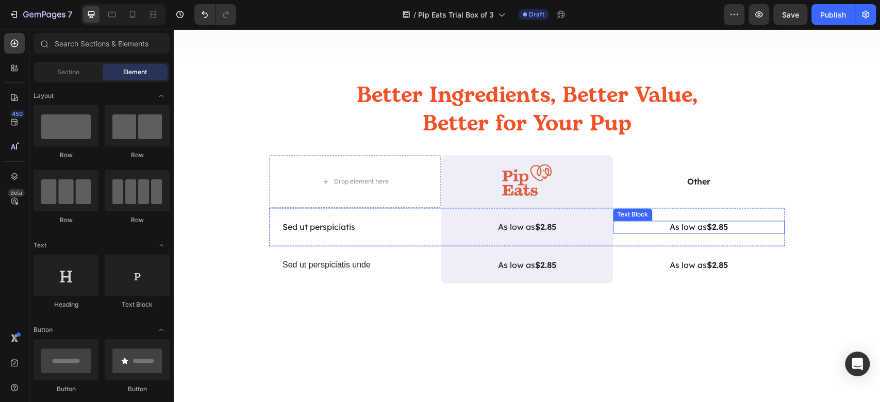
click at [707, 222] on strong "$2.85" at bounding box center [717, 227] width 21 height 10
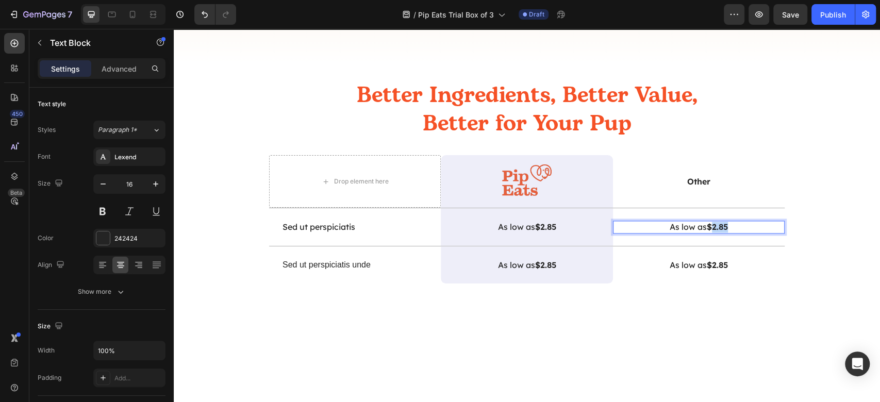
click at [705, 222] on div "As low as $2.85 Text Block 0" at bounding box center [699, 227] width 172 height 38
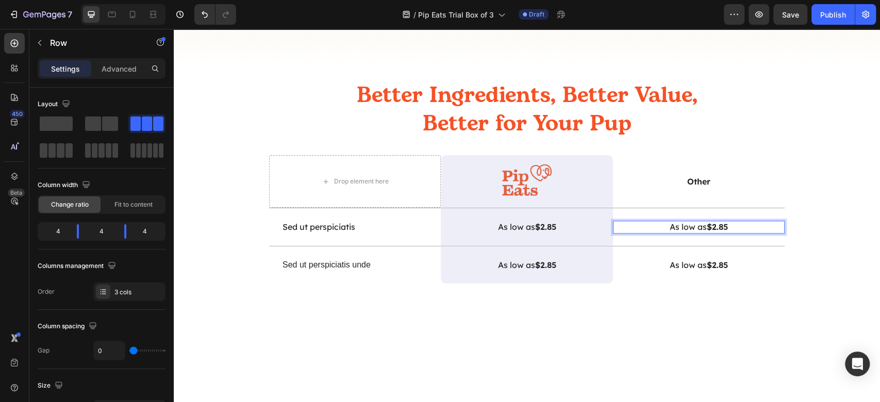
scroll to position [966, 0]
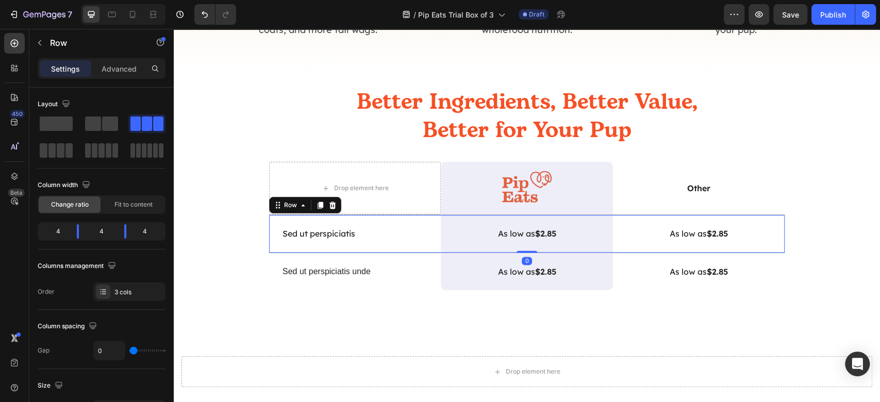
click at [705, 222] on div "As low as $2.85 Text Block" at bounding box center [699, 234] width 172 height 38
click at [707, 236] on strong "$2.85" at bounding box center [717, 233] width 21 height 10
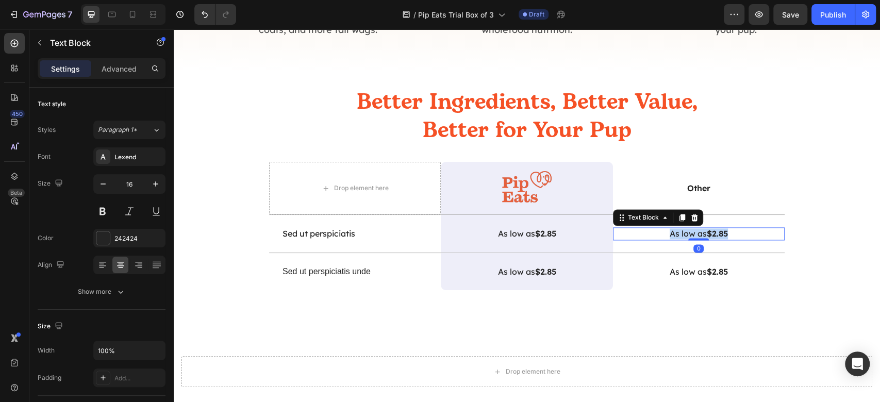
click at [707, 236] on strong "$2.85" at bounding box center [717, 233] width 21 height 10
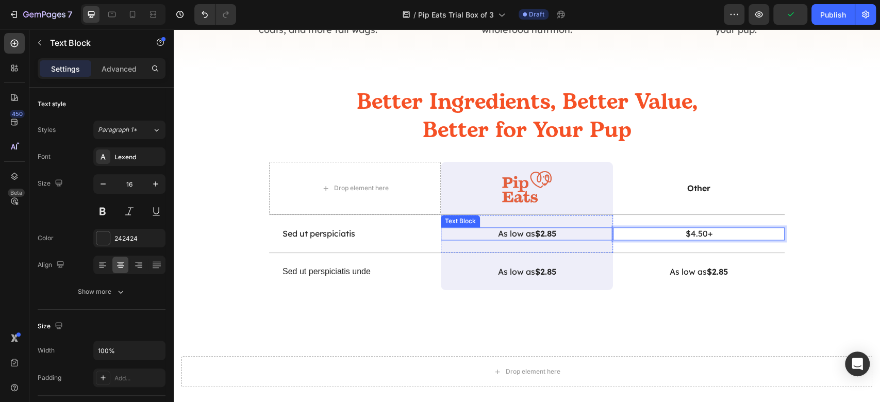
click at [563, 234] on p "As low as $2.85" at bounding box center [526, 233] width 145 height 11
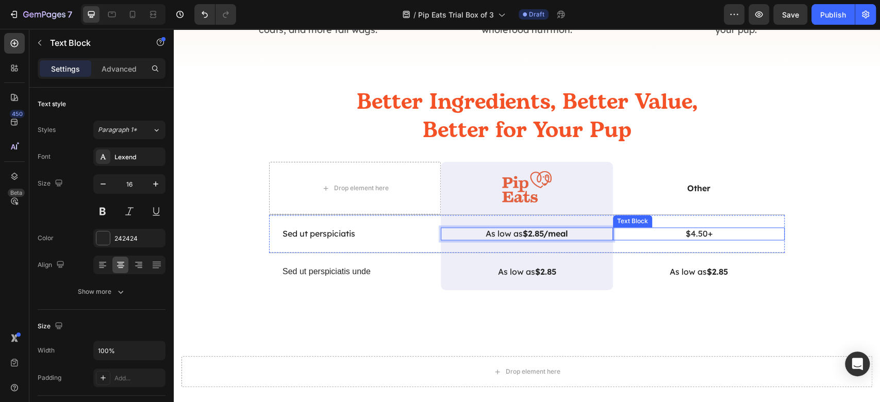
click at [720, 234] on p "$4.50+" at bounding box center [699, 233] width 145 height 11
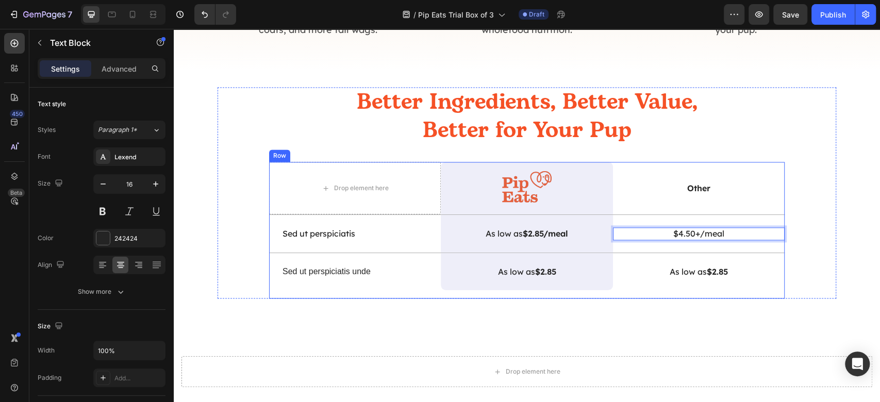
click at [707, 298] on div "Drop element here Image Row Other Text Block Row Sed ut perspiciatis Text Block…" at bounding box center [527, 230] width 516 height 137
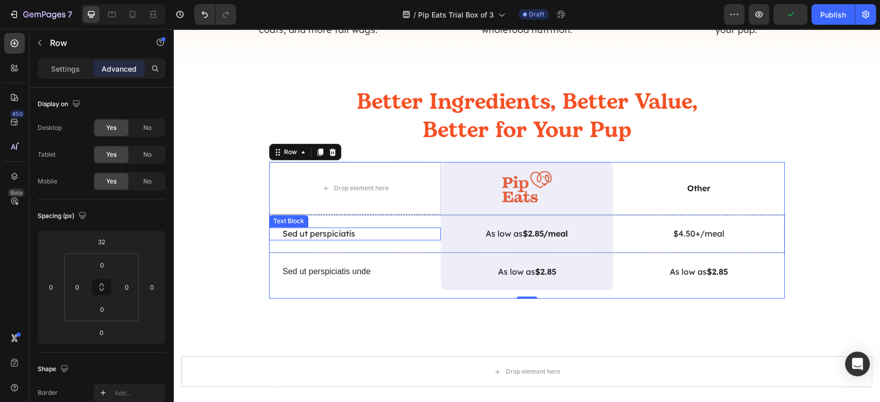
click at [304, 237] on p "Sed ut perspiciatis" at bounding box center [355, 233] width 145 height 11
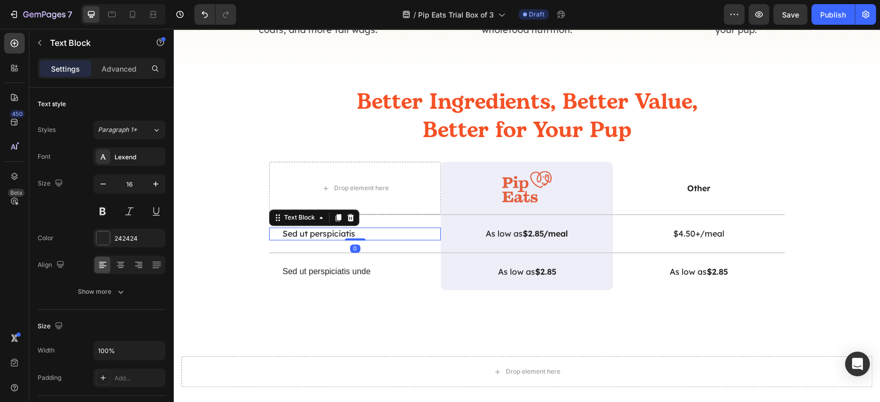
click at [304, 237] on p "Sed ut perspiciatis" at bounding box center [355, 233] width 145 height 11
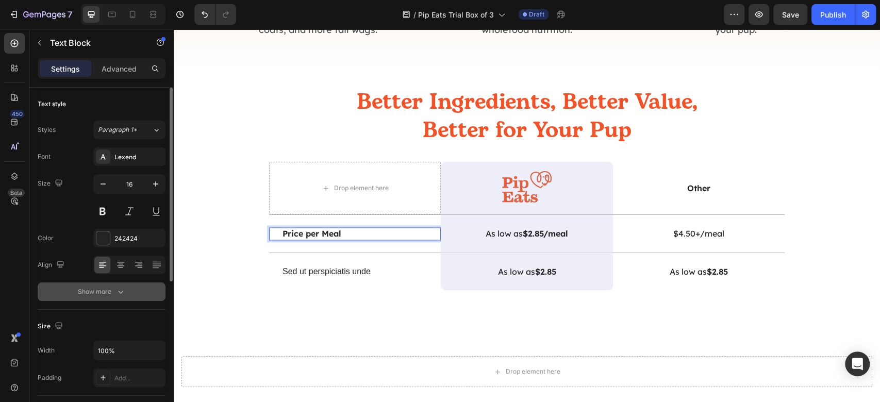
click at [135, 289] on button "Show more" at bounding box center [102, 292] width 128 height 19
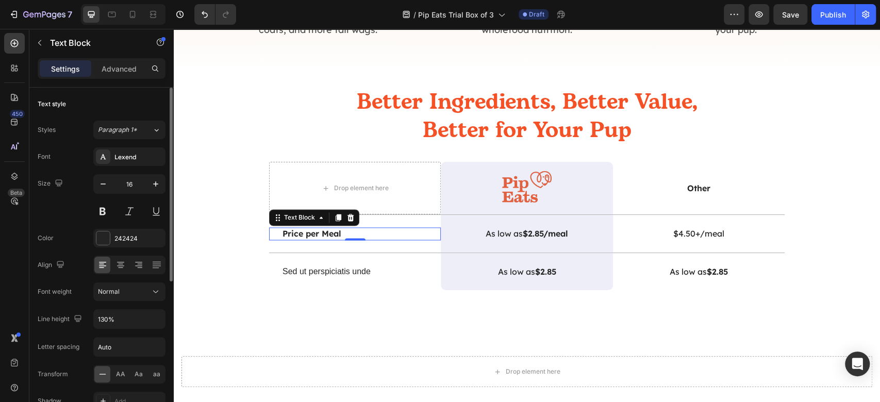
drag, startPoint x: 121, startPoint y: 371, endPoint x: 136, endPoint y: 361, distance: 18.2
click at [121, 372] on span "AA" at bounding box center [120, 374] width 9 height 9
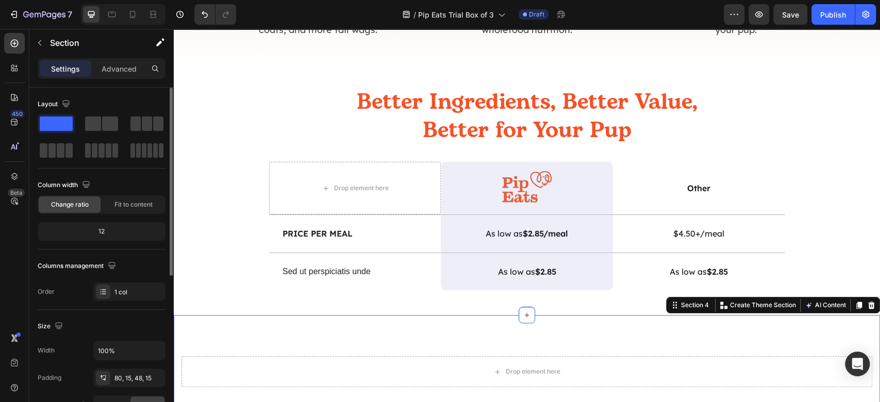
click at [323, 350] on div "Drop element here Section 4 You can create reusable sections Create Theme Secti…" at bounding box center [527, 363] width 707 height 97
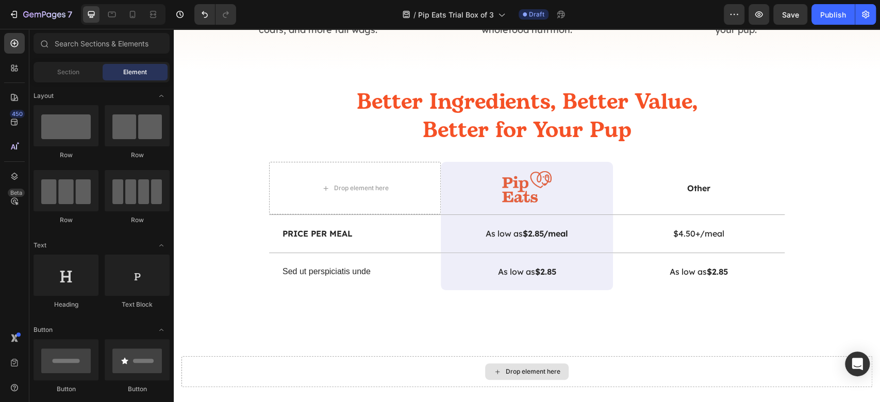
click at [491, 366] on div "Drop element here" at bounding box center [527, 372] width 84 height 17
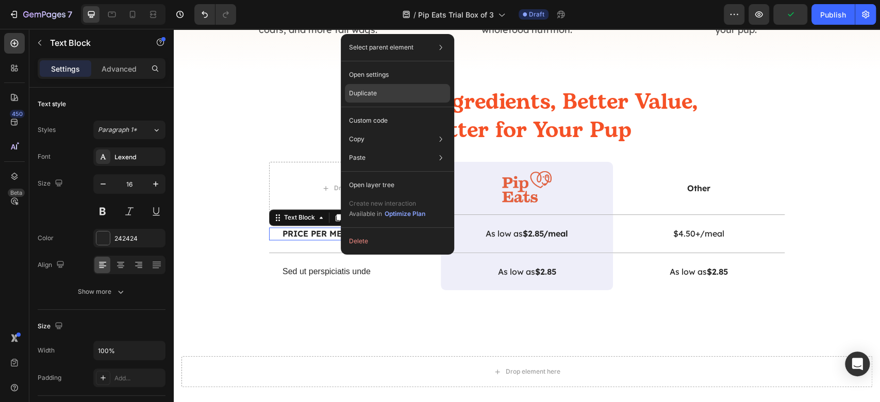
click at [395, 111] on div "Duplicate" at bounding box center [397, 120] width 105 height 19
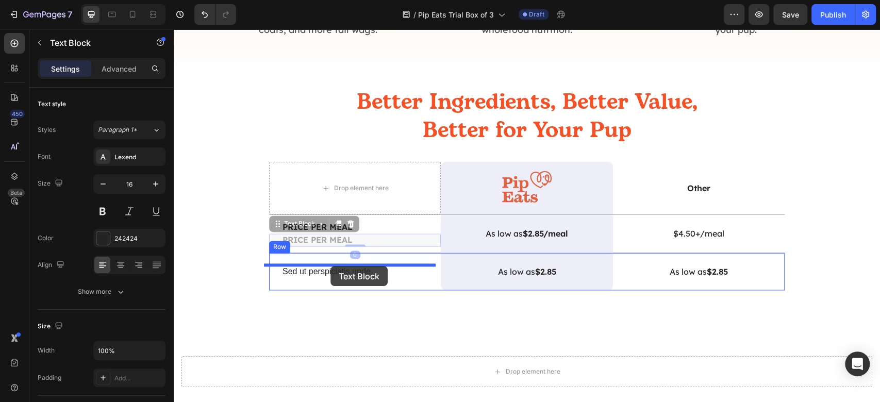
drag, startPoint x: 320, startPoint y: 278, endPoint x: 331, endPoint y: 266, distance: 16.4
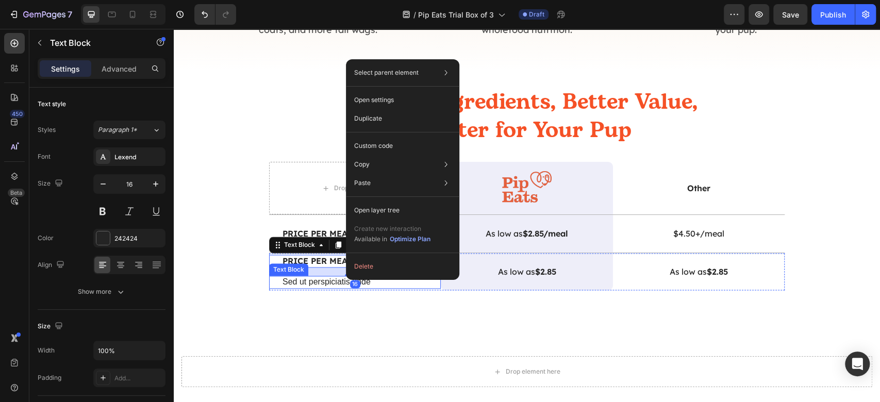
click at [324, 283] on p "Sed ut perspiciatis unde" at bounding box center [355, 282] width 145 height 11
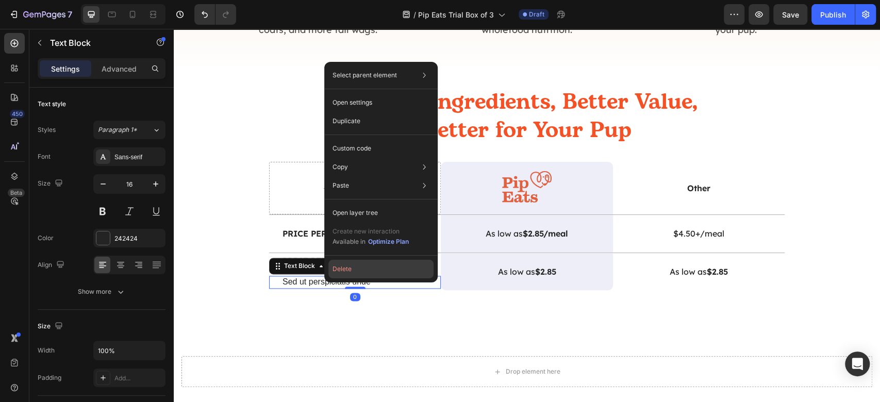
click at [357, 262] on button "Delete" at bounding box center [381, 269] width 105 height 19
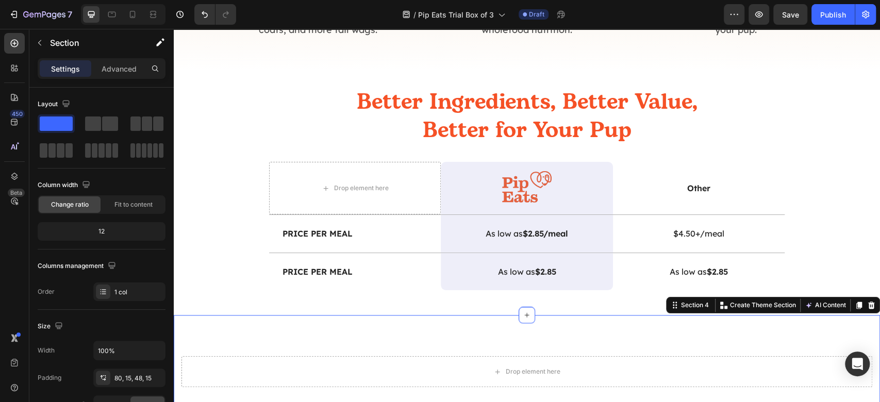
click at [360, 325] on div "Drop element here Section 4 You can create reusable sections Create Theme Secti…" at bounding box center [527, 363] width 707 height 97
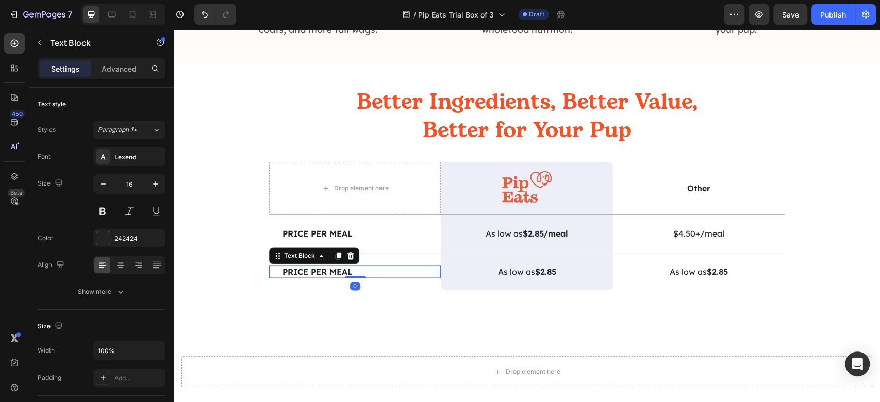
click at [330, 271] on strong "Price per Meal" at bounding box center [318, 272] width 70 height 10
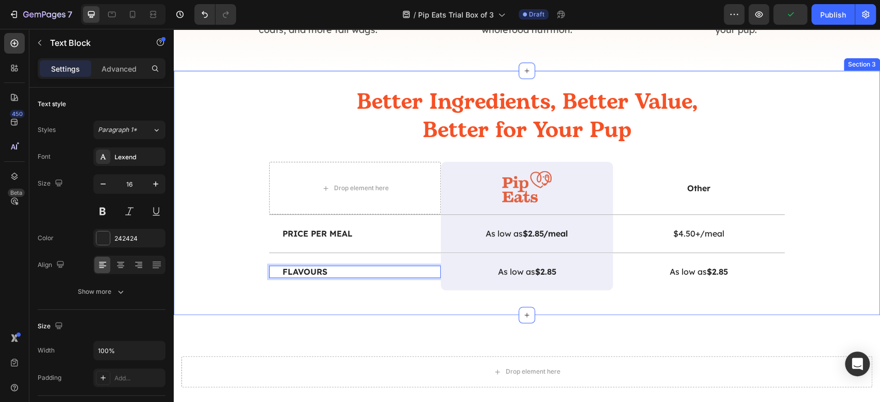
click at [340, 314] on div "Better Ingredients, Better Value, Better for Your Pup Heading Drop element here…" at bounding box center [527, 193] width 707 height 244
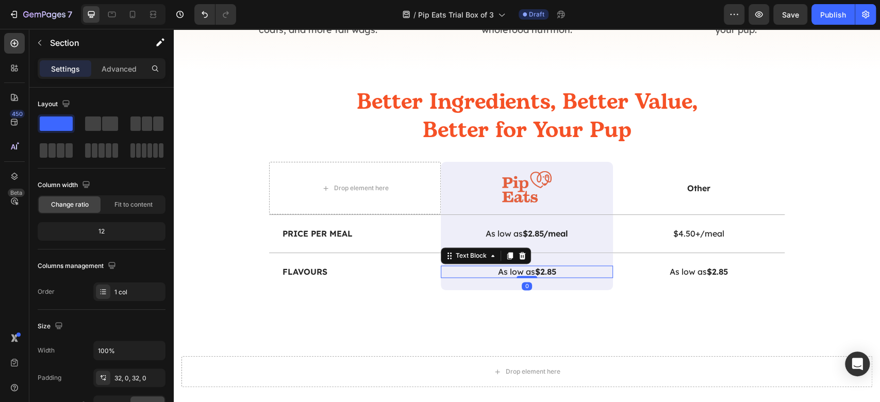
click at [509, 272] on p "As low as $2.85" at bounding box center [526, 272] width 145 height 11
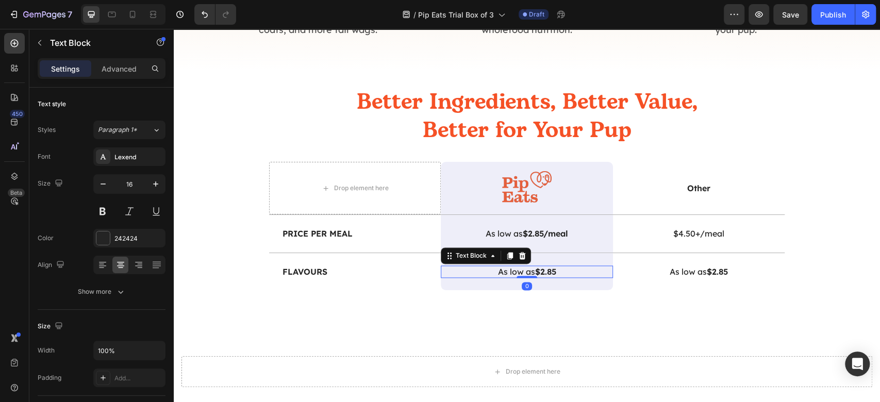
click at [509, 272] on p "As low as $2.85" at bounding box center [526, 272] width 145 height 11
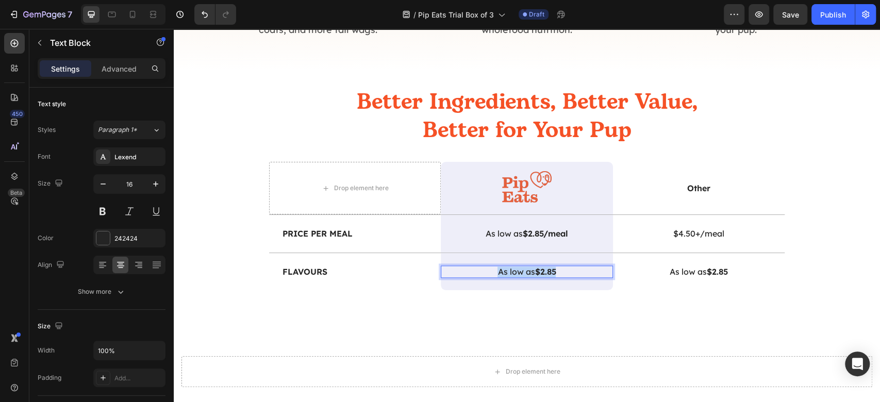
click at [509, 272] on p "As low as $2.85" at bounding box center [526, 272] width 145 height 11
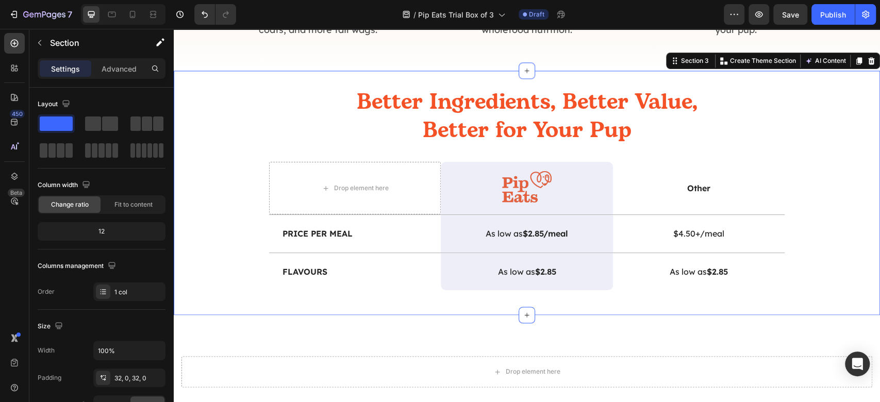
click at [471, 303] on div "Better Ingredients, Better Value, Better for Your Pup Heading Drop element here…" at bounding box center [527, 193] width 707 height 244
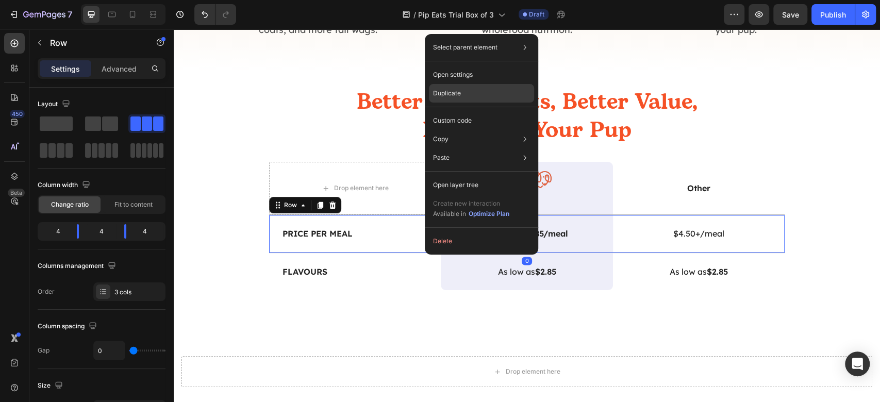
click at [497, 111] on div "Duplicate" at bounding box center [481, 120] width 105 height 19
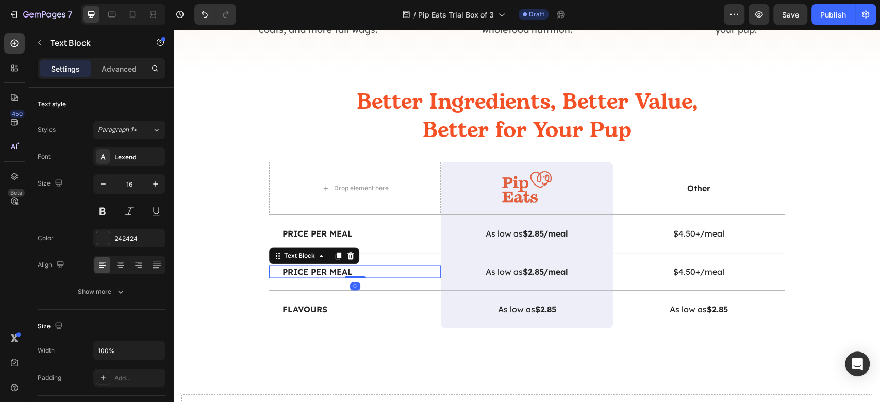
click at [346, 274] on strong "Price per Meal" at bounding box center [318, 272] width 70 height 10
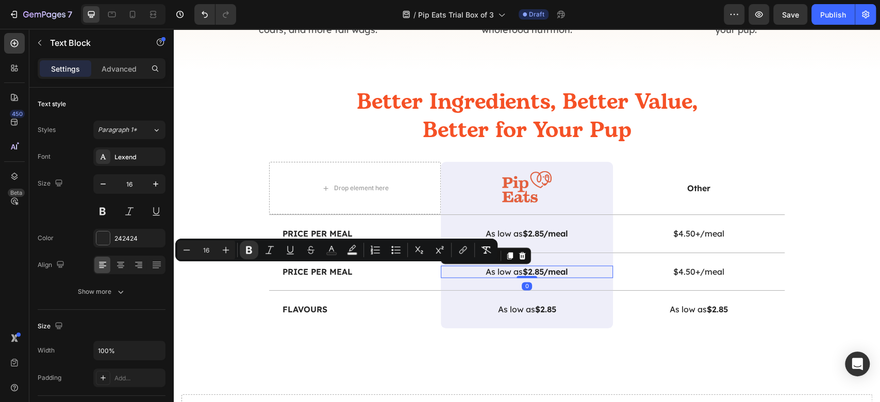
click at [545, 270] on strong "$2.85/meal" at bounding box center [545, 272] width 45 height 10
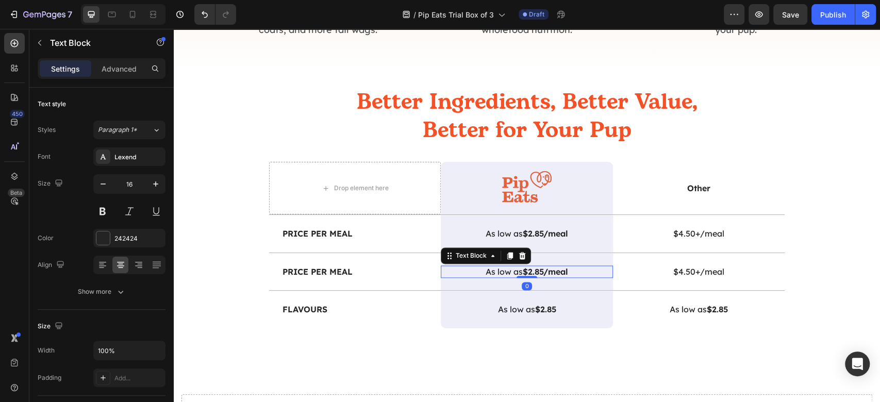
click at [545, 270] on strong "$2.85/meal" at bounding box center [545, 272] width 45 height 10
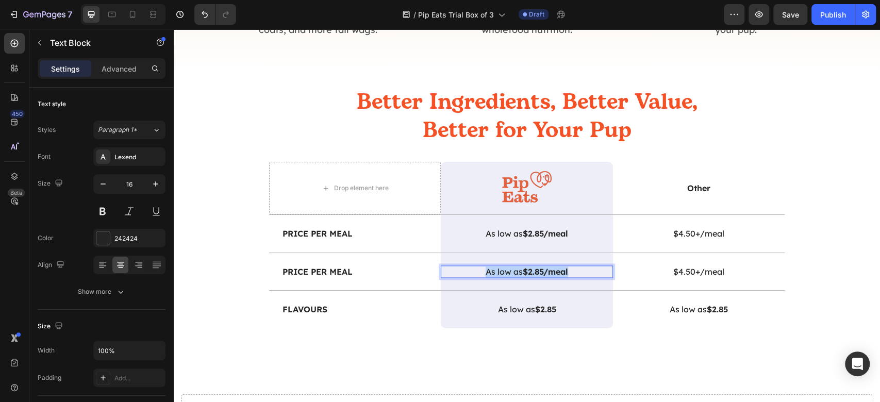
click at [545, 270] on strong "$2.85/meal" at bounding box center [545, 272] width 45 height 10
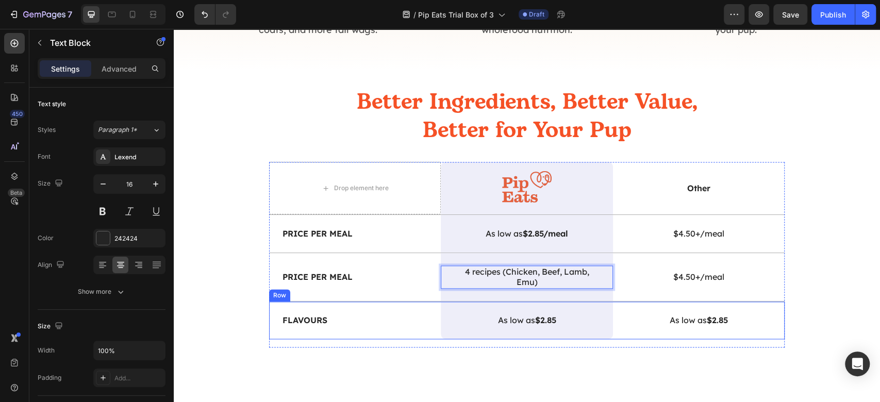
click at [378, 334] on div "Flavours Text Block" at bounding box center [355, 321] width 172 height 38
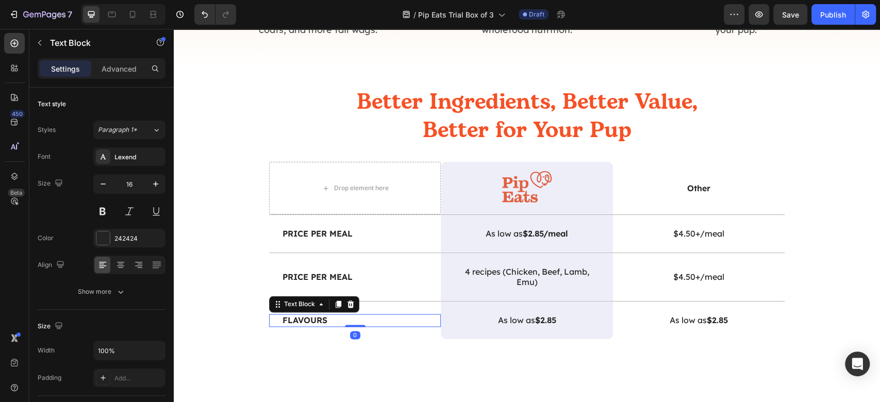
click at [305, 315] on strong "Flavours" at bounding box center [305, 320] width 45 height 10
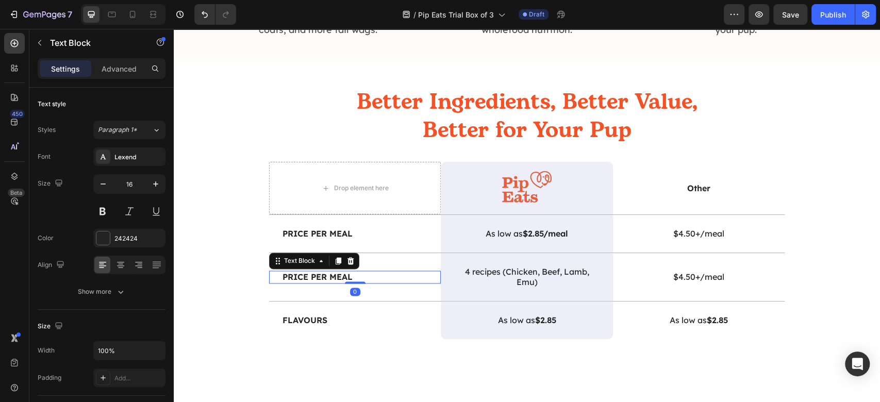
click at [336, 277] on strong "Price per Meal" at bounding box center [318, 277] width 70 height 10
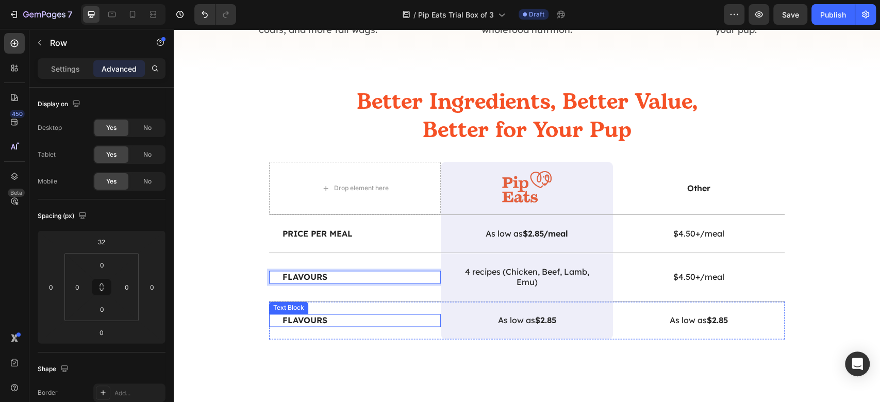
click at [362, 339] on div "Drop element here Image Row Other Text Block Row Price per Meal Text Block As l…" at bounding box center [527, 254] width 516 height 185
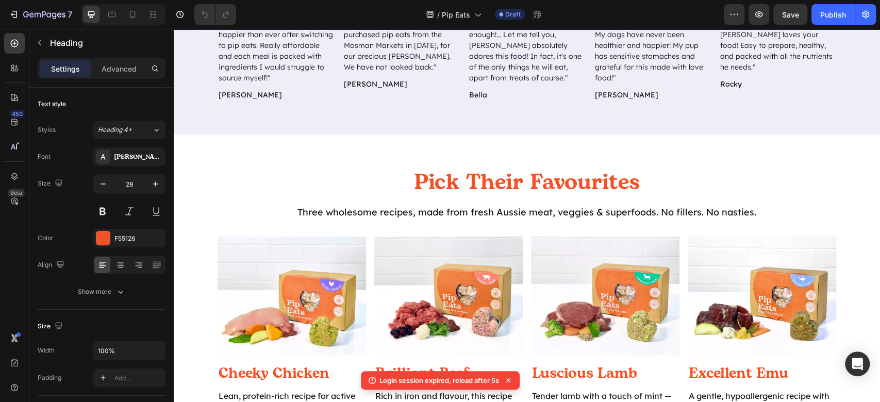
scroll to position [451, 0]
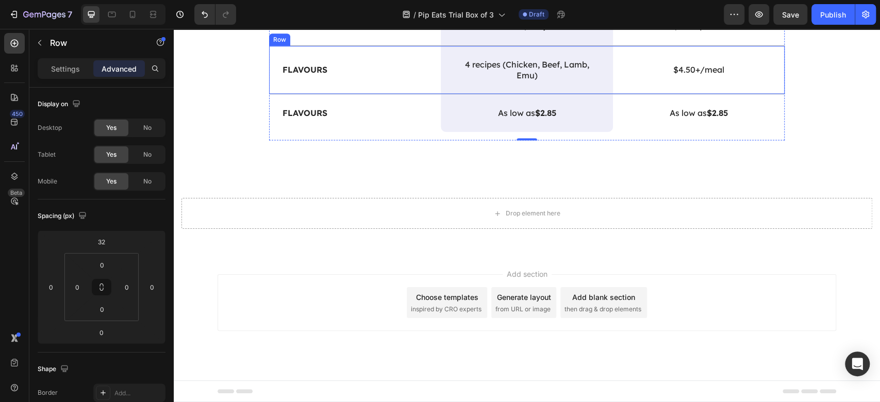
click at [694, 75] on p "$4.50+/meal" at bounding box center [699, 69] width 145 height 11
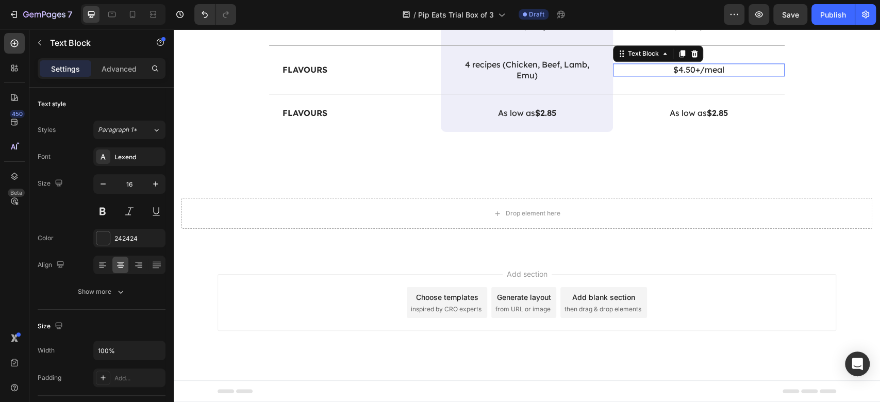
click at [694, 75] on p "$4.50+/meal" at bounding box center [699, 69] width 145 height 11
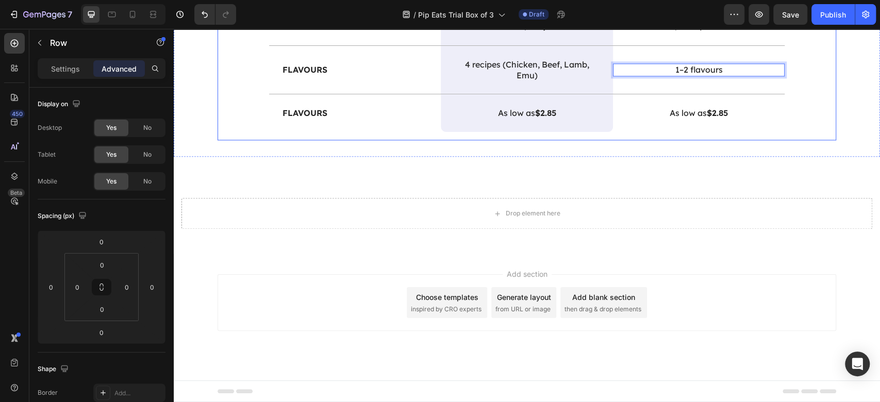
click at [815, 140] on div "Better Ingredients, Better Value, Better for Your Pup Heading Drop element here…" at bounding box center [527, 20] width 619 height 239
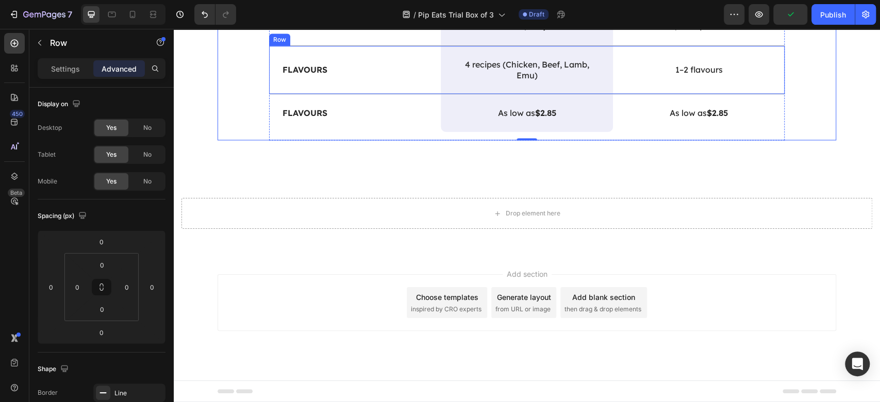
click at [394, 94] on div "Flavours Text Block" at bounding box center [355, 70] width 172 height 48
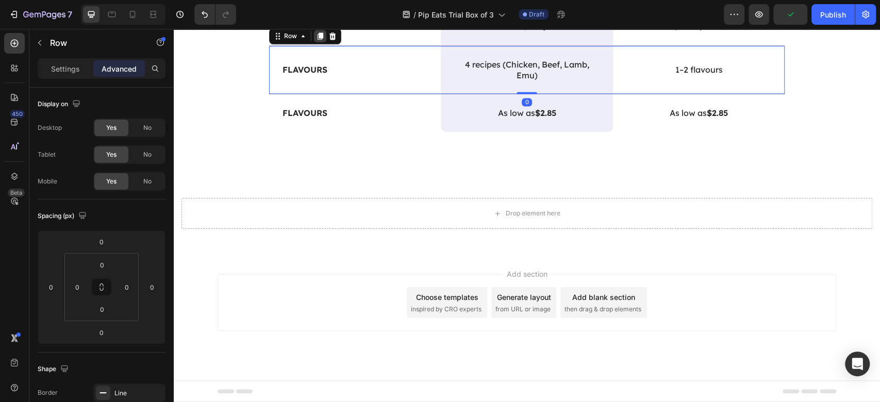
click at [317, 42] on div at bounding box center [320, 36] width 12 height 12
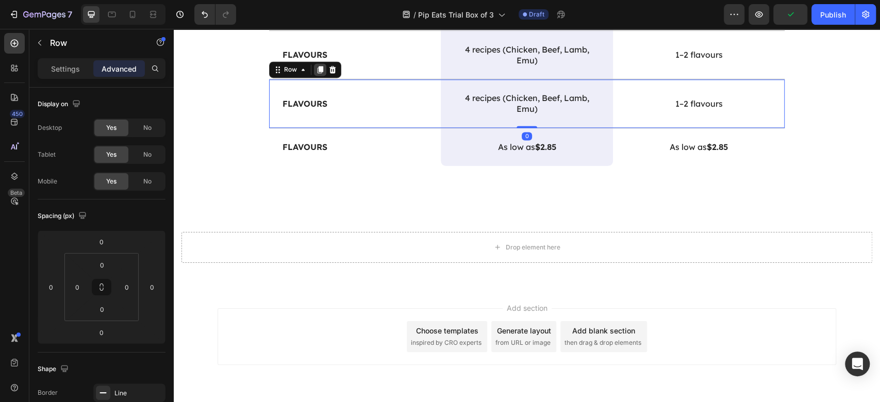
click at [318, 74] on icon at bounding box center [321, 70] width 6 height 7
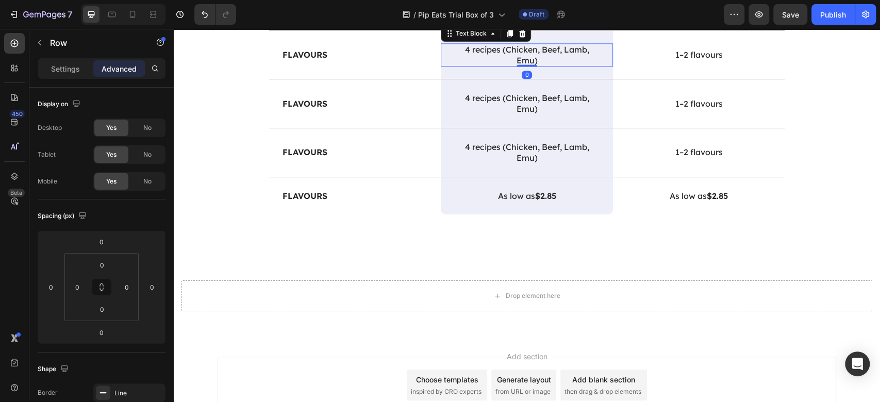
click at [522, 66] on p "4 recipes (Chicken, Beef, Lamb, Emu)" at bounding box center [526, 55] width 145 height 22
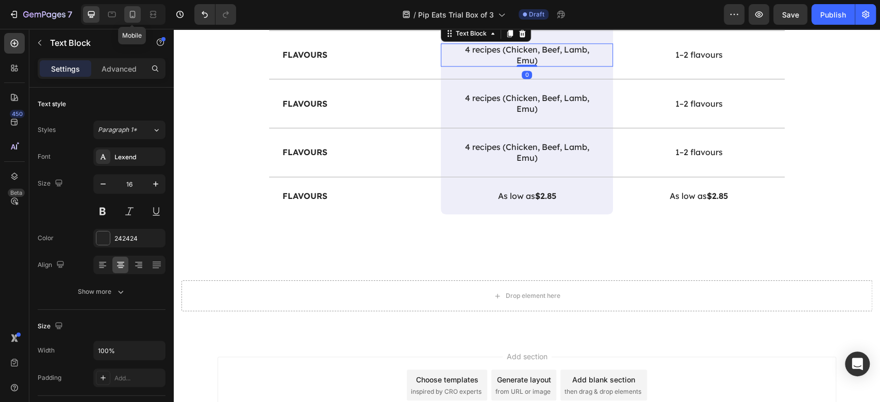
click at [127, 17] on icon at bounding box center [132, 14] width 10 height 10
type input "14"
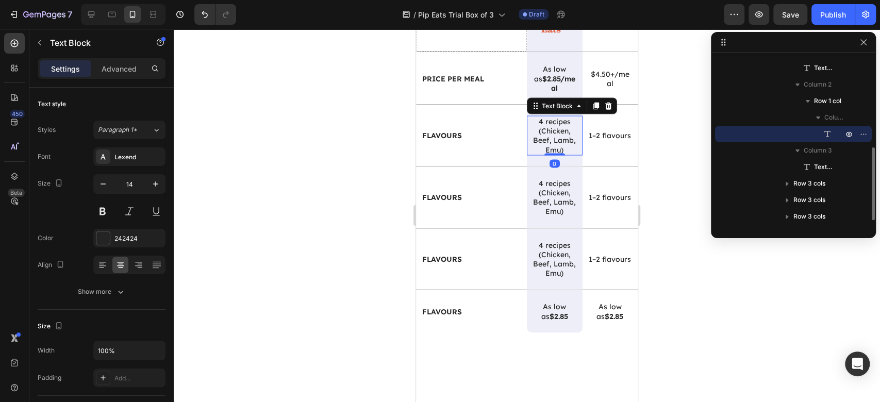
scroll to position [1368, 0]
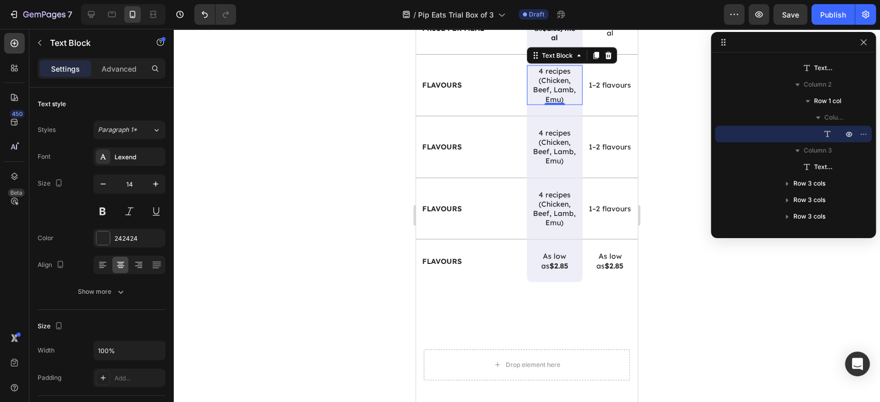
click at [684, 280] on div at bounding box center [527, 215] width 707 height 373
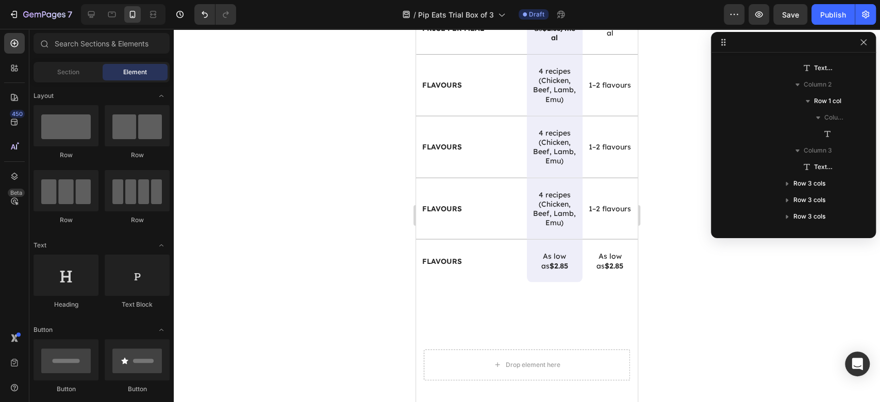
click at [864, 48] on div at bounding box center [793, 42] width 165 height 21
click at [864, 44] on icon "button" at bounding box center [864, 42] width 8 height 8
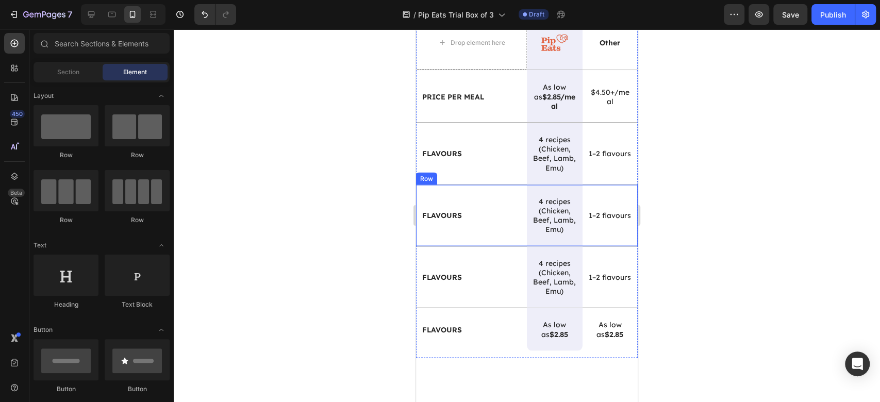
scroll to position [1230, 0]
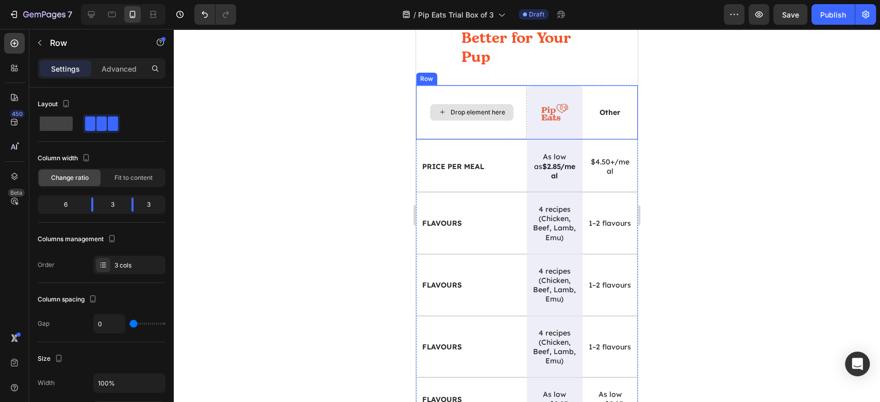
click at [514, 134] on div "Drop element here" at bounding box center [471, 112] width 111 height 54
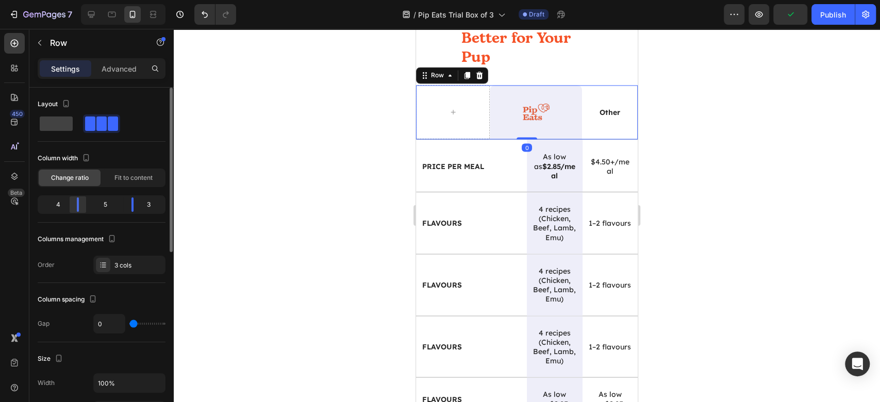
drag, startPoint x: 96, startPoint y: 204, endPoint x: 82, endPoint y: 204, distance: 13.9
click at [123, 204] on div at bounding box center [132, 205] width 19 height 14
drag, startPoint x: 137, startPoint y: 202, endPoint x: 124, endPoint y: 201, distance: 13.4
click at [124, 201] on div at bounding box center [125, 205] width 19 height 14
click at [491, 183] on div "Price per Meal Text Block" at bounding box center [471, 166] width 111 height 52
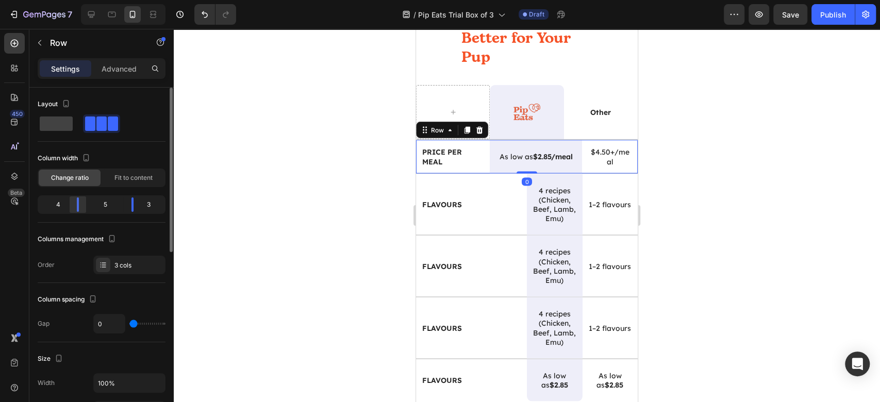
drag, startPoint x: 89, startPoint y: 201, endPoint x: 80, endPoint y: 203, distance: 8.6
click at [123, 203] on div at bounding box center [132, 205] width 19 height 14
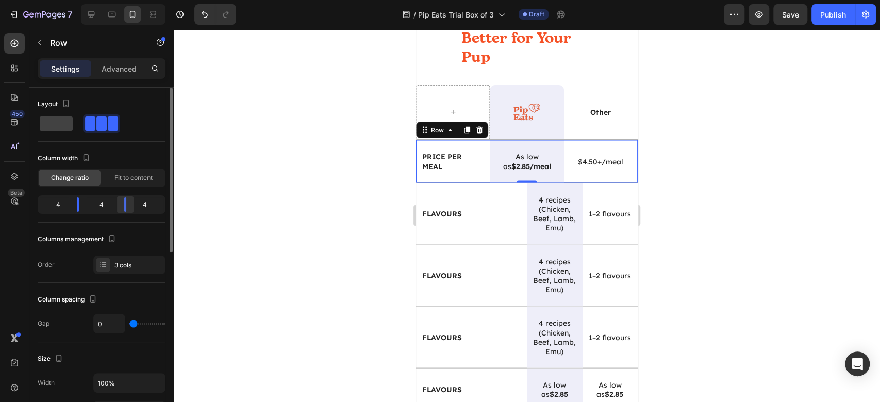
drag, startPoint x: 135, startPoint y: 204, endPoint x: 125, endPoint y: 205, distance: 10.4
click at [125, 205] on div at bounding box center [125, 205] width 19 height 14
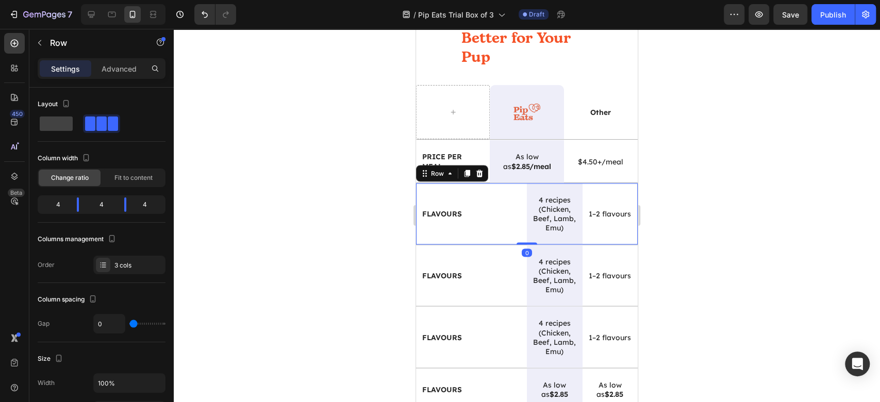
click at [498, 240] on div "Flavours Text Block" at bounding box center [471, 213] width 111 height 61
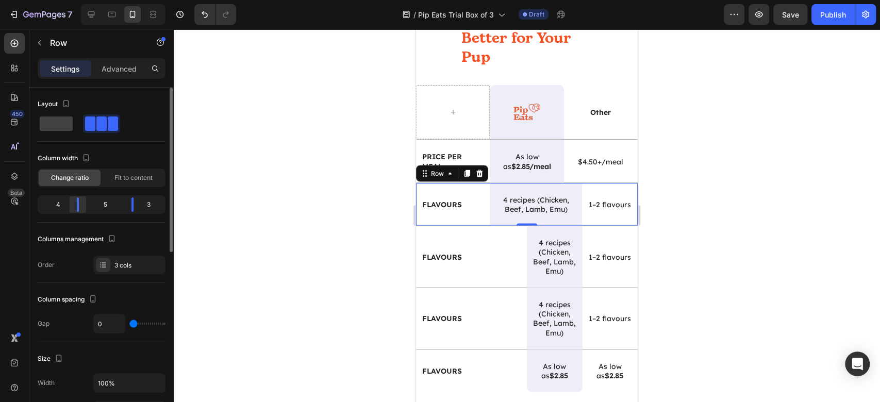
click at [123, 203] on div at bounding box center [132, 205] width 19 height 14
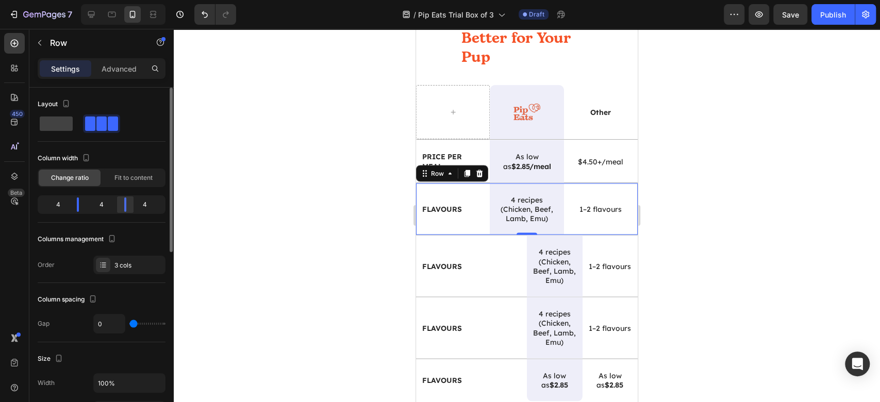
drag, startPoint x: 134, startPoint y: 211, endPoint x: 125, endPoint y: 210, distance: 9.4
click at [125, 210] on div at bounding box center [125, 205] width 19 height 14
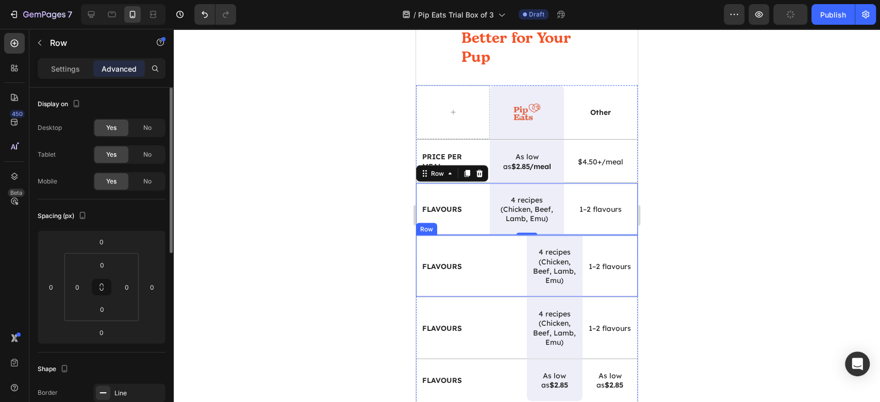
click at [498, 282] on div "Flavours Text Block" at bounding box center [471, 265] width 111 height 61
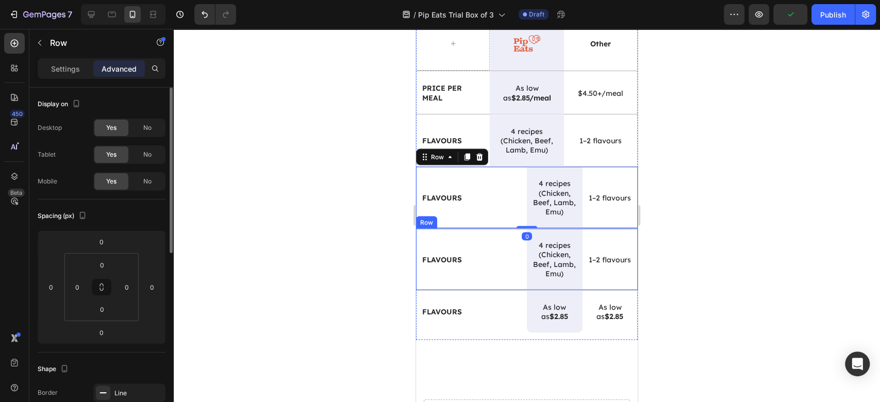
scroll to position [1300, 0]
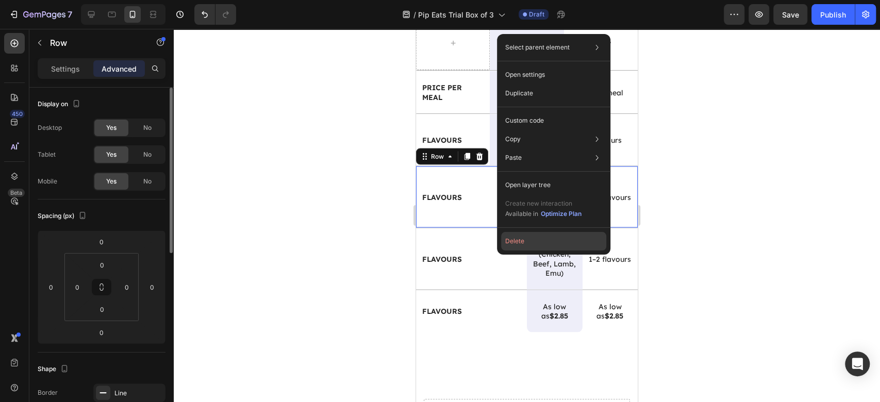
drag, startPoint x: 539, startPoint y: 243, endPoint x: 90, endPoint y: 217, distance: 449.4
click at [539, 243] on button "Delete" at bounding box center [553, 241] width 105 height 19
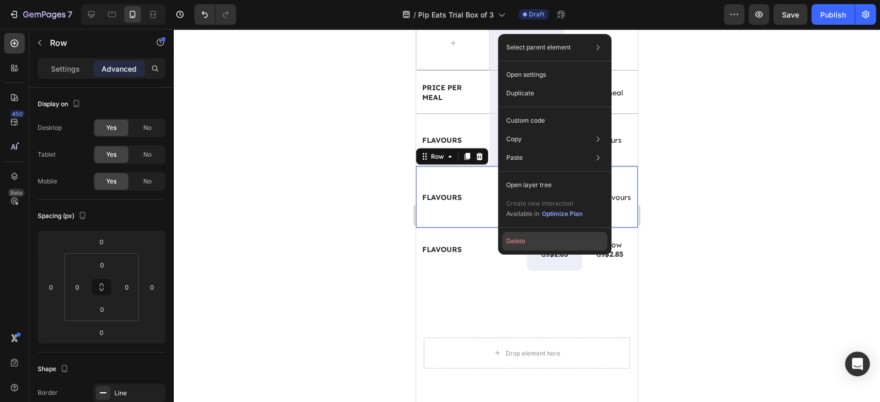
click at [530, 239] on button "Delete" at bounding box center [554, 241] width 105 height 19
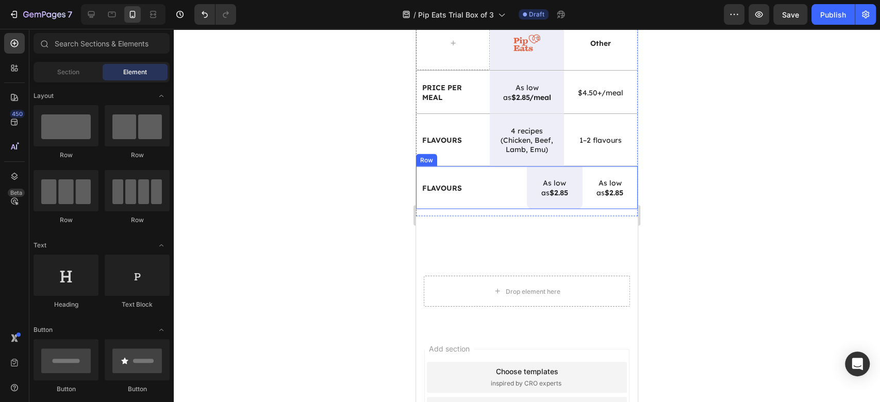
click at [506, 201] on div "Flavours Text Block" at bounding box center [471, 187] width 111 height 42
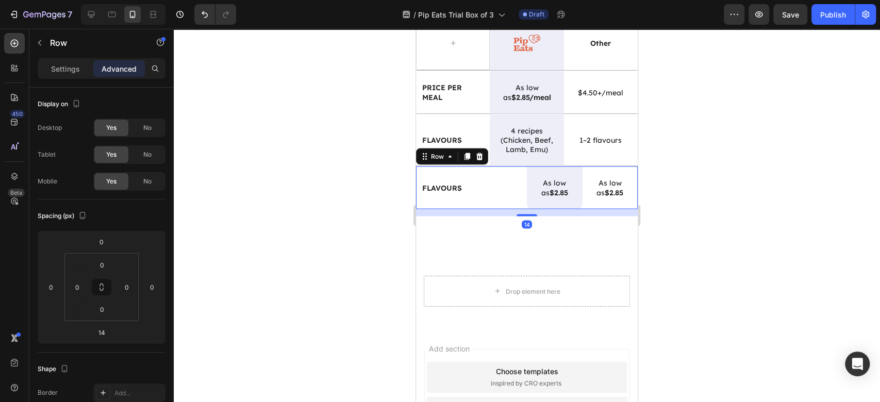
click at [76, 76] on div "Settings Advanced" at bounding box center [102, 68] width 128 height 21
click at [81, 71] on div "Settings" at bounding box center [66, 68] width 52 height 17
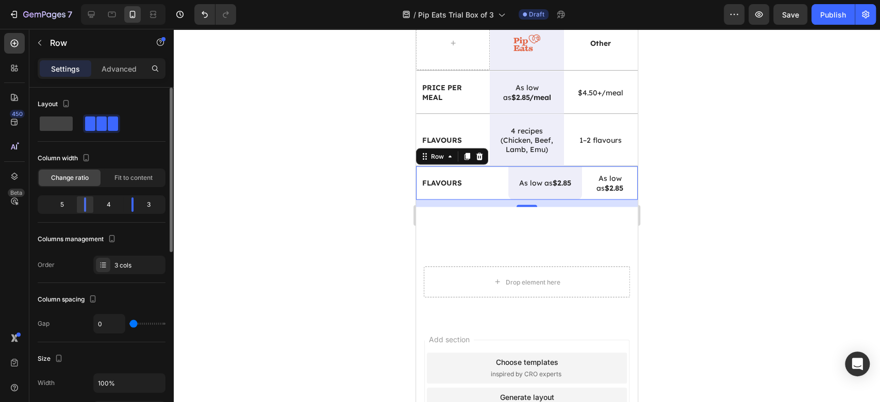
click at [123, 206] on div at bounding box center [132, 205] width 19 height 14
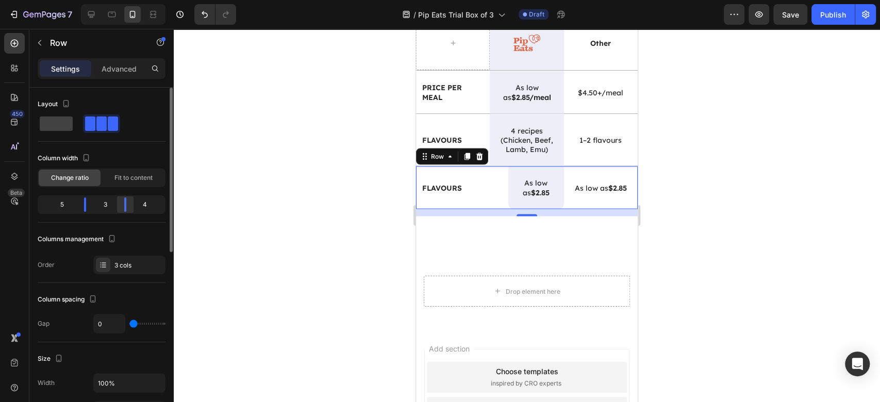
click at [127, 206] on div at bounding box center [125, 205] width 19 height 14
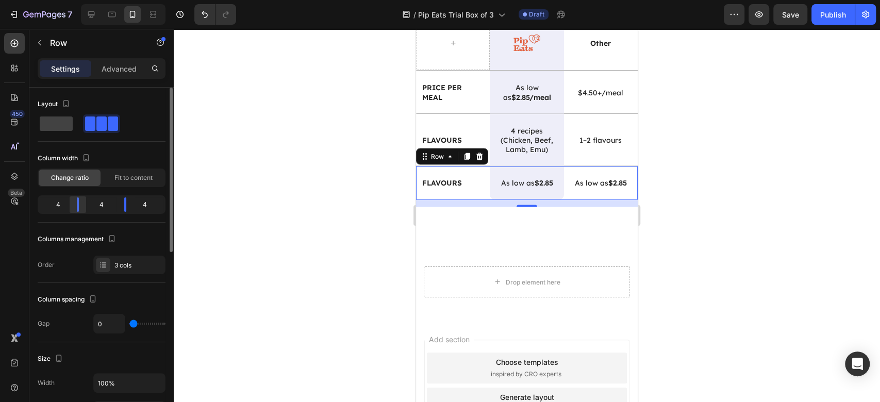
drag, startPoint x: 89, startPoint y: 202, endPoint x: 84, endPoint y: 204, distance: 5.6
click at [116, 204] on div at bounding box center [125, 205] width 19 height 14
click at [864, 265] on div at bounding box center [527, 215] width 707 height 373
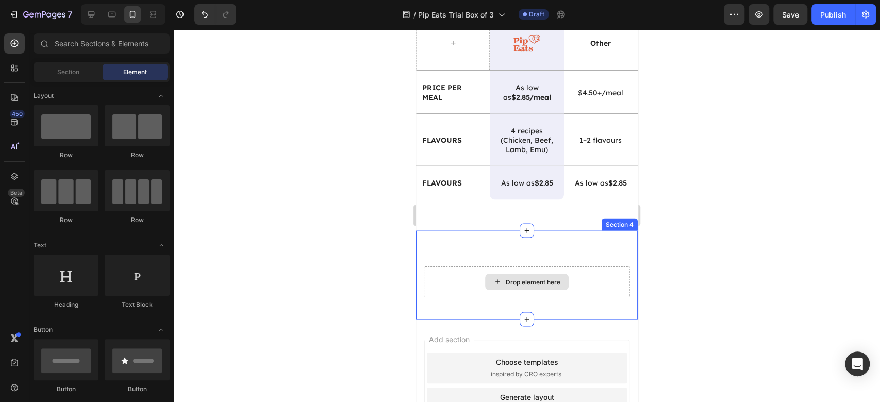
scroll to position [1230, 0]
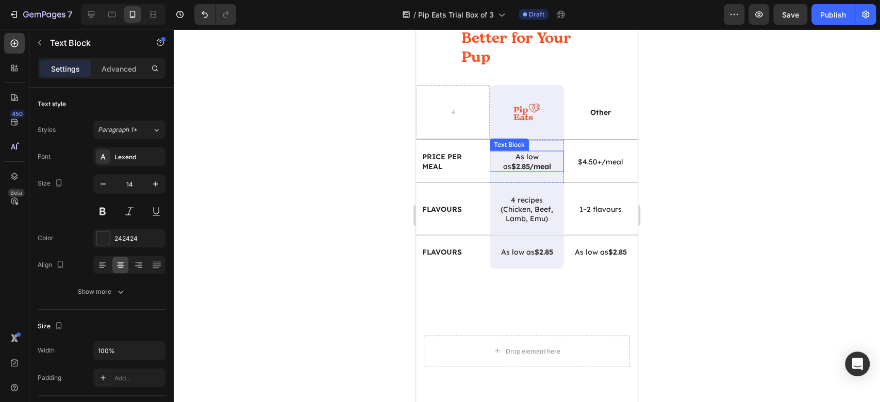
click at [527, 158] on p "As low as $2.85/meal" at bounding box center [526, 161] width 61 height 19
click at [460, 158] on strong "Price per Meal" at bounding box center [442, 161] width 40 height 19
click at [846, 214] on div at bounding box center [527, 215] width 707 height 373
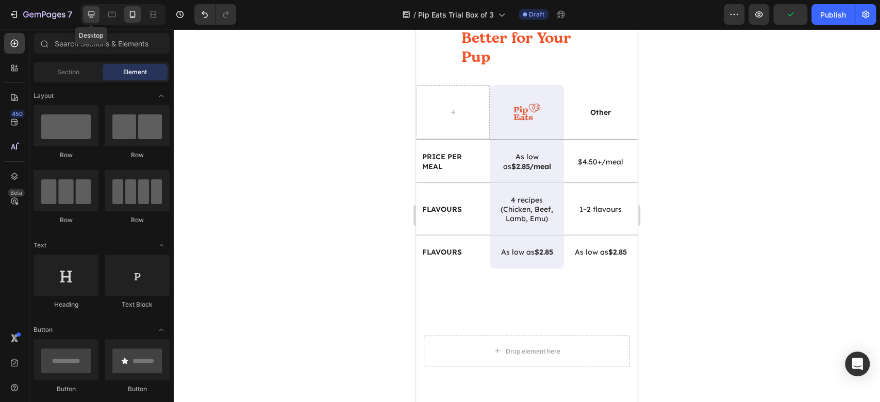
click at [86, 19] on icon at bounding box center [91, 14] width 10 height 10
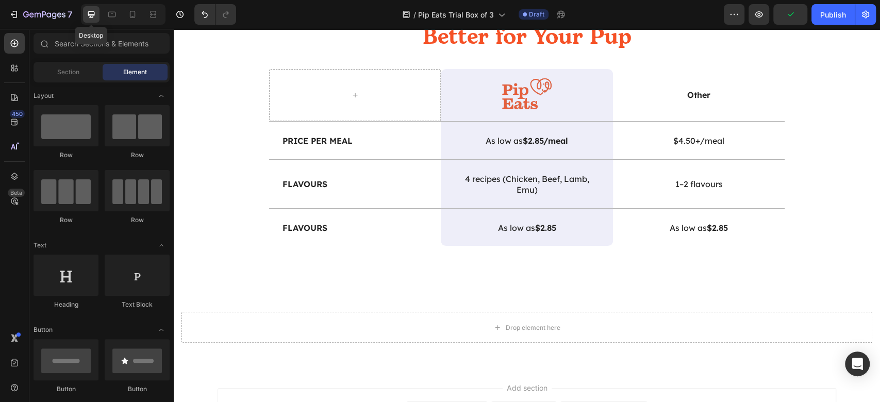
scroll to position [1255, 0]
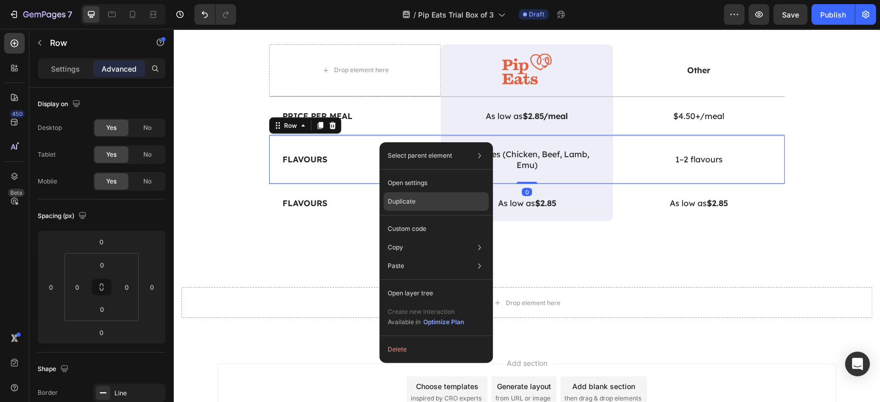
click at [441, 220] on div "Duplicate" at bounding box center [436, 229] width 105 height 19
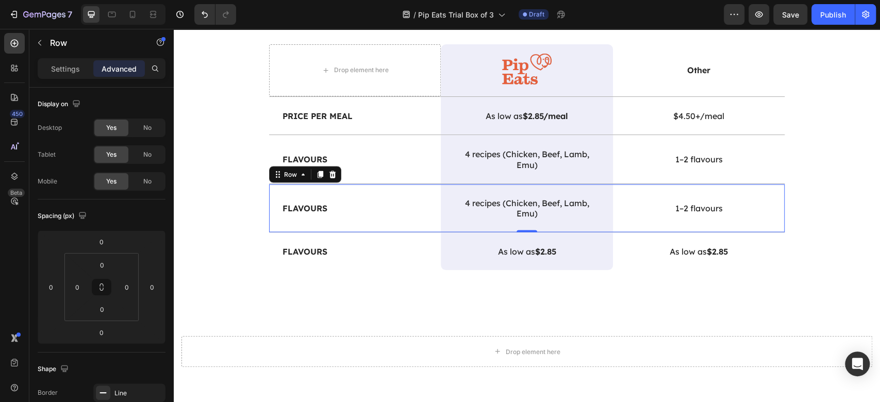
click at [319, 216] on div "Flavours Text Block" at bounding box center [355, 208] width 172 height 48
click at [308, 203] on strong "Flavours" at bounding box center [305, 208] width 45 height 10
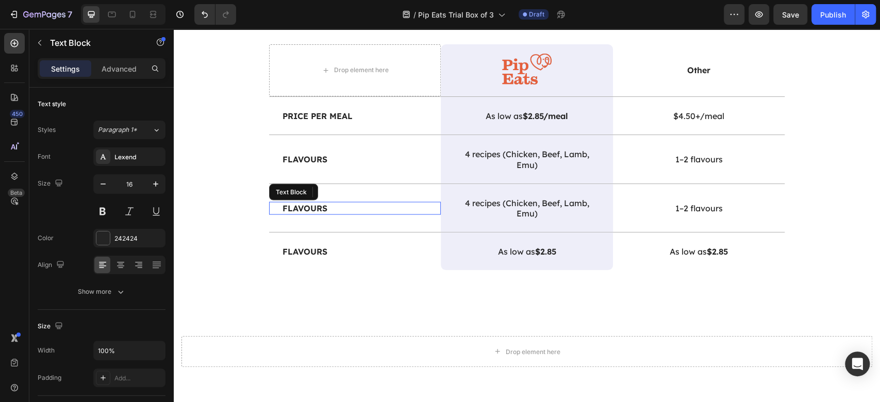
click at [308, 203] on strong "Flavours" at bounding box center [305, 208] width 45 height 10
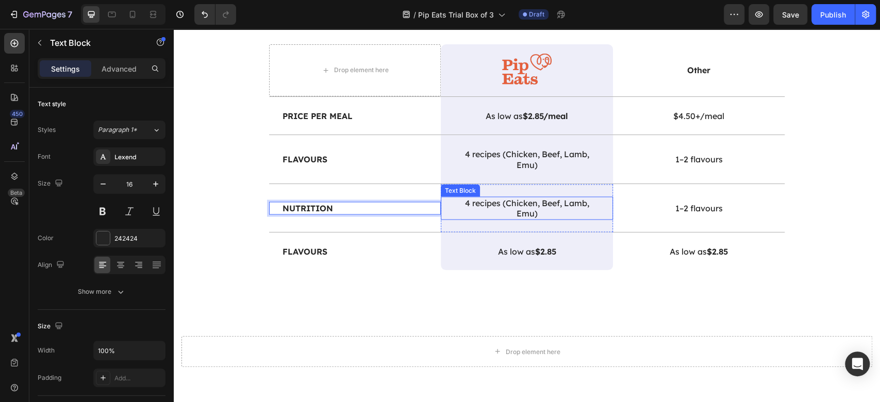
click at [545, 200] on p "4 recipes (Chicken, Beef, Lamb, Emu)" at bounding box center [526, 209] width 145 height 22
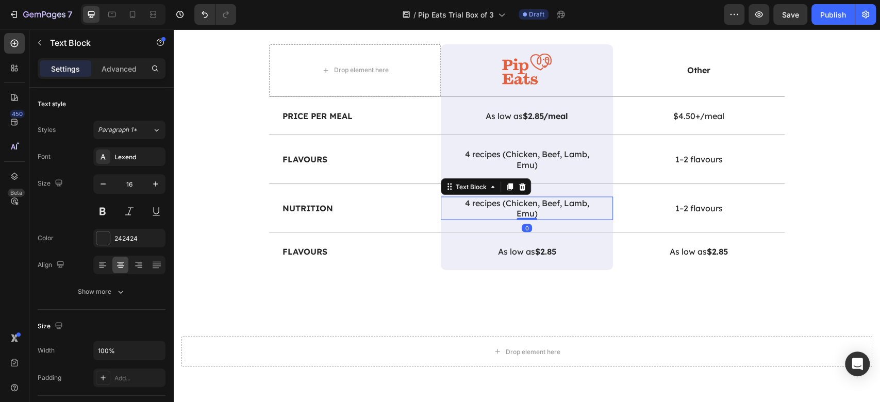
click at [545, 200] on p "4 recipes (Chicken, Beef, Lamb, Emu)" at bounding box center [526, 209] width 145 height 22
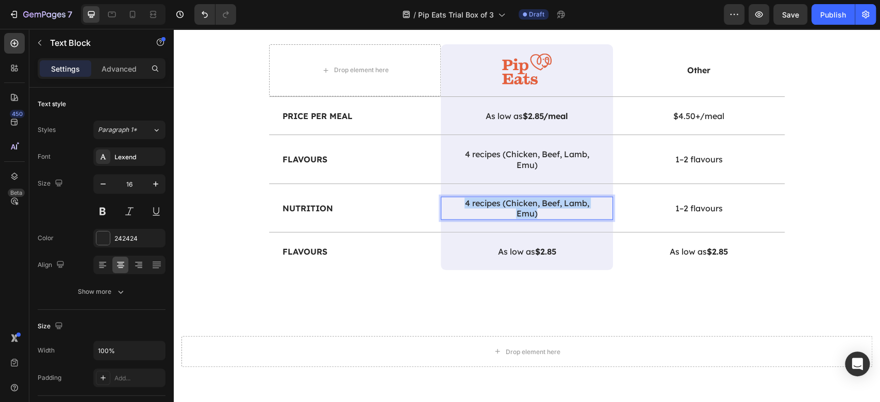
click at [545, 200] on p "4 recipes (Chicken, Beef, Lamb, Emu)" at bounding box center [526, 209] width 145 height 22
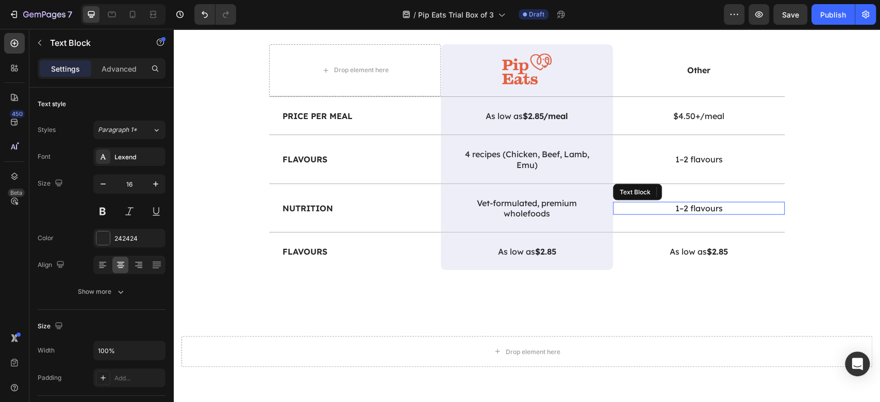
click at [696, 203] on p "1–2 flavours" at bounding box center [699, 208] width 145 height 11
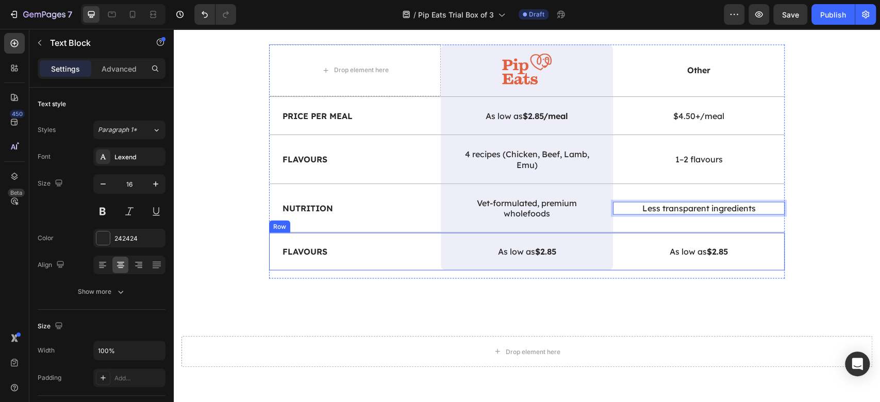
click at [728, 275] on div "Drop element here Image Row Other Text Block Row Price per Meal Text Block As l…" at bounding box center [527, 161] width 516 height 234
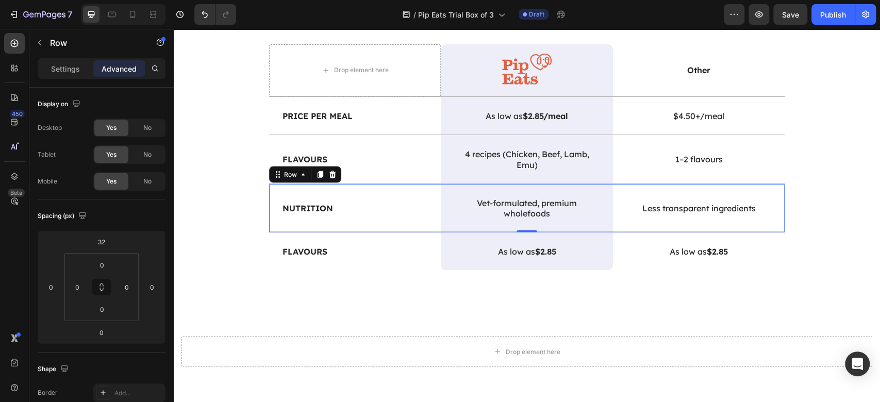
click at [416, 188] on div "Nutrition Text Block" at bounding box center [355, 208] width 172 height 48
click at [318, 172] on icon at bounding box center [321, 174] width 6 height 7
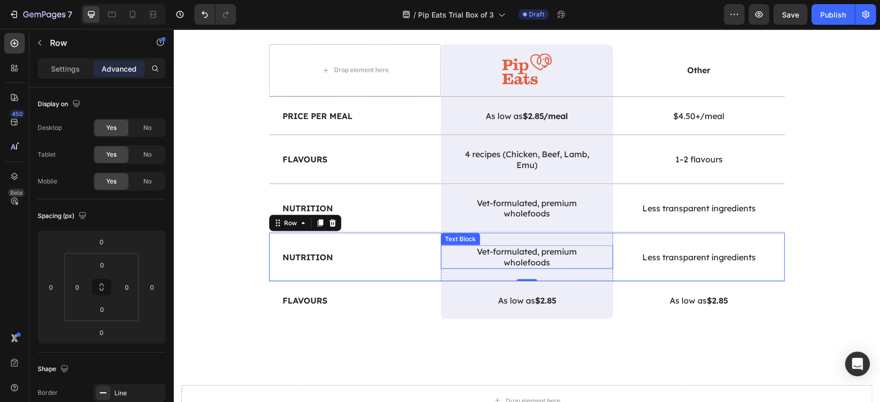
click at [549, 261] on p "Vet-formulated, premium wholefoods" at bounding box center [526, 257] width 145 height 22
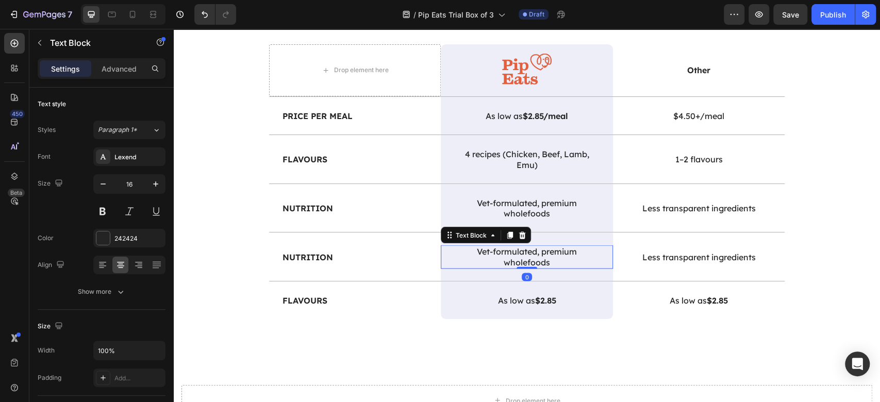
click at [549, 261] on p "Vet-formulated, premium wholefoods" at bounding box center [526, 257] width 145 height 22
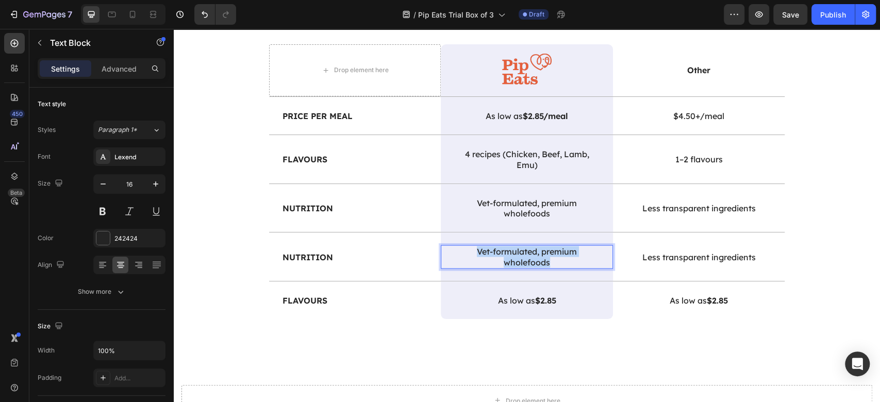
click at [549, 261] on p "Vet-formulated, premium wholefoods" at bounding box center [526, 257] width 145 height 22
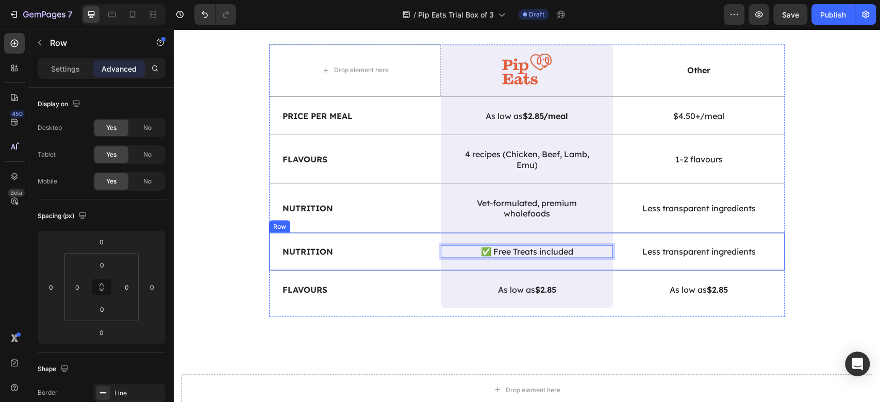
click at [728, 242] on div "Less transparent ingredients Text Block" at bounding box center [699, 252] width 172 height 38
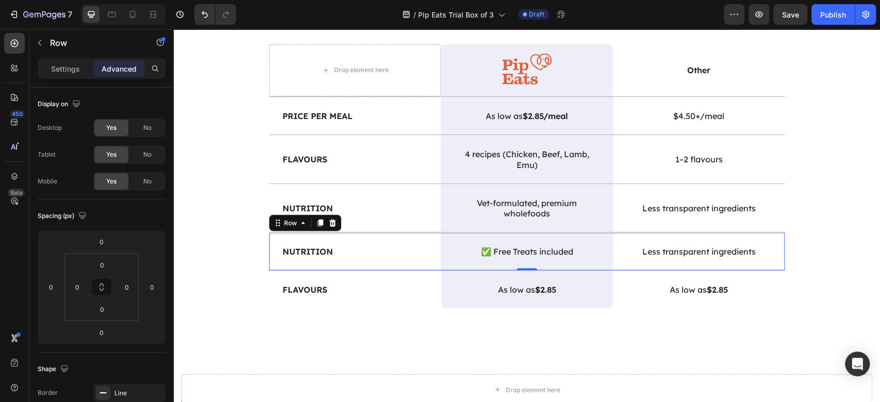
click at [728, 242] on div "Less transparent ingredients Text Block" at bounding box center [699, 252] width 172 height 38
click at [733, 246] on p "Less transparent ingredients" at bounding box center [699, 251] width 145 height 11
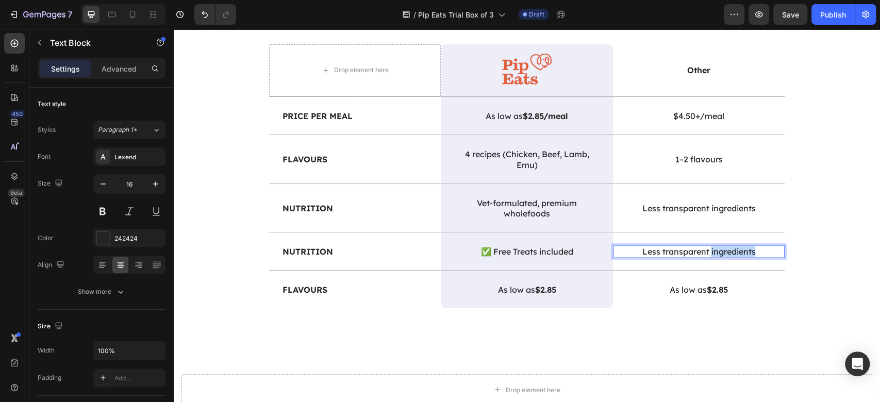
click at [733, 246] on p "Less transparent ingredients" at bounding box center [699, 251] width 145 height 11
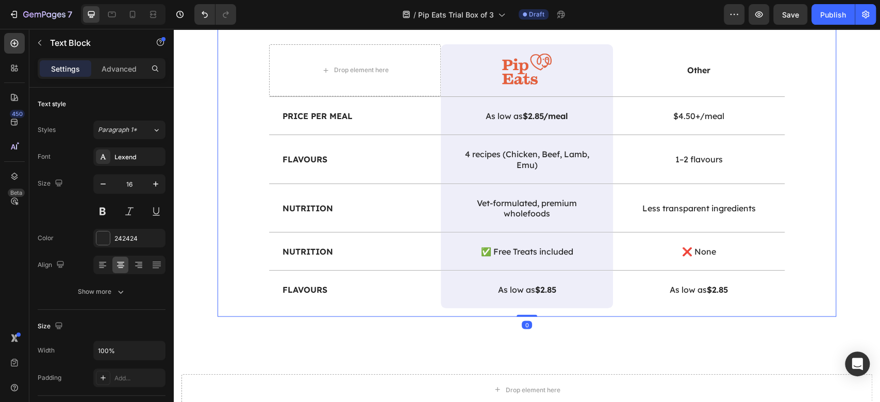
click at [814, 269] on div "Better Ingredients, Better Value, Better for Your Pup Heading Drop element here…" at bounding box center [527, 143] width 619 height 347
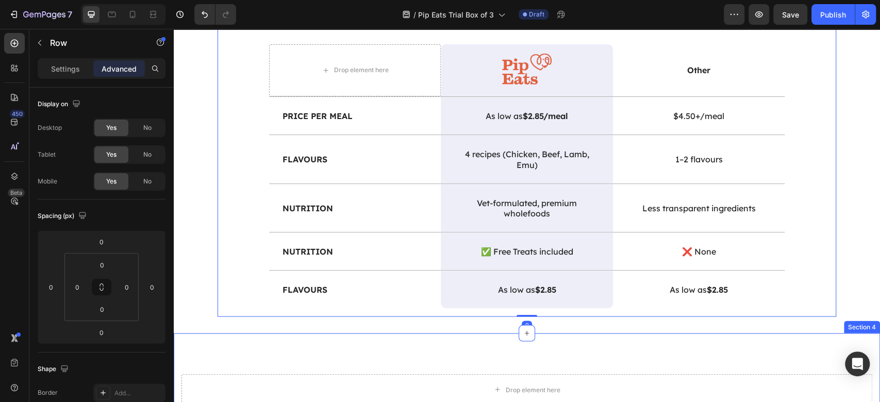
click at [724, 356] on div "Drop element here Section 4" at bounding box center [527, 381] width 707 height 97
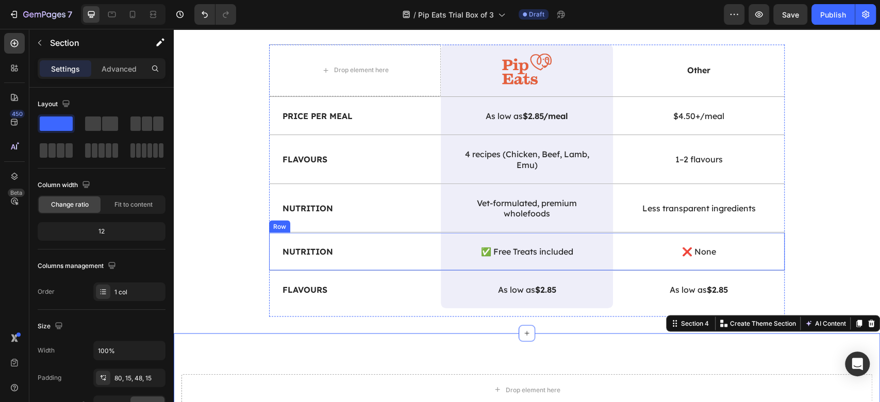
click at [304, 253] on strong "Nutrition" at bounding box center [308, 251] width 51 height 10
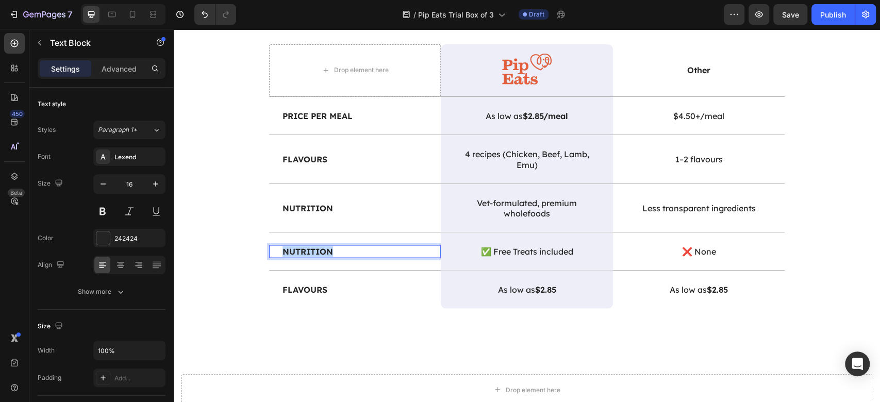
click at [304, 253] on strong "Nutrition" at bounding box center [308, 251] width 51 height 10
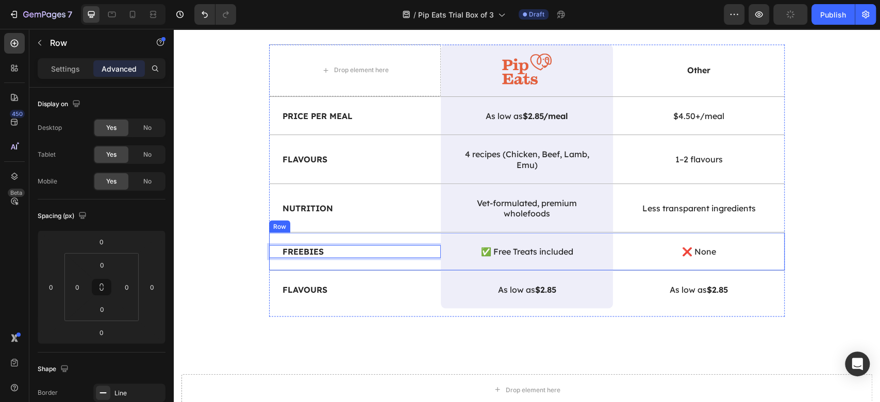
click at [393, 235] on div "Freebies Text Block 0" at bounding box center [355, 252] width 172 height 38
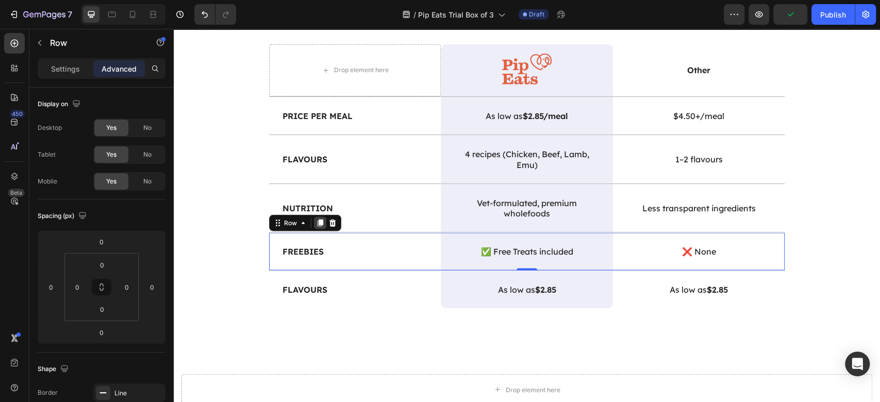
click at [316, 220] on icon at bounding box center [320, 223] width 8 height 8
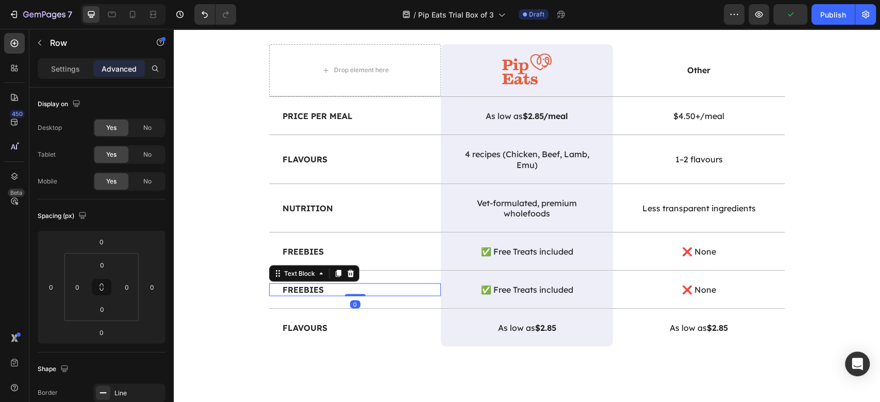
click at [294, 290] on strong "Freebies" at bounding box center [303, 289] width 41 height 10
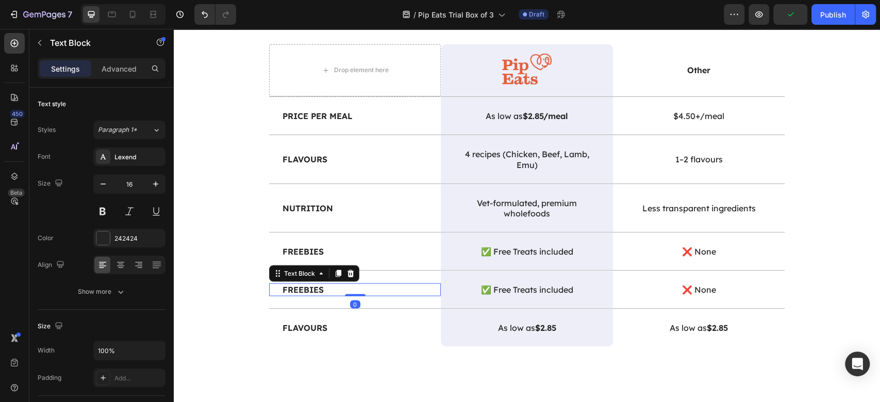
click at [294, 290] on strong "Freebies" at bounding box center [303, 289] width 41 height 10
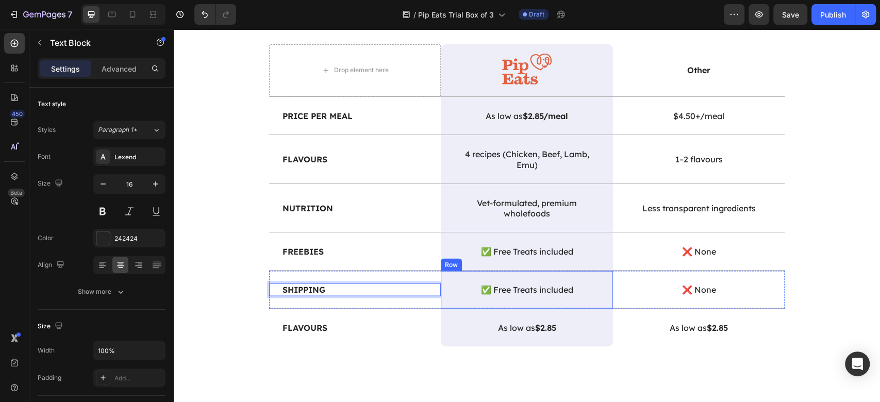
click at [528, 284] on p "✅ Free Treats included" at bounding box center [526, 289] width 145 height 11
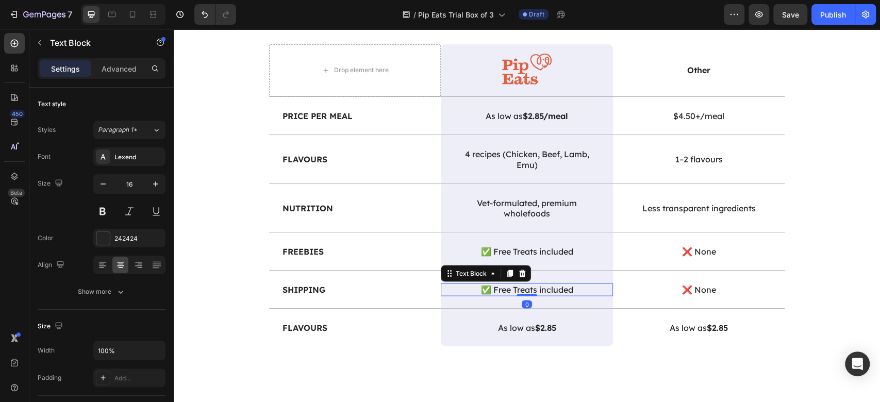
click at [528, 284] on p "✅ Free Treats included" at bounding box center [526, 289] width 145 height 11
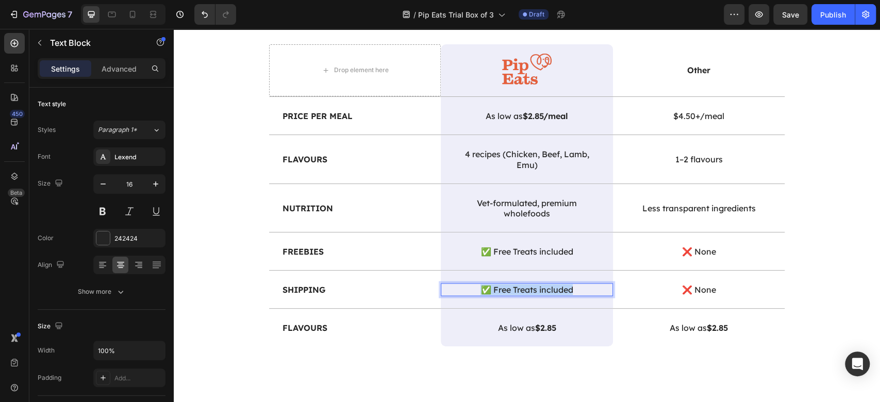
click at [528, 284] on p "✅ Free Treats included" at bounding box center [526, 289] width 145 height 11
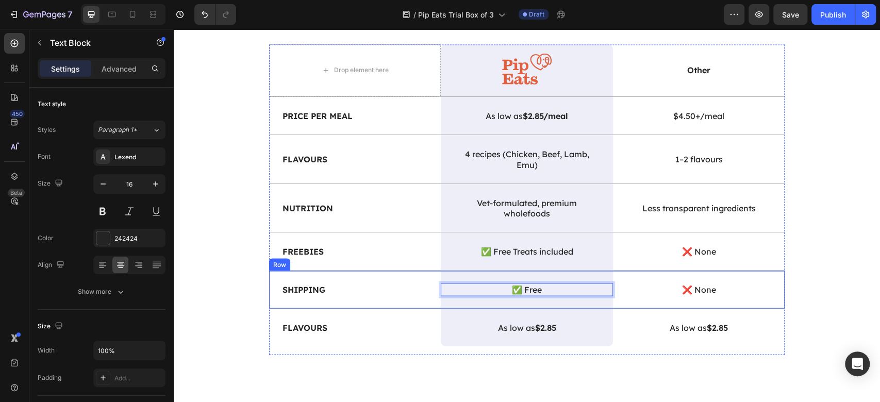
click at [697, 292] on p "❌ None" at bounding box center [699, 289] width 145 height 11
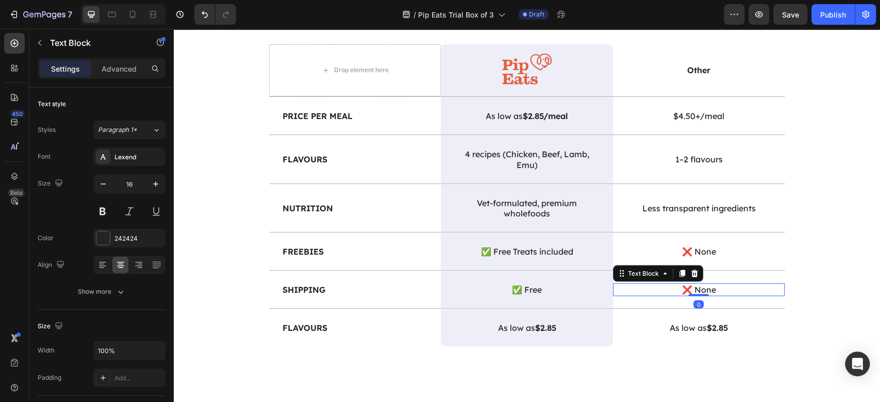
click at [697, 294] on div at bounding box center [698, 295] width 21 height 2
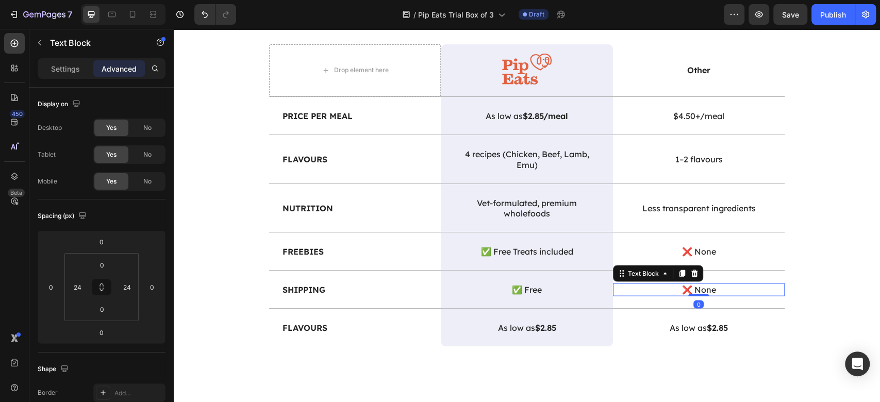
click at [697, 294] on div at bounding box center [698, 295] width 21 height 2
click at [699, 287] on p "❌ None" at bounding box center [699, 289] width 145 height 11
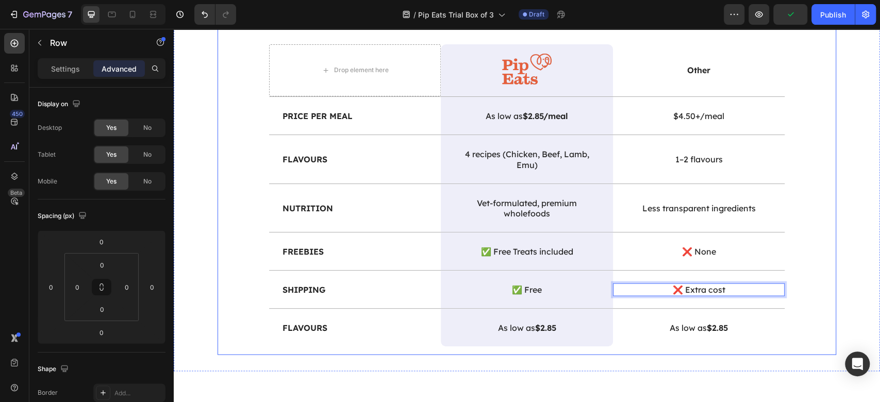
click at [809, 306] on div "Better Ingredients, Better Value, Better for Your Pup Heading Drop element here…" at bounding box center [527, 162] width 619 height 385
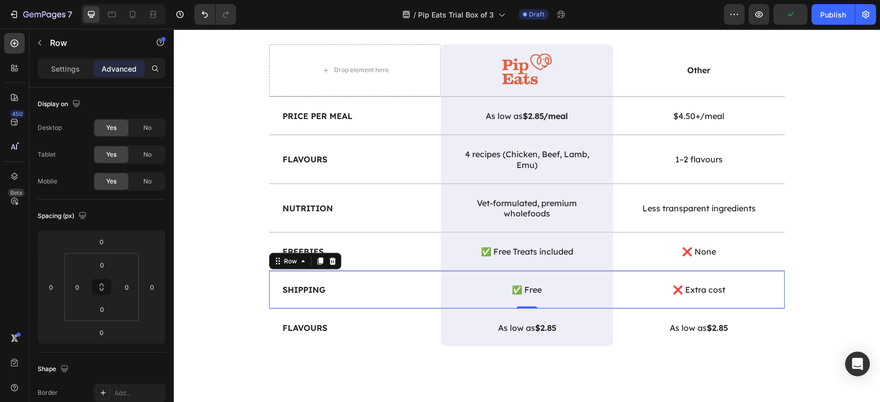
click at [334, 272] on div "Shipping Text Block" at bounding box center [355, 290] width 172 height 38
click at [318, 260] on icon at bounding box center [321, 260] width 6 height 7
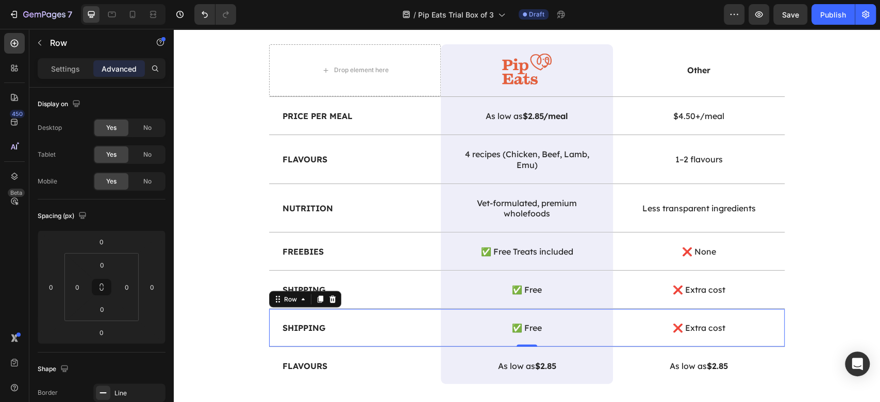
click at [326, 333] on div "Shipping Text Block" at bounding box center [355, 328] width 172 height 38
click at [327, 326] on p "Shipping" at bounding box center [355, 327] width 145 height 11
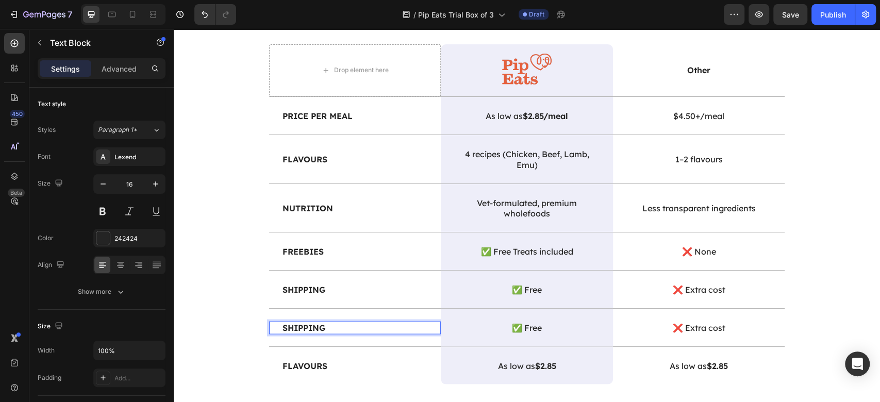
click at [327, 326] on p "Shipping" at bounding box center [355, 327] width 145 height 11
click at [538, 321] on div "✅ Free" at bounding box center [526, 327] width 147 height 13
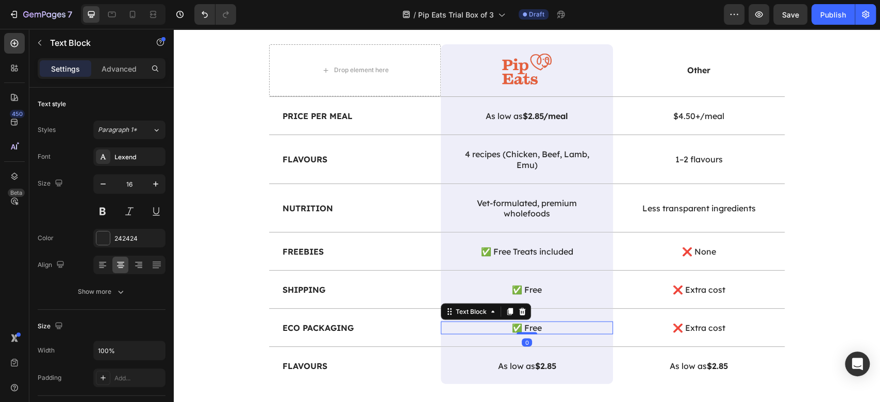
click at [538, 321] on div "✅ Free" at bounding box center [526, 327] width 147 height 13
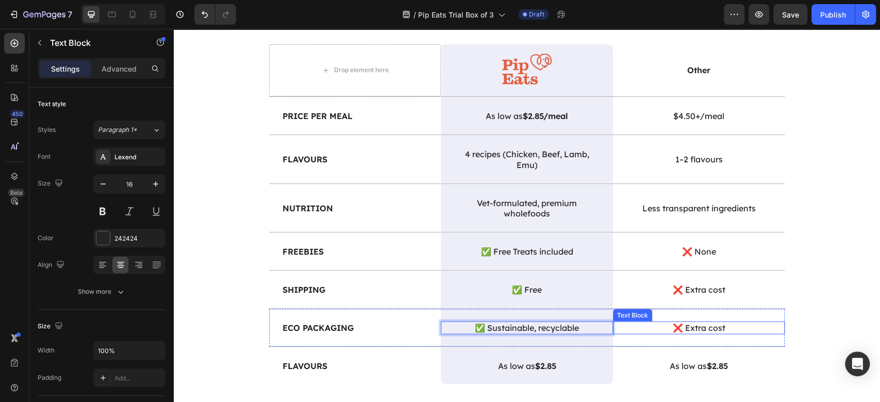
click at [722, 330] on p "❌ Extra cost" at bounding box center [699, 327] width 145 height 11
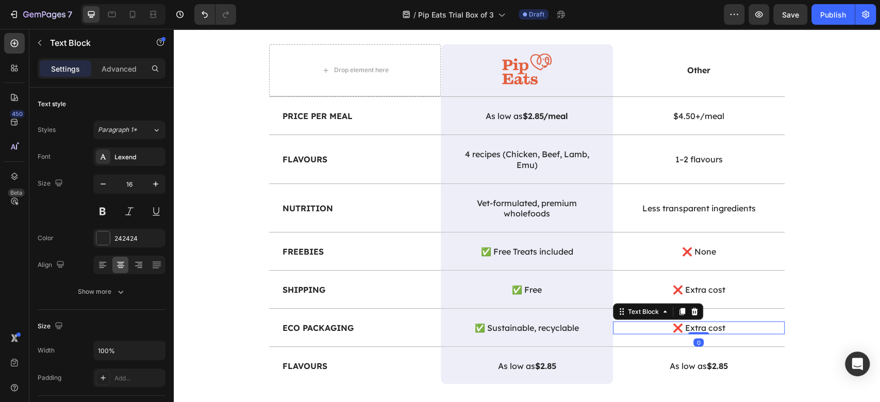
click at [722, 330] on p "❌ Extra cost" at bounding box center [699, 327] width 145 height 11
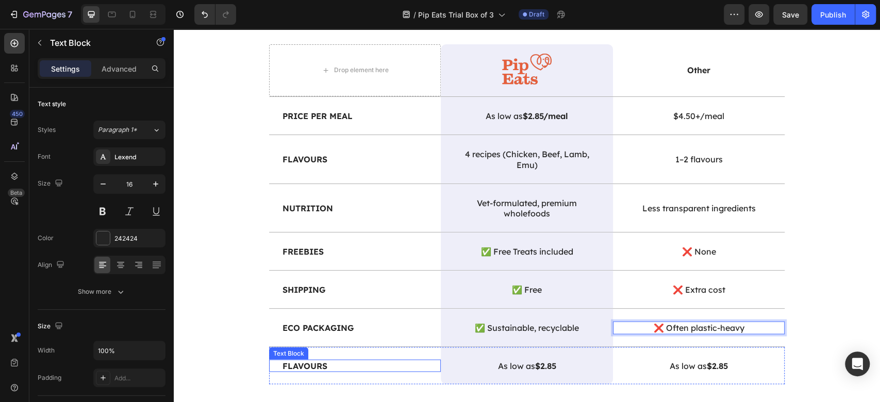
click at [307, 360] on strong "Flavours" at bounding box center [305, 365] width 45 height 10
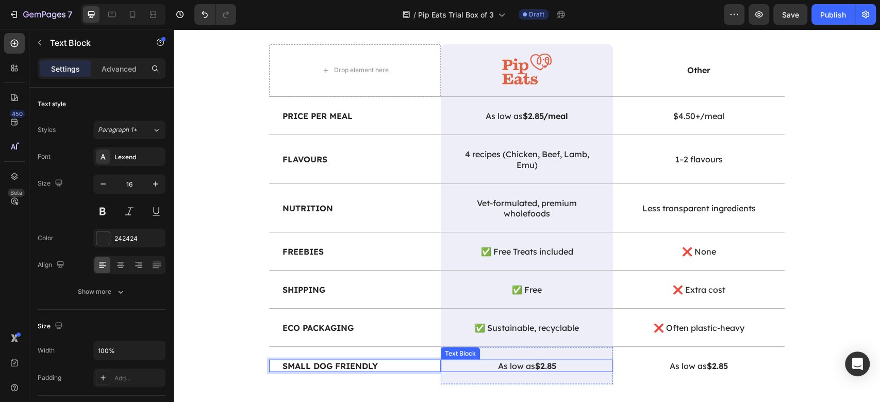
click at [548, 359] on div "As low as $2.85" at bounding box center [526, 365] width 147 height 13
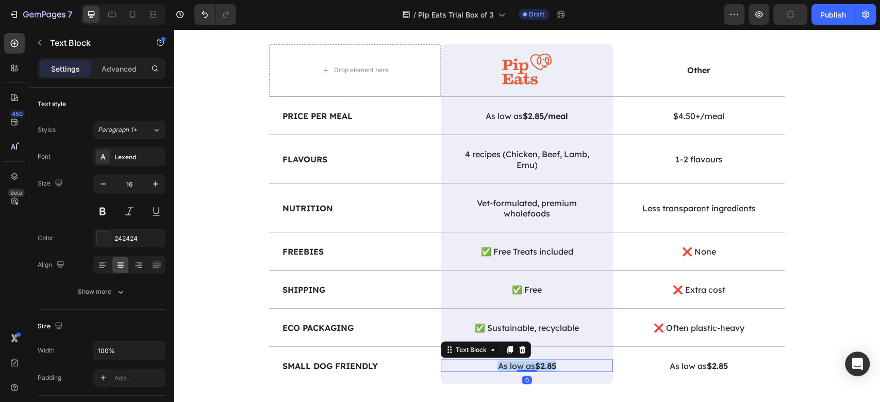
click at [548, 359] on div "As low as $2.85" at bounding box center [526, 365] width 147 height 13
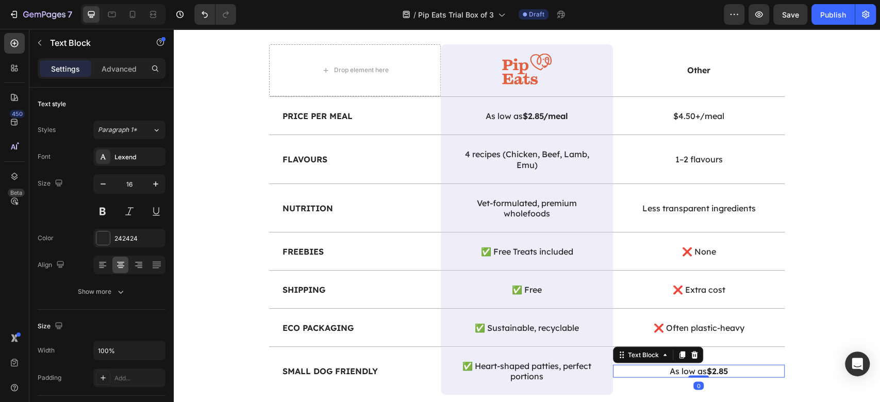
click at [714, 370] on strong "$2.85" at bounding box center [717, 371] width 21 height 10
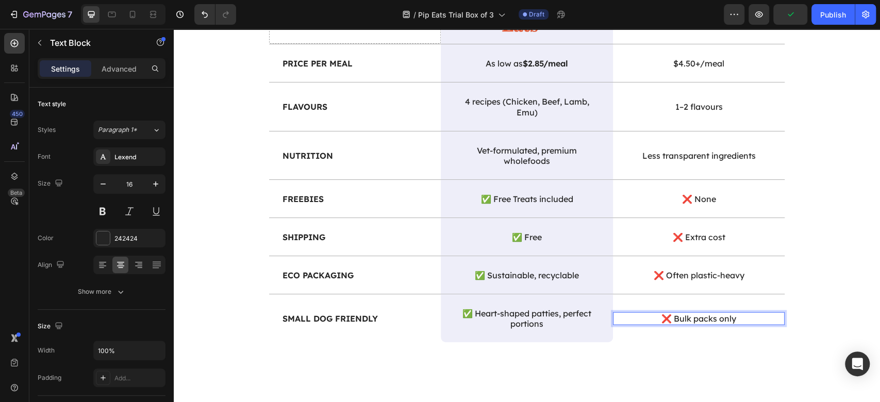
scroll to position [1186, 0]
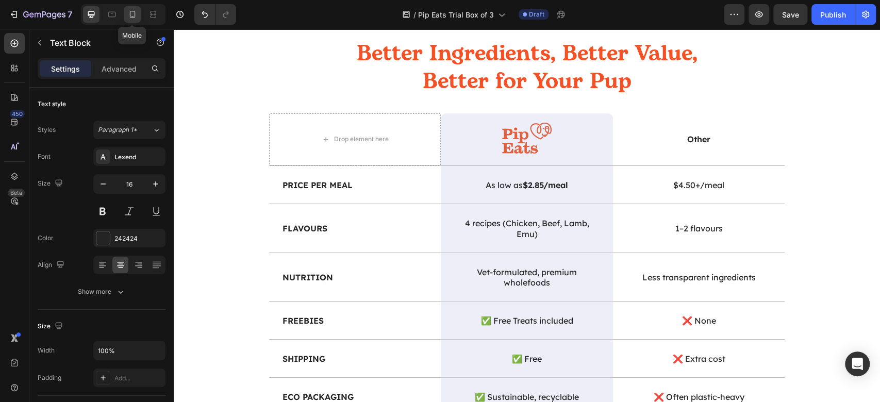
click at [131, 14] on icon at bounding box center [132, 14] width 10 height 10
type input "14"
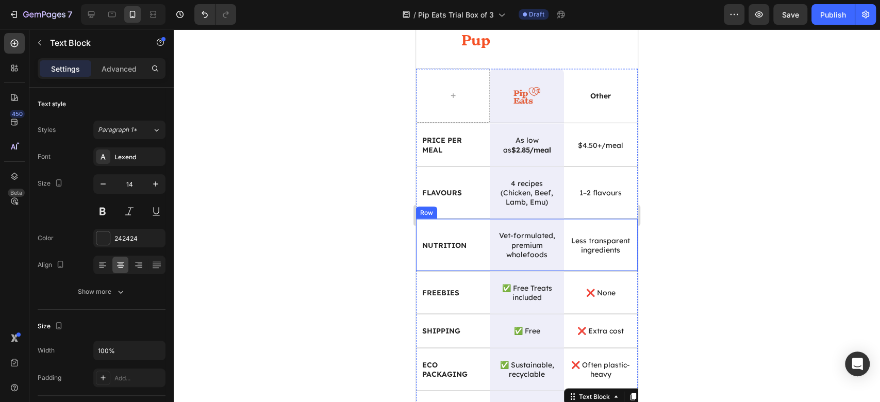
scroll to position [1243, 0]
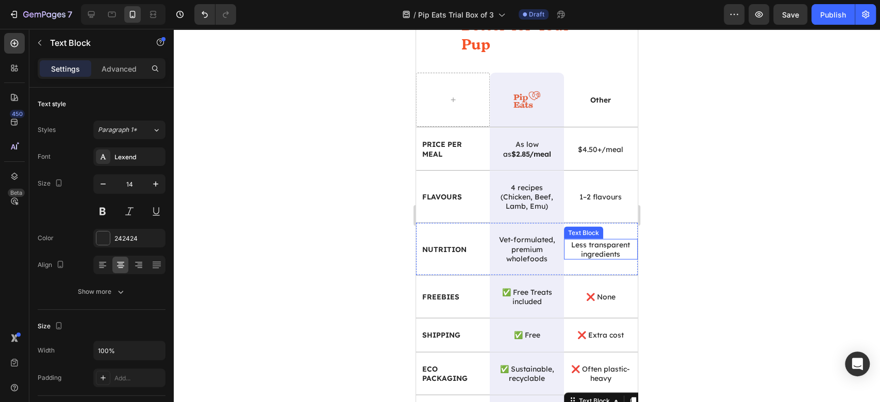
click at [760, 224] on div at bounding box center [527, 215] width 707 height 373
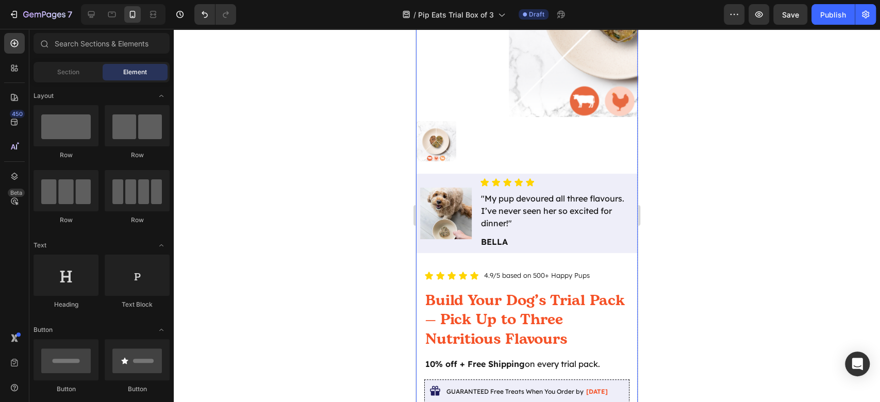
scroll to position [75, 0]
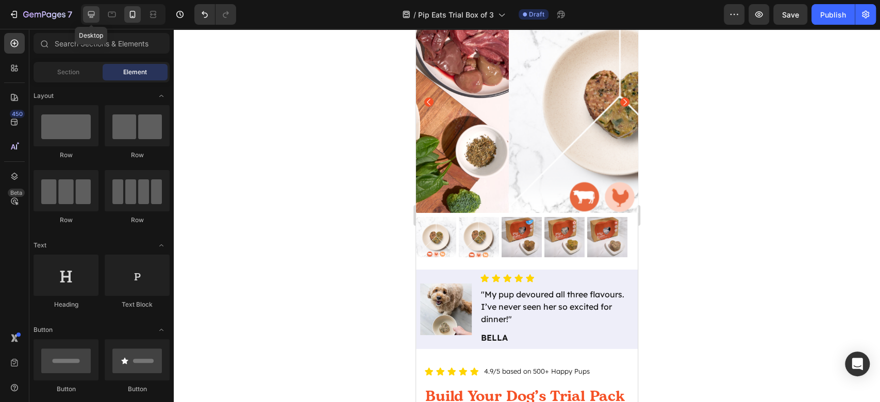
click at [86, 20] on div at bounding box center [91, 14] width 17 height 17
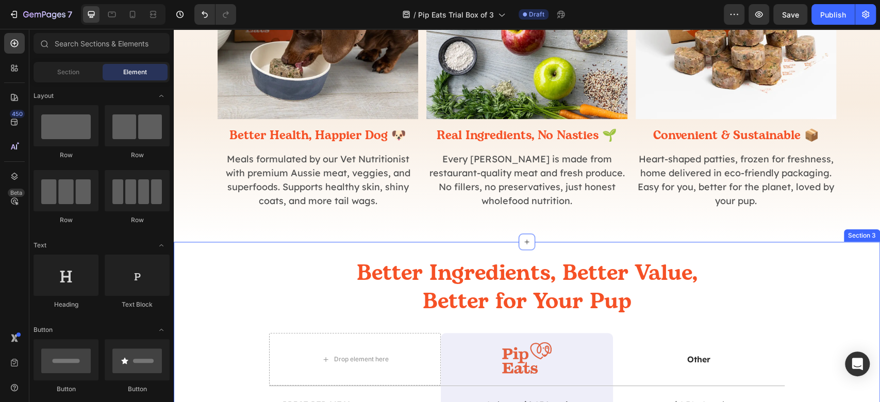
scroll to position [1001, 0]
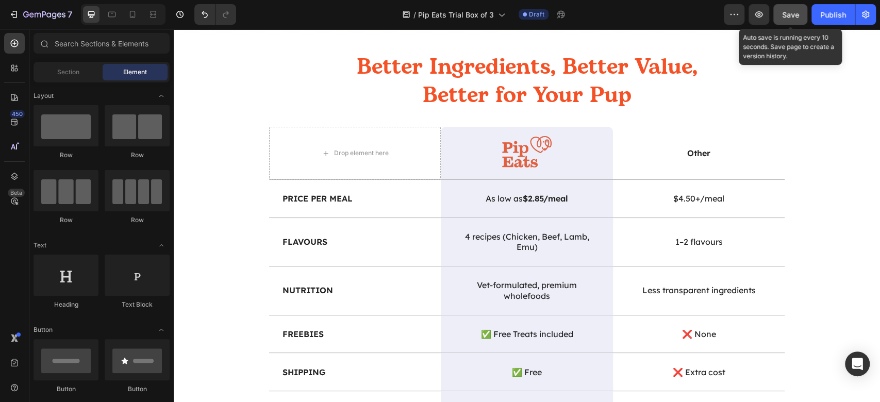
click at [791, 12] on span "Save" at bounding box center [790, 14] width 17 height 9
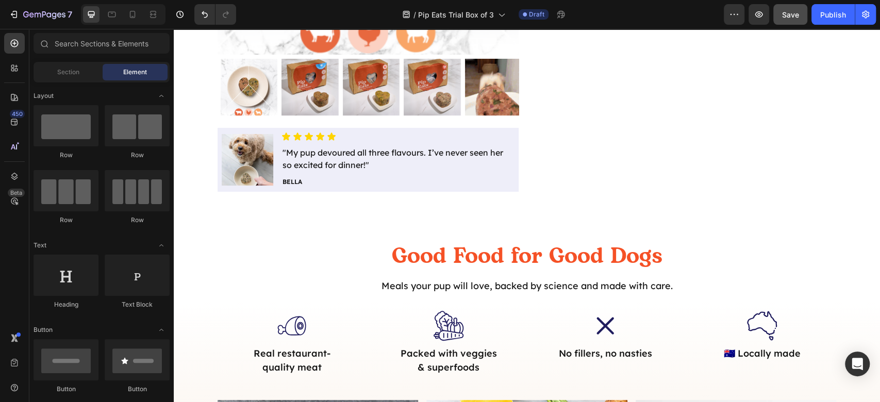
scroll to position [313, 0]
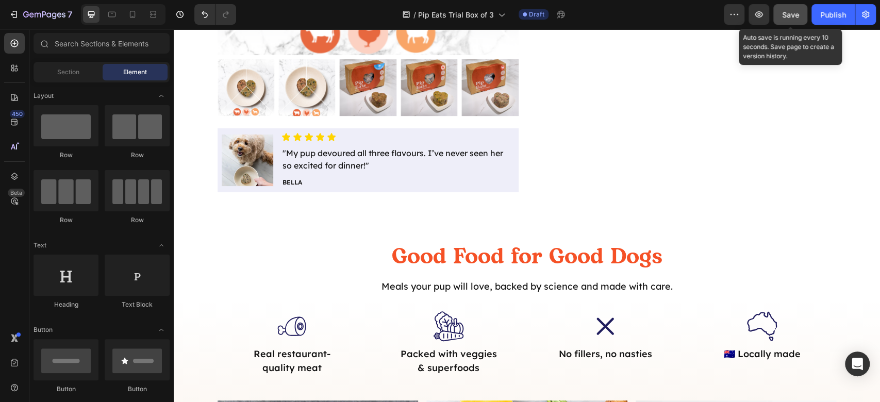
click at [786, 12] on span "Save" at bounding box center [790, 14] width 17 height 9
